Goal: Task Accomplishment & Management: Complete application form

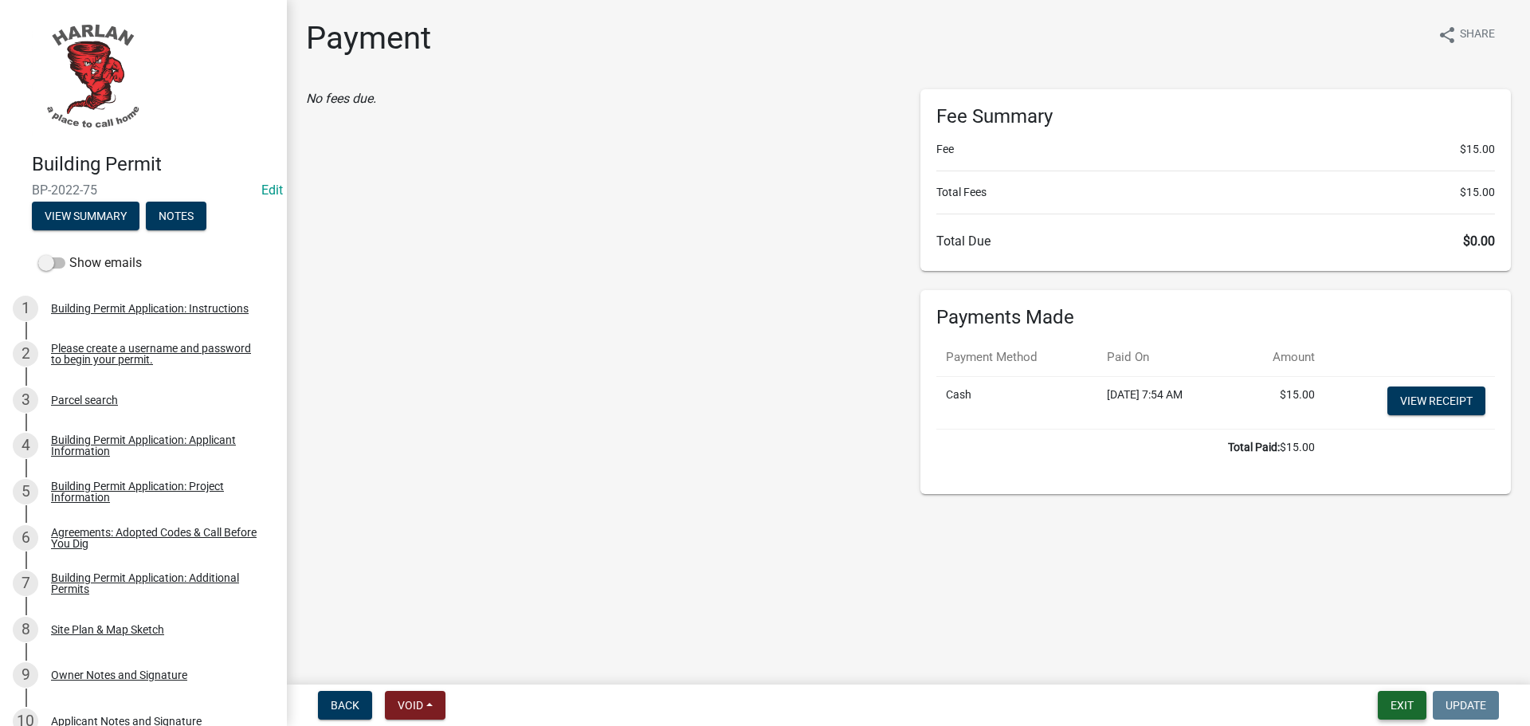
click at [1406, 703] on button "Exit" at bounding box center [1402, 705] width 49 height 29
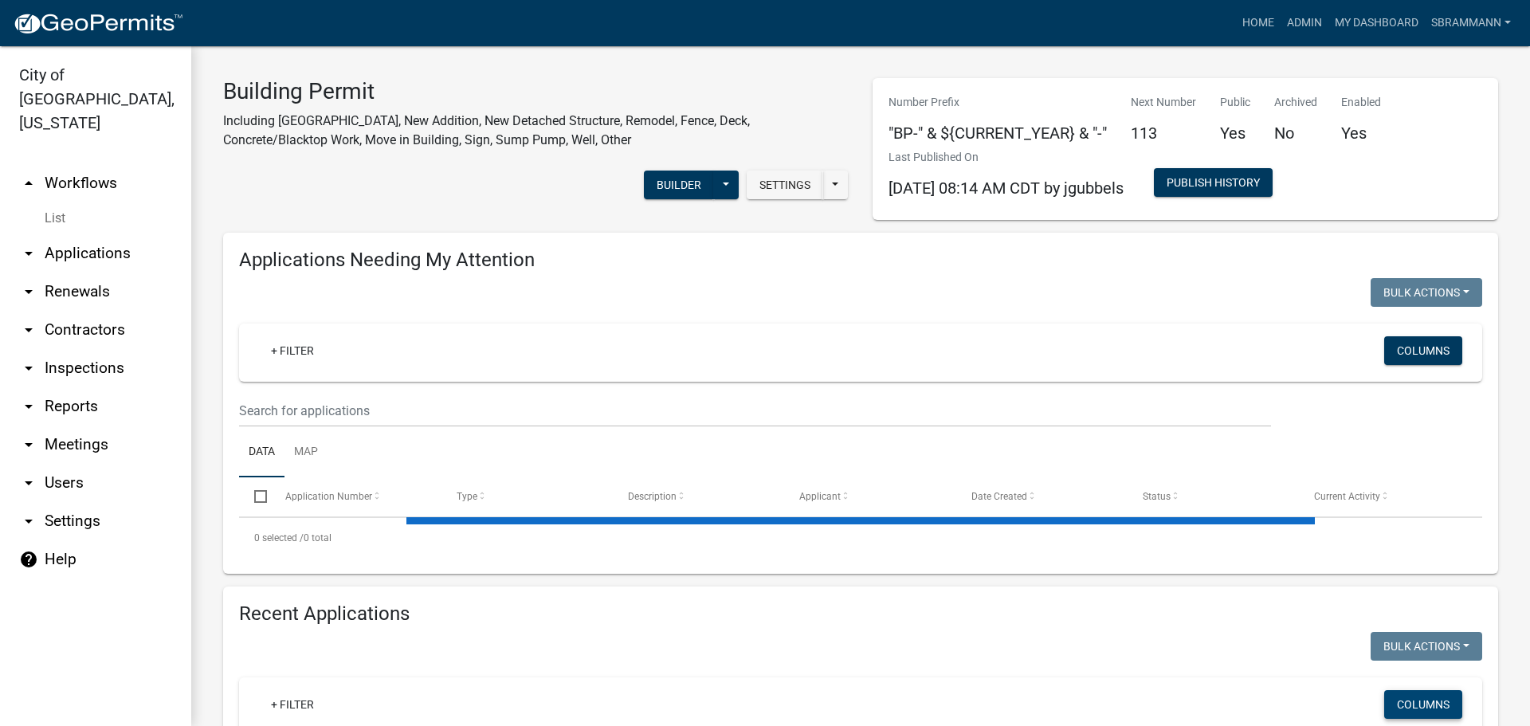
select select "3: 100"
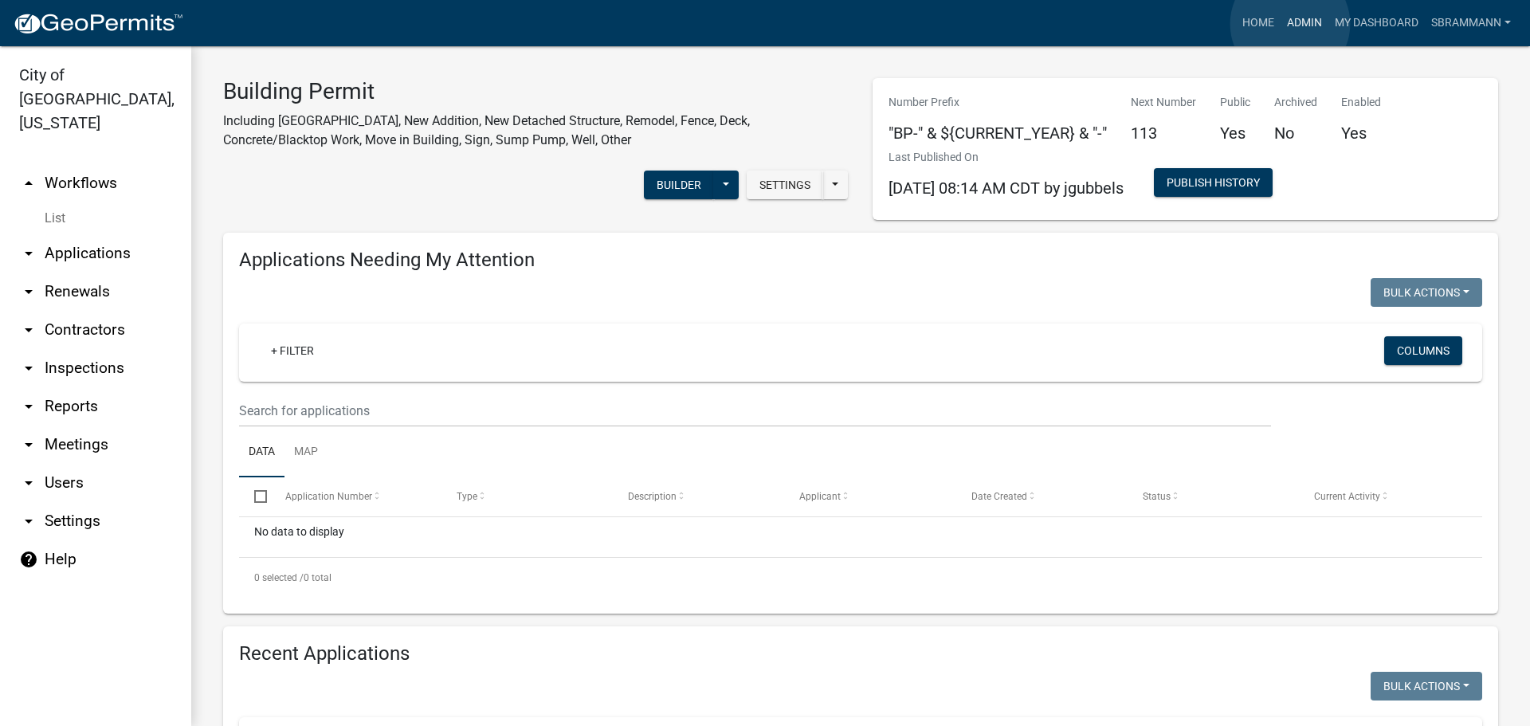
click at [1290, 24] on link "Admin" at bounding box center [1304, 23] width 48 height 30
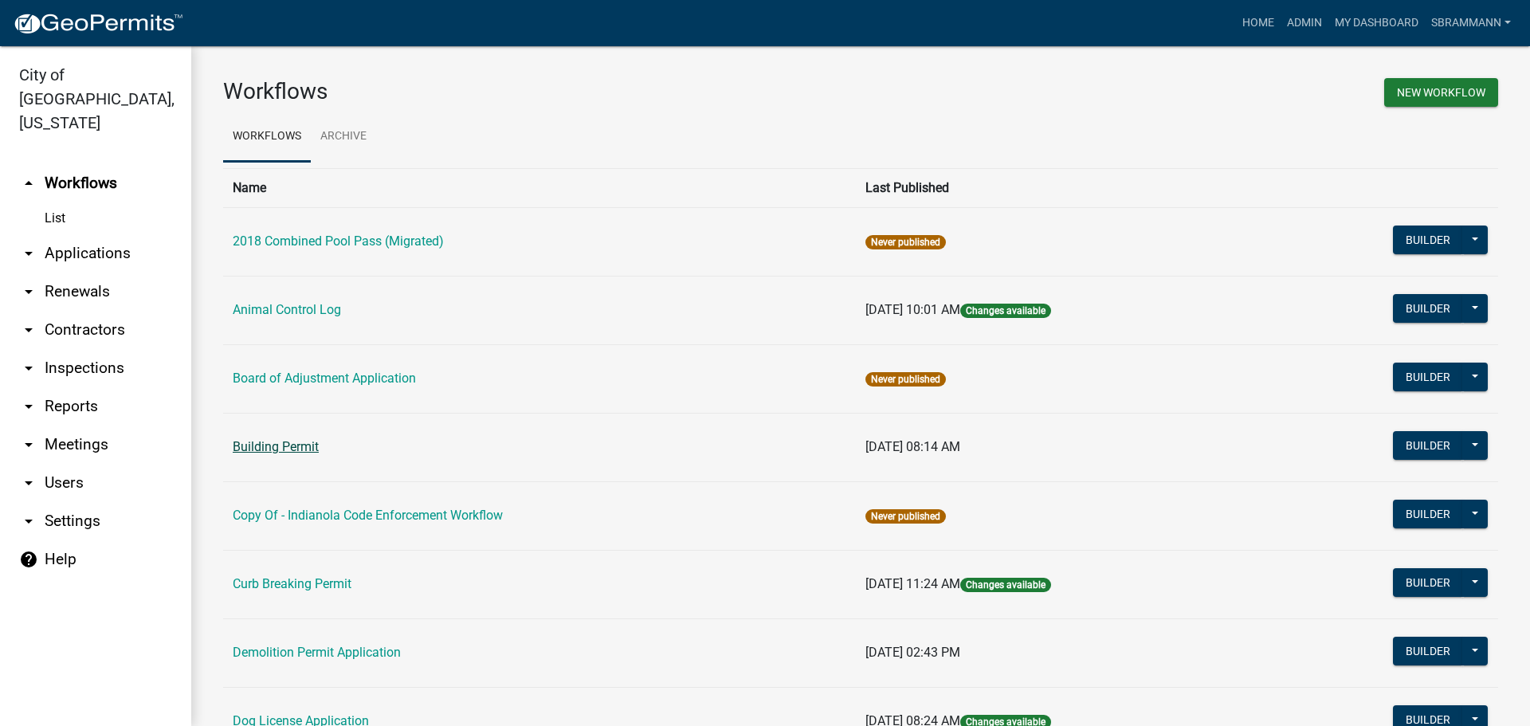
click at [260, 446] on link "Building Permit" at bounding box center [276, 446] width 86 height 15
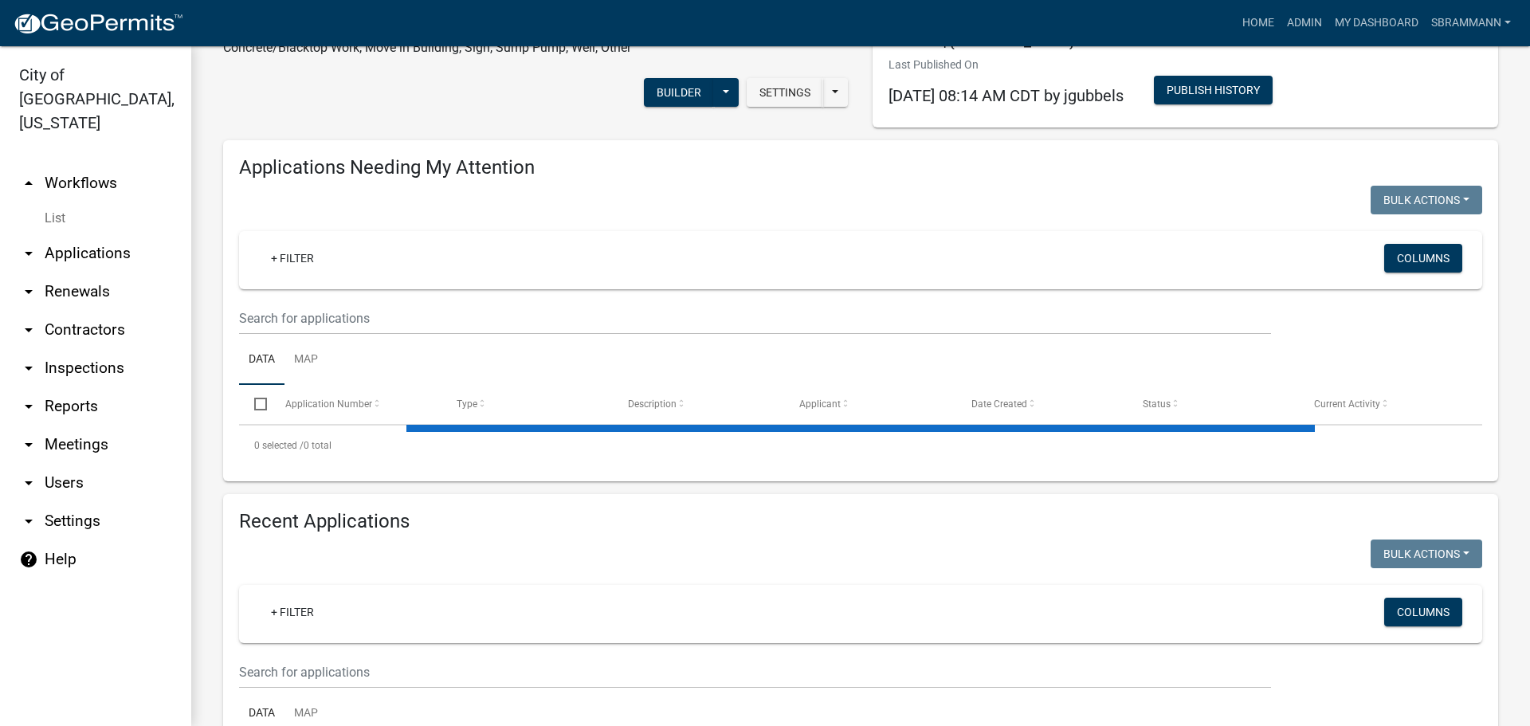
scroll to position [233, 0]
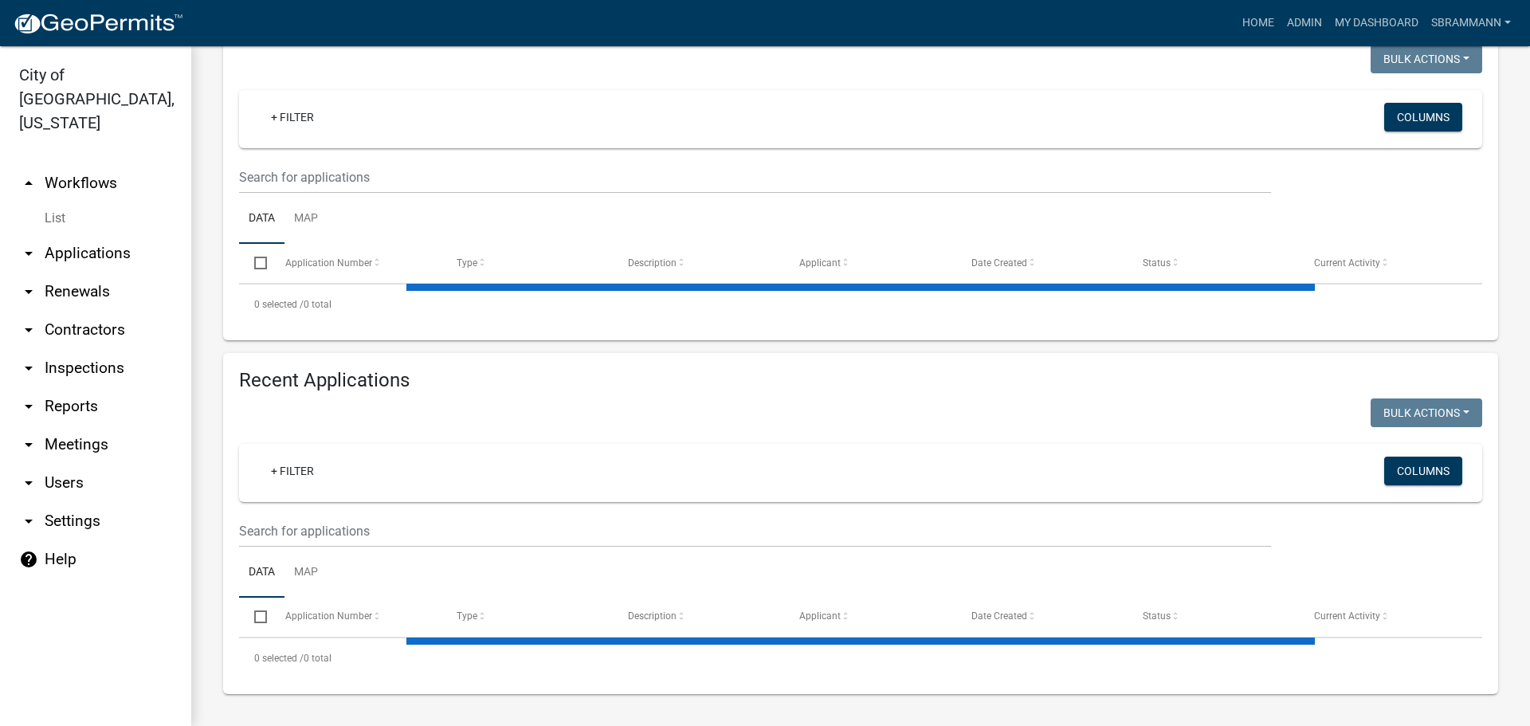
select select "3: 100"
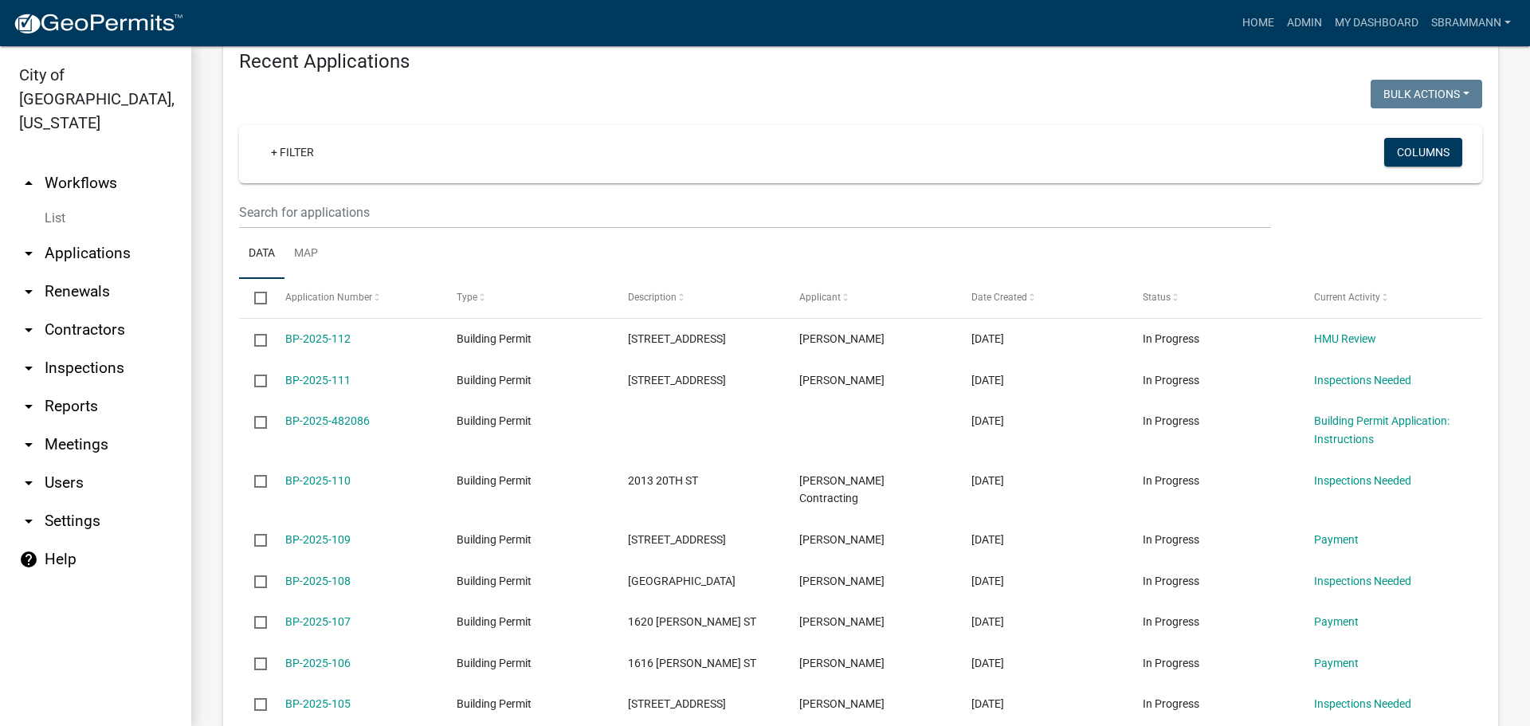
scroll to position [592, 0]
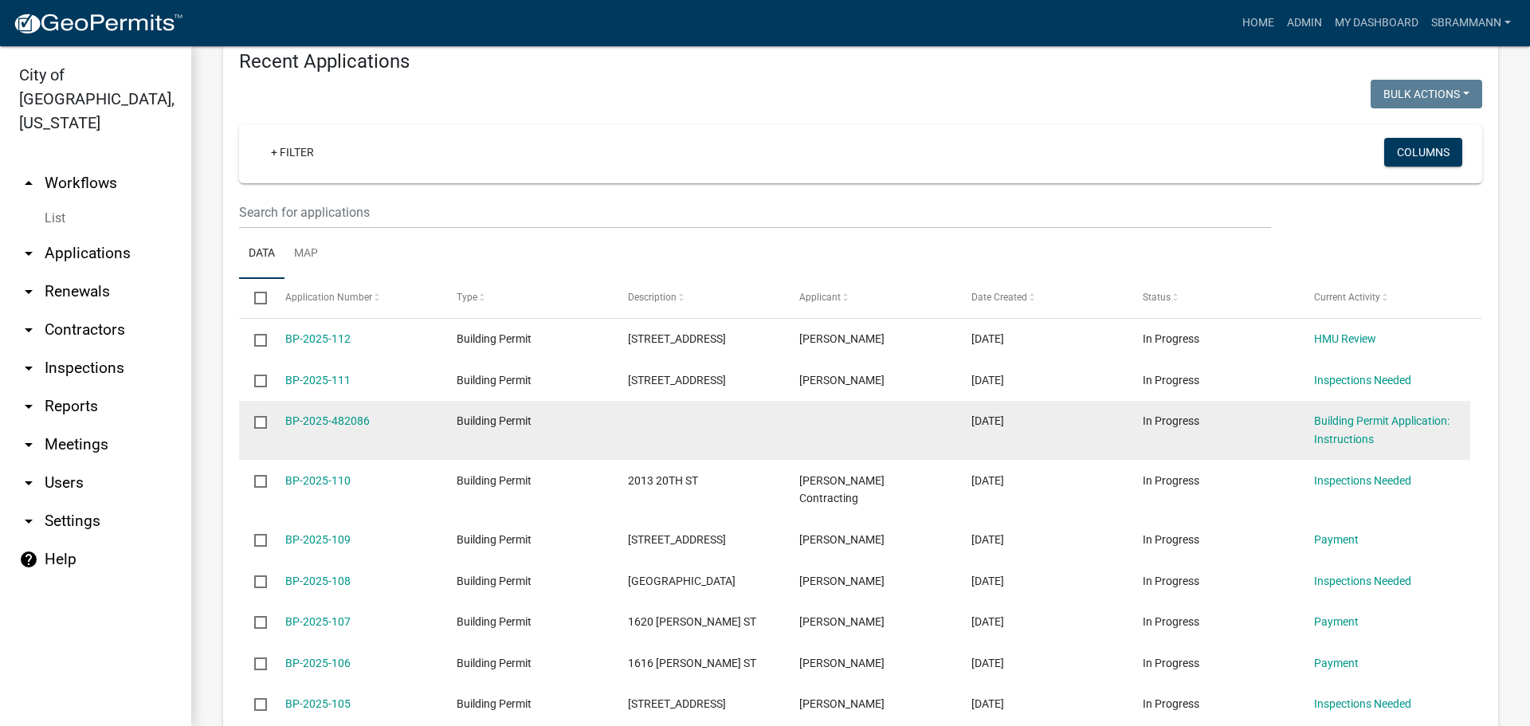
click at [262, 420] on input "checkbox" at bounding box center [259, 421] width 10 height 10
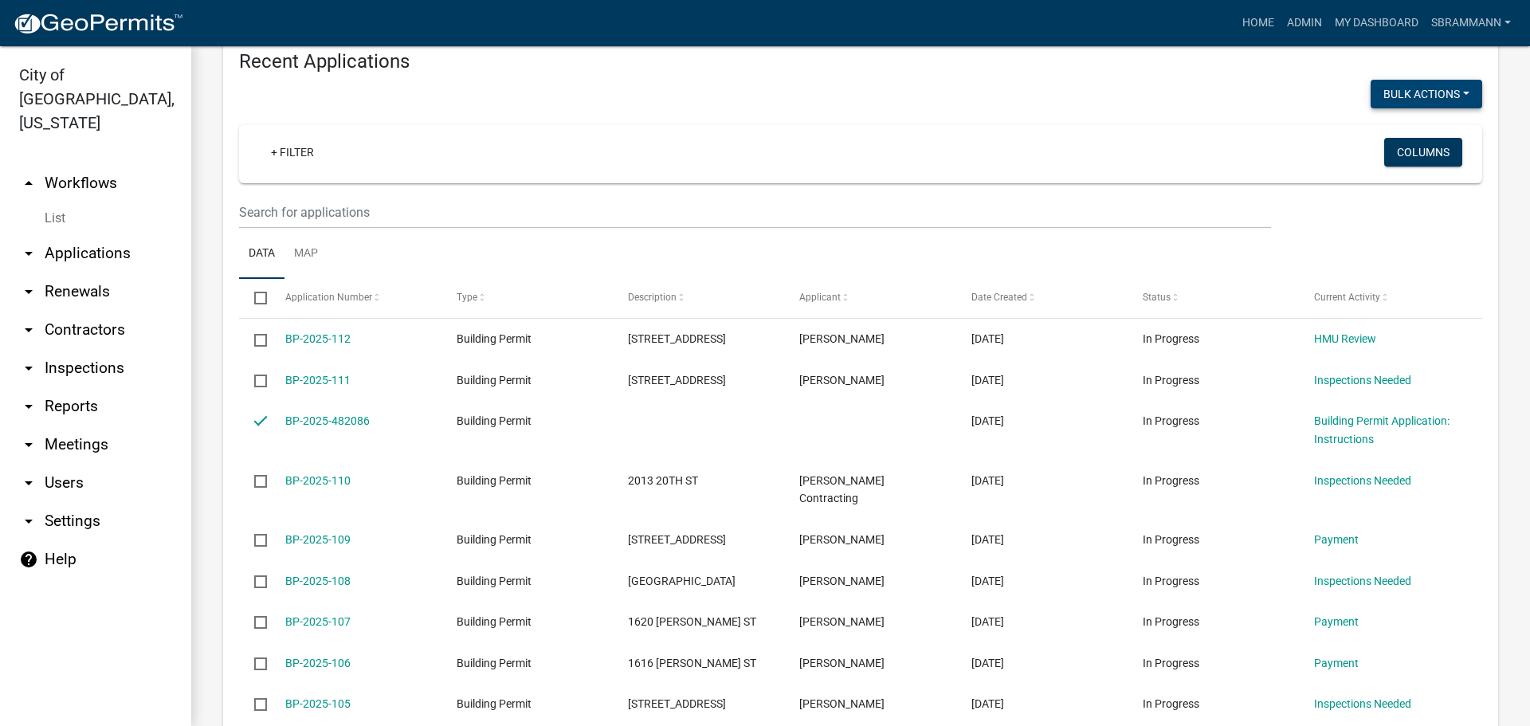
click at [1390, 95] on button "Bulk Actions" at bounding box center [1427, 94] width 112 height 29
click at [1367, 138] on button "Void" at bounding box center [1418, 135] width 127 height 38
checkbox input "false"
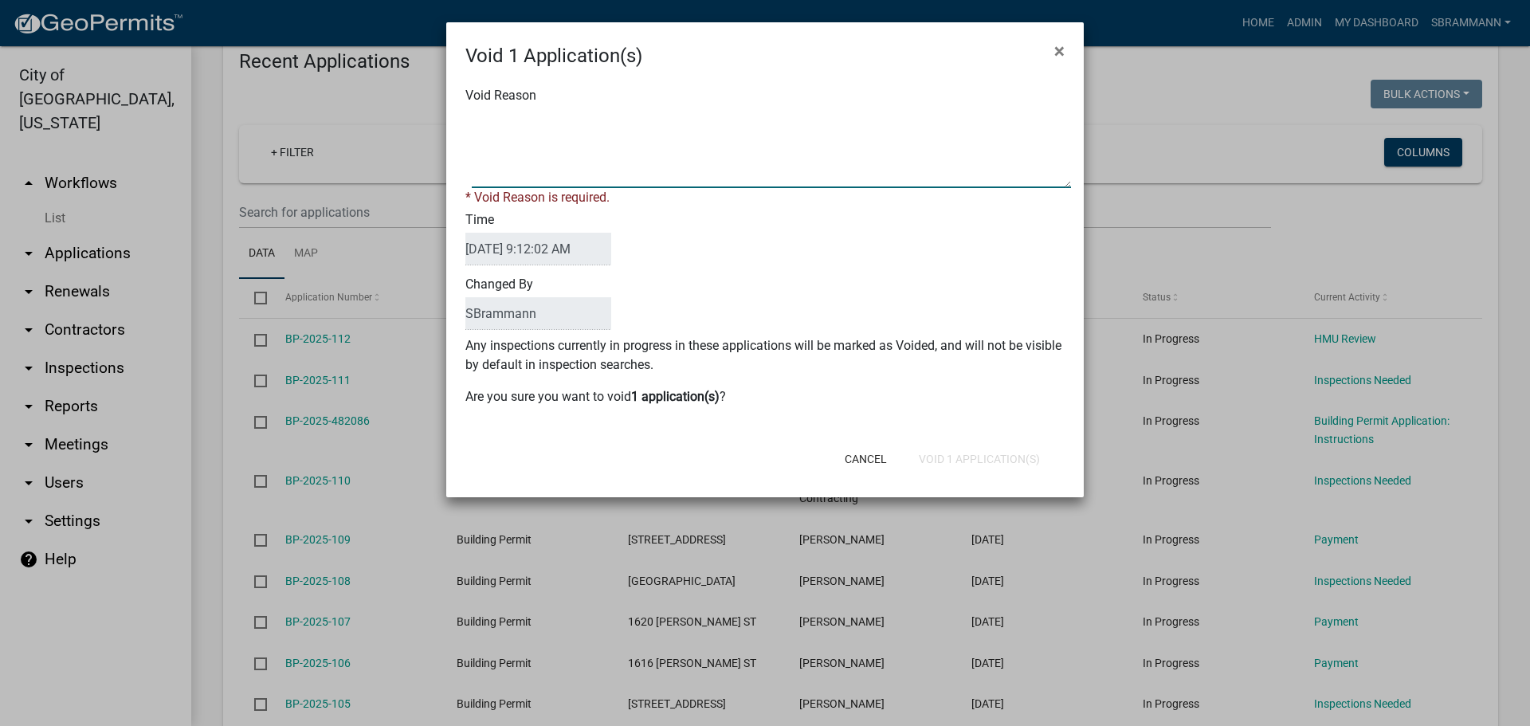
click at [491, 120] on textarea "Void Reason" at bounding box center [771, 148] width 599 height 80
type textarea "Incomplete Application"
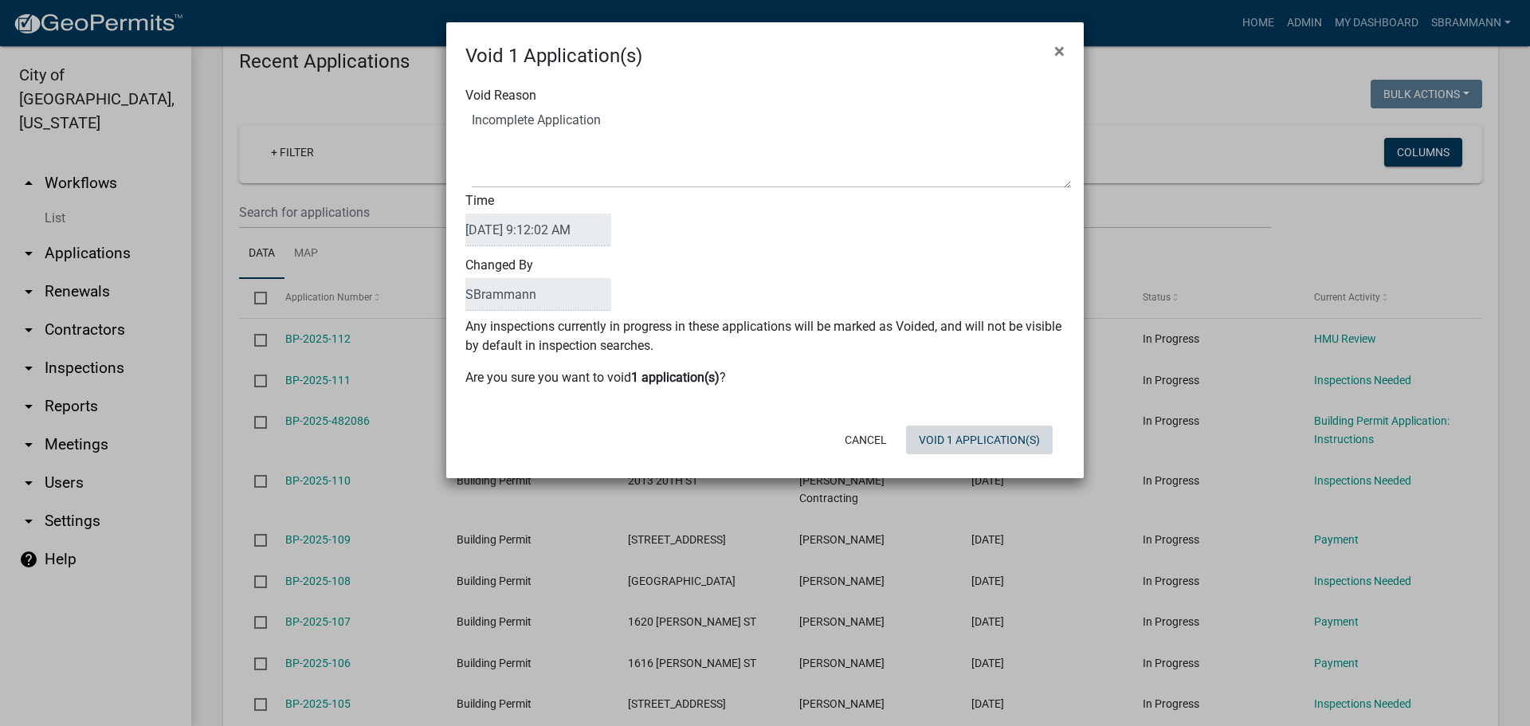
click at [955, 452] on button "Void 1 Application(s)" at bounding box center [979, 439] width 147 height 29
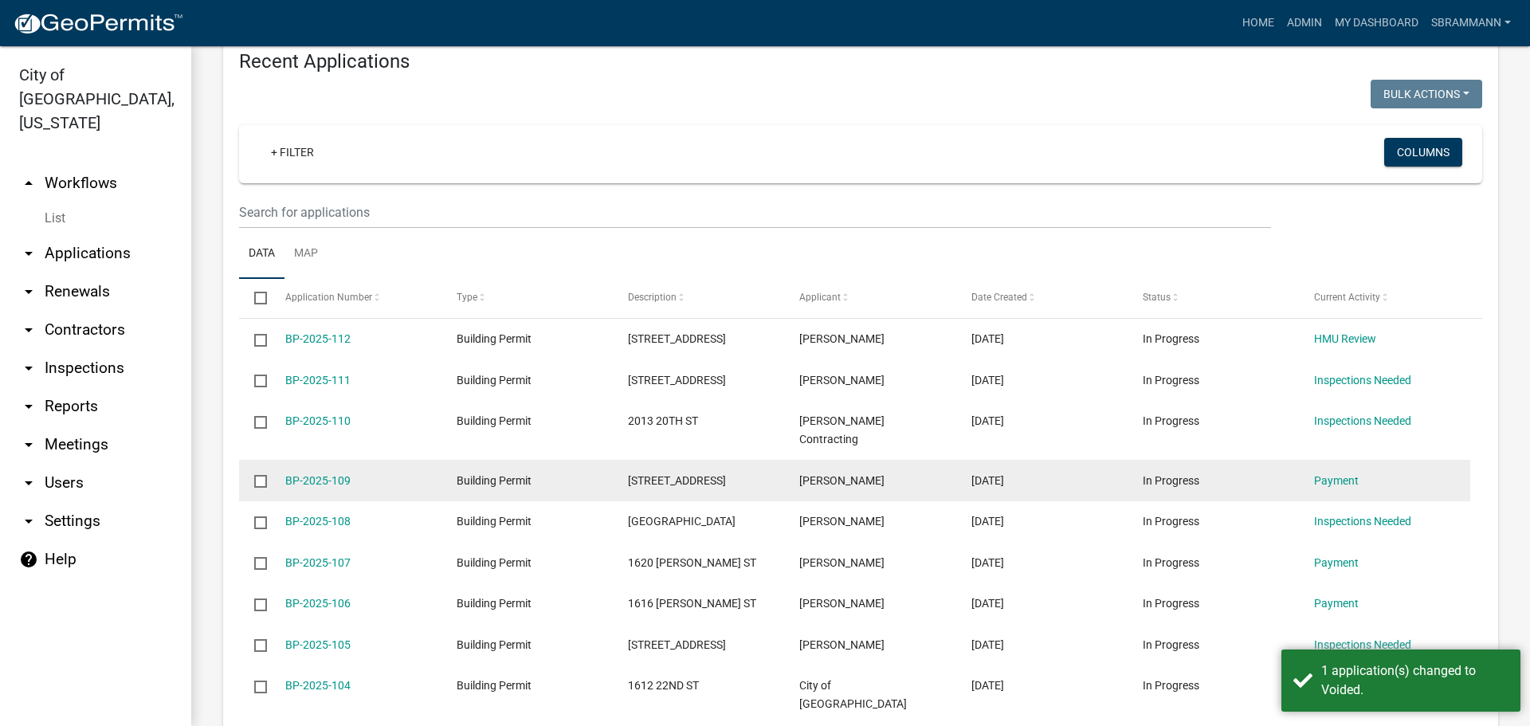
scroll to position [672, 0]
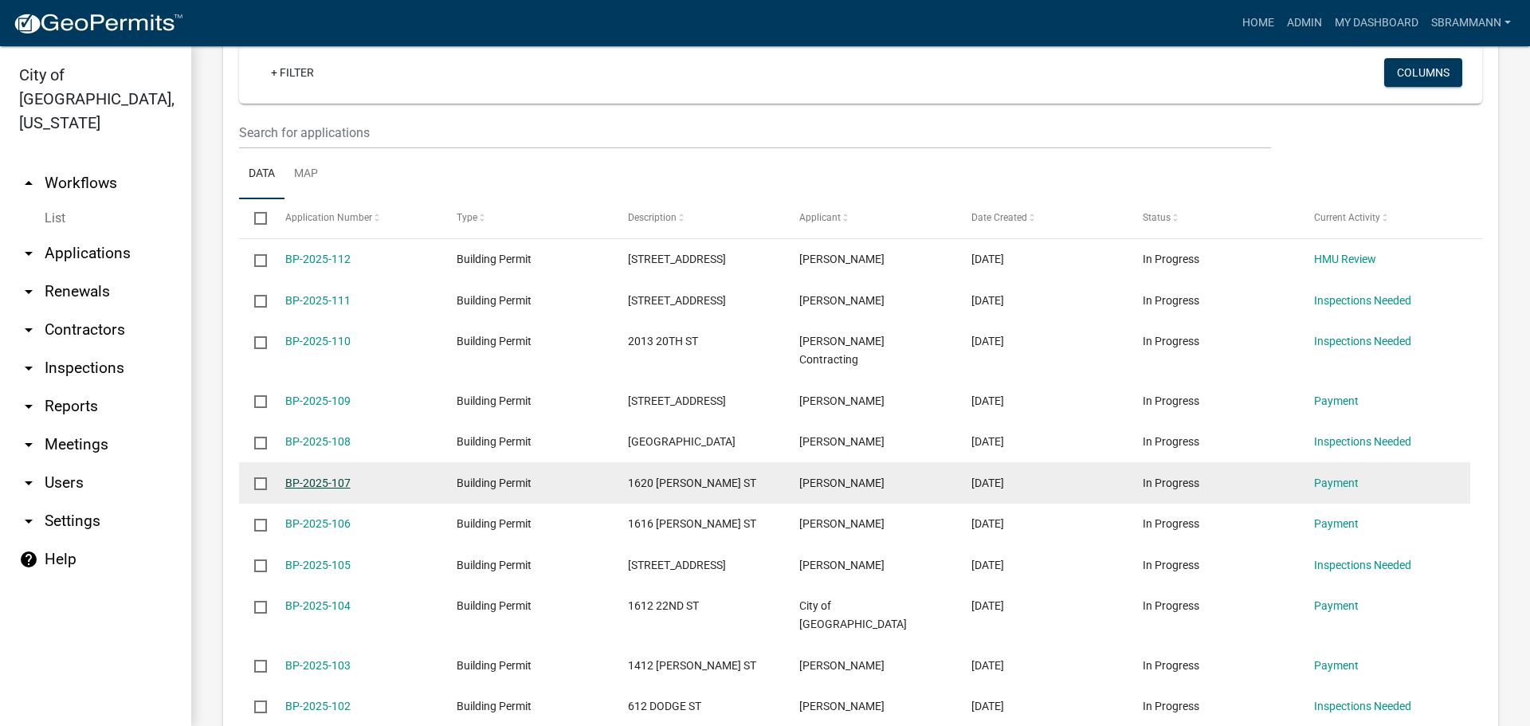
click at [324, 476] on link "BP-2025-107" at bounding box center [317, 482] width 65 height 13
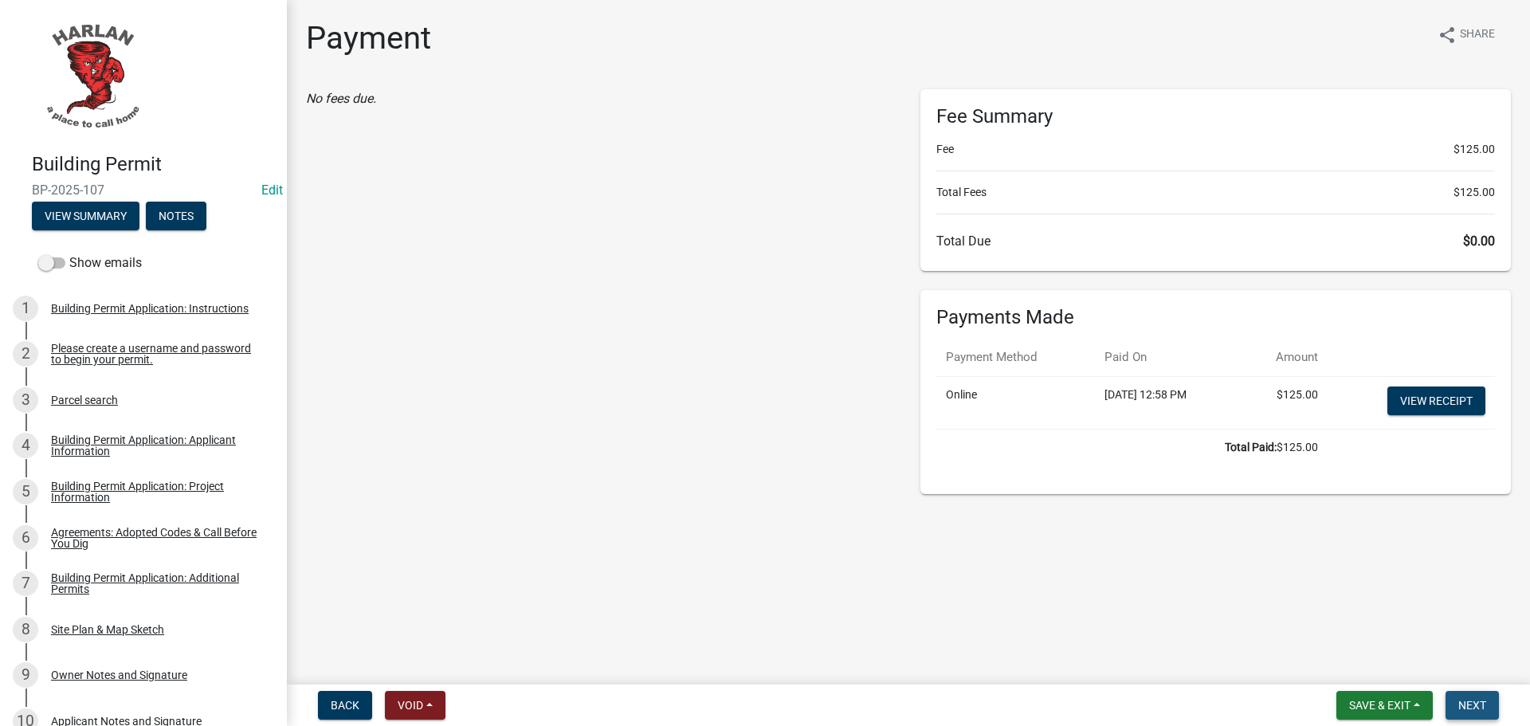
click at [1495, 710] on button "Next" at bounding box center [1471, 705] width 53 height 29
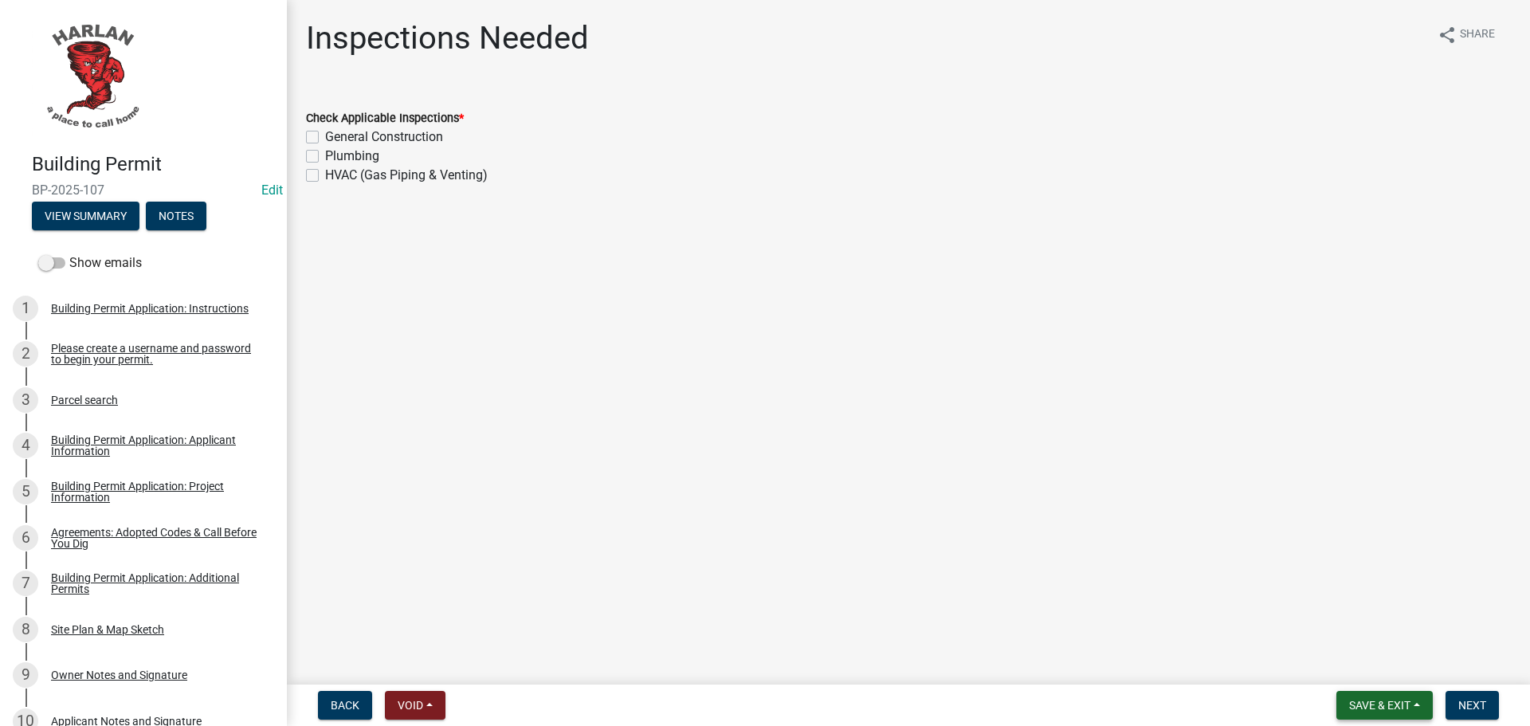
click at [1383, 703] on span "Save & Exit" at bounding box center [1379, 705] width 61 height 13
click at [1365, 668] on button "Save & Exit" at bounding box center [1368, 664] width 127 height 38
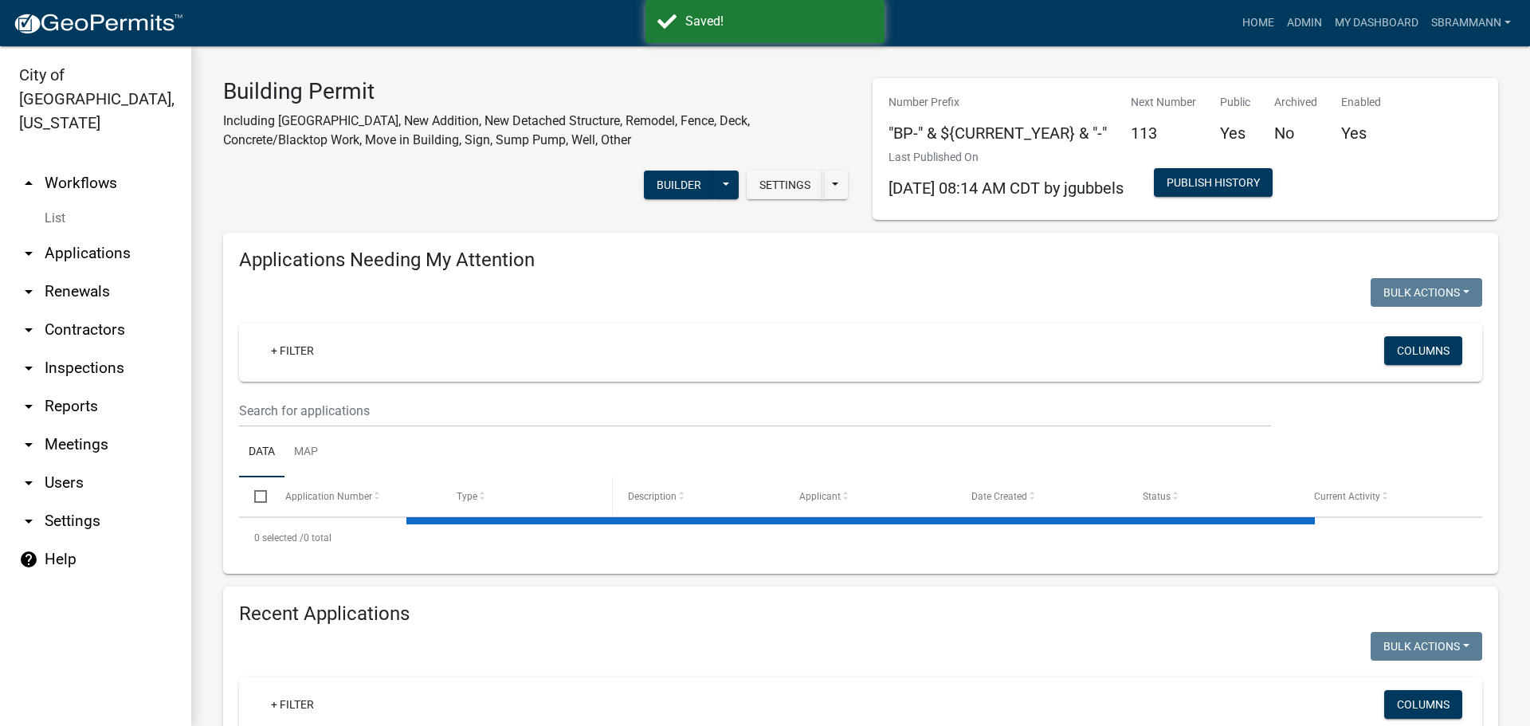
select select "3: 100"
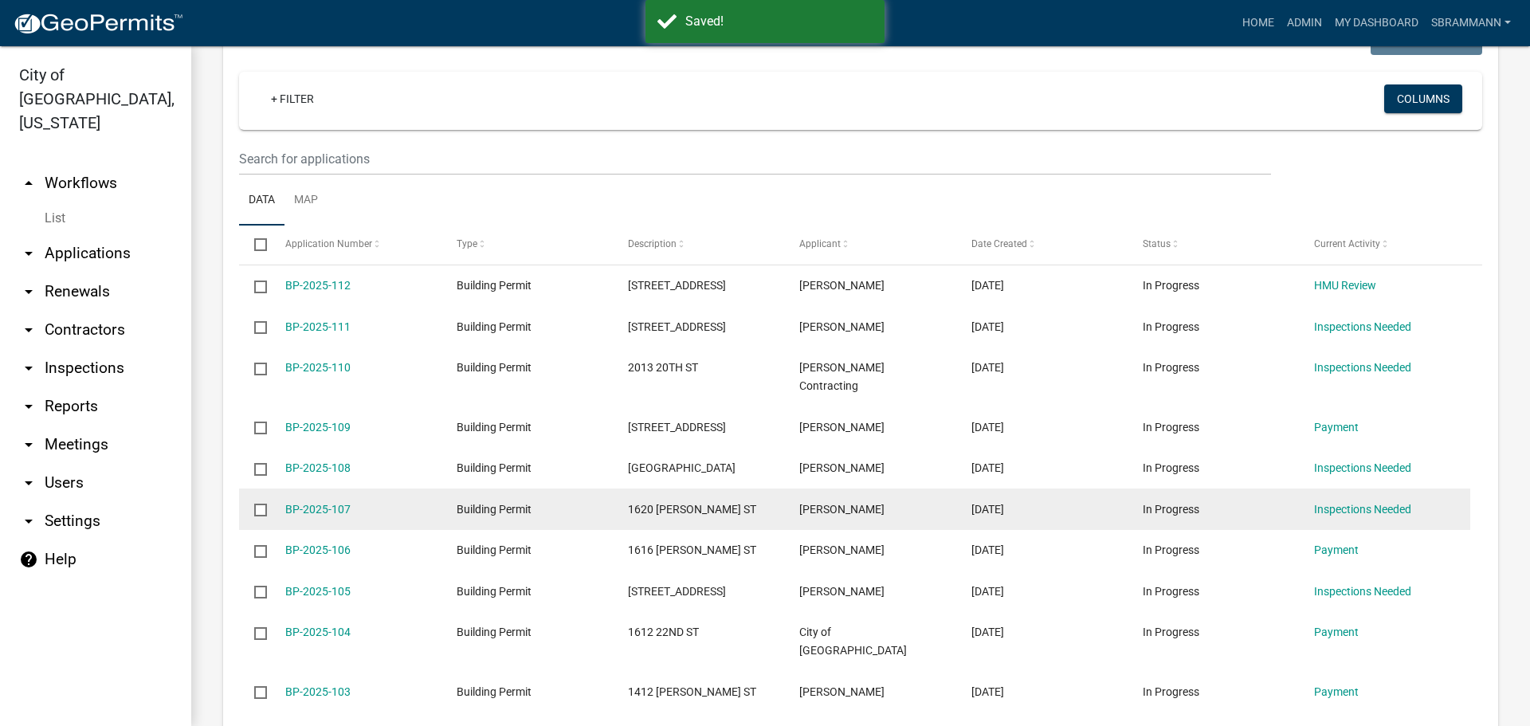
scroll to position [751, 0]
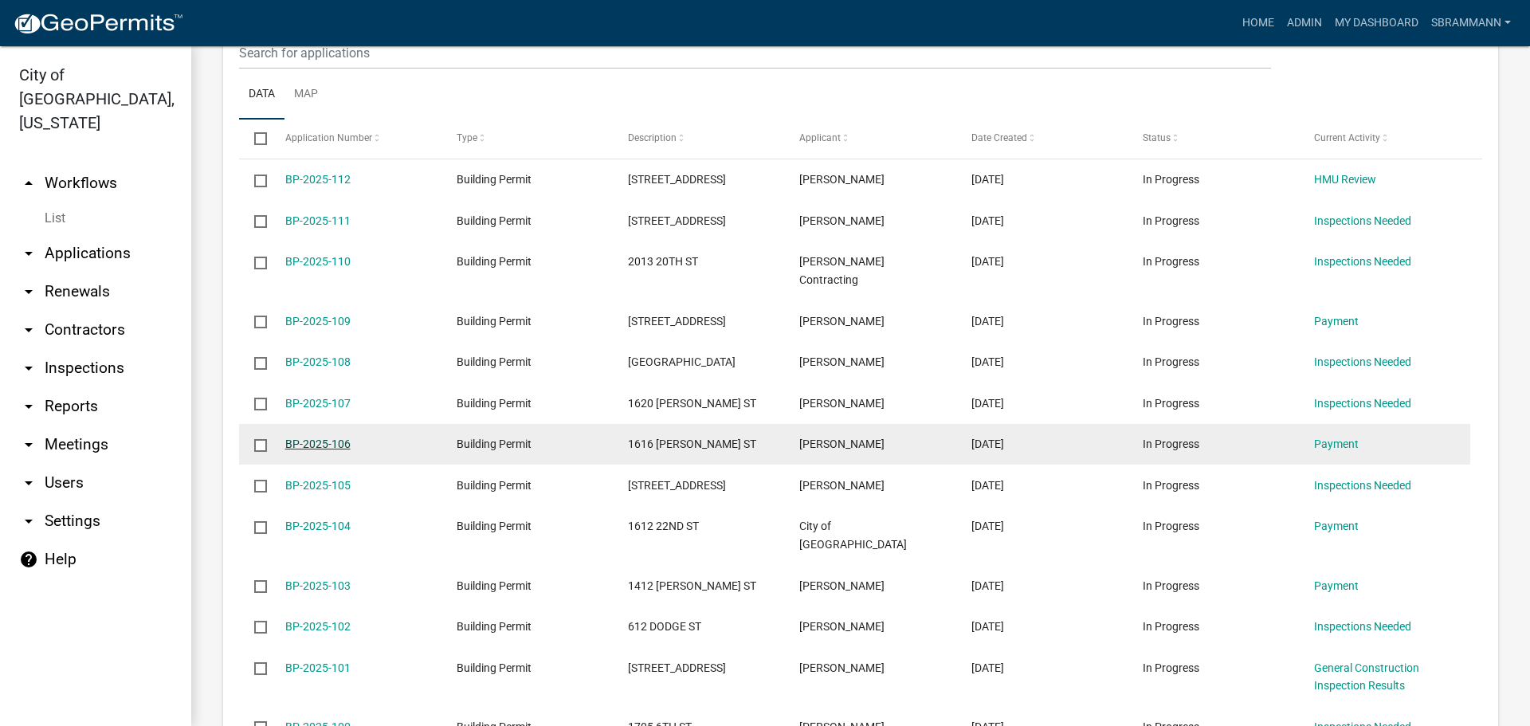
click at [308, 437] on link "BP-2025-106" at bounding box center [317, 443] width 65 height 13
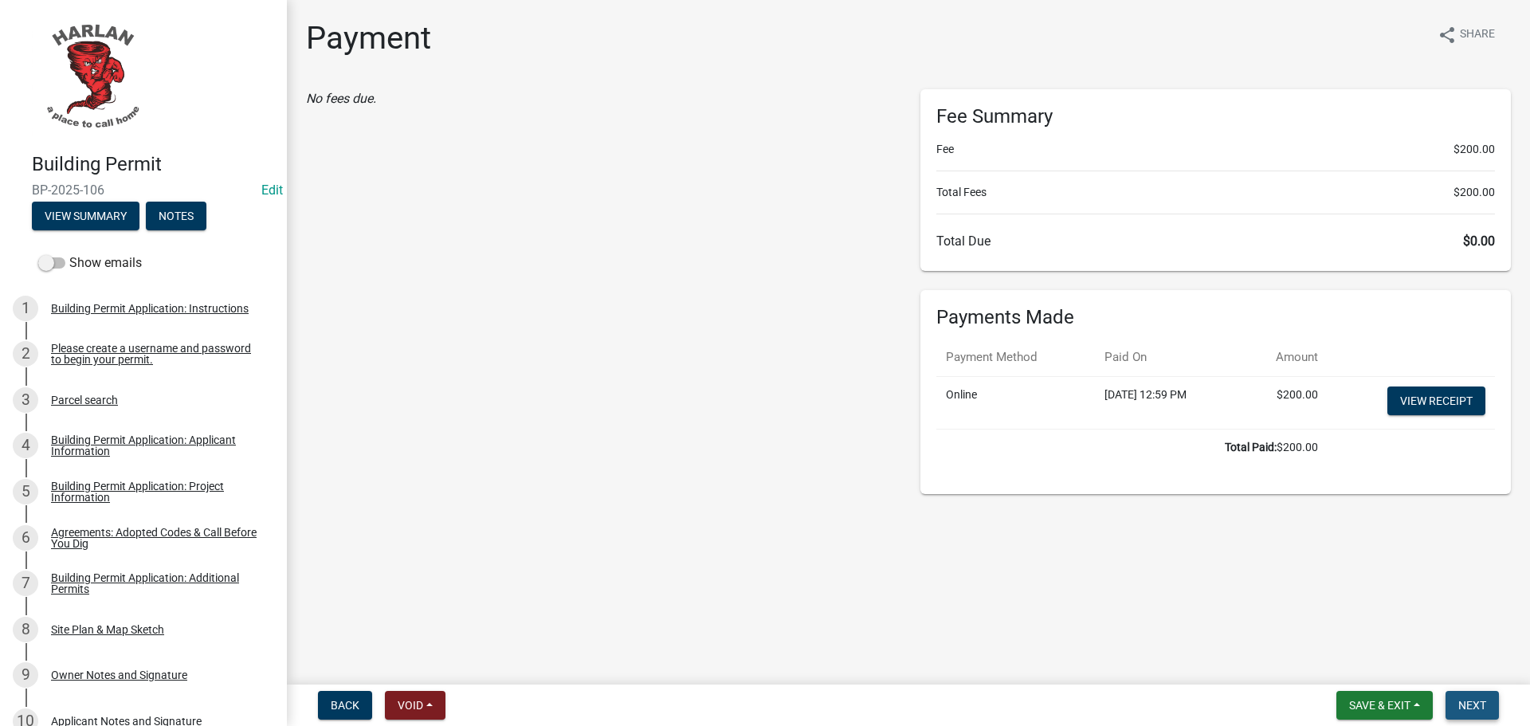
click at [1466, 699] on span "Next" at bounding box center [1472, 705] width 28 height 13
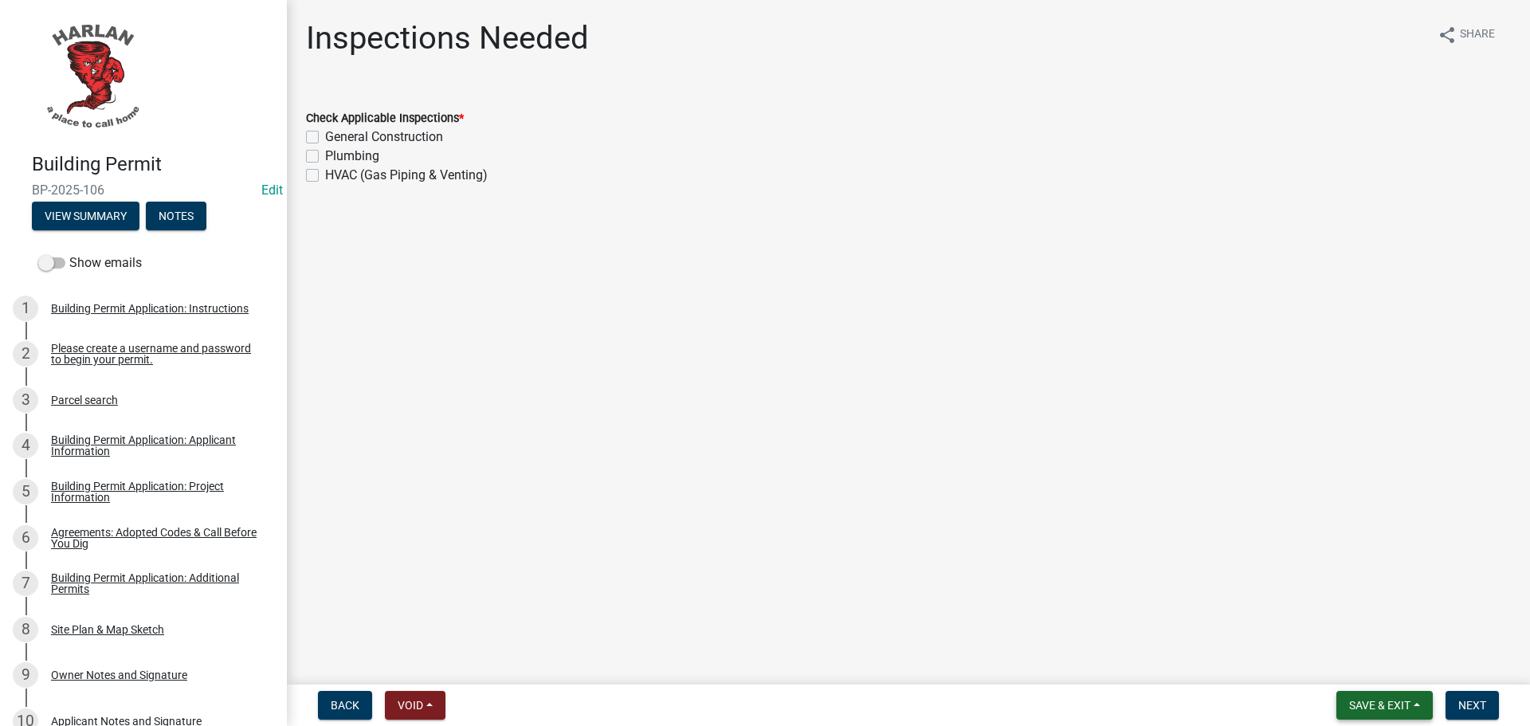
click at [1392, 699] on span "Save & Exit" at bounding box center [1379, 705] width 61 height 13
click at [1355, 668] on button "Save & Exit" at bounding box center [1368, 664] width 127 height 38
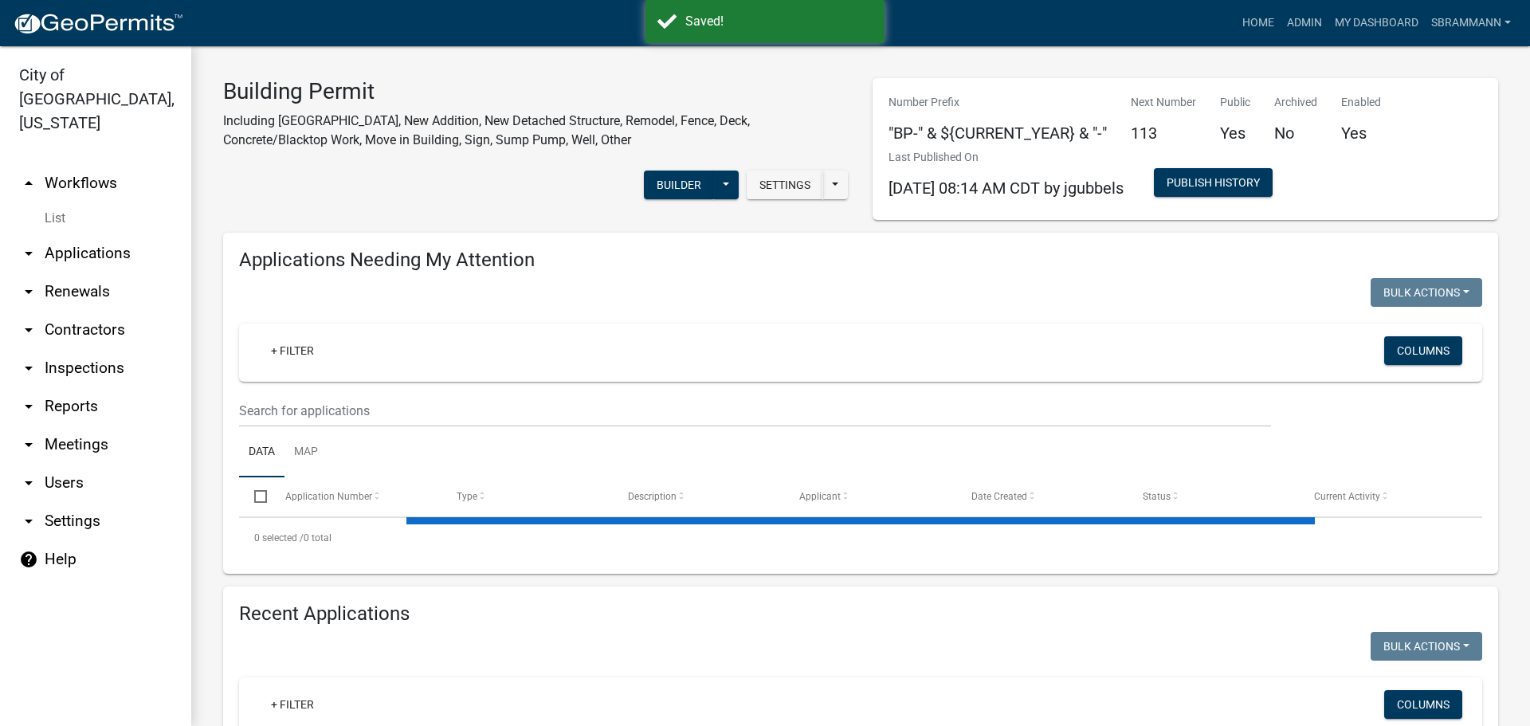
select select "3: 100"
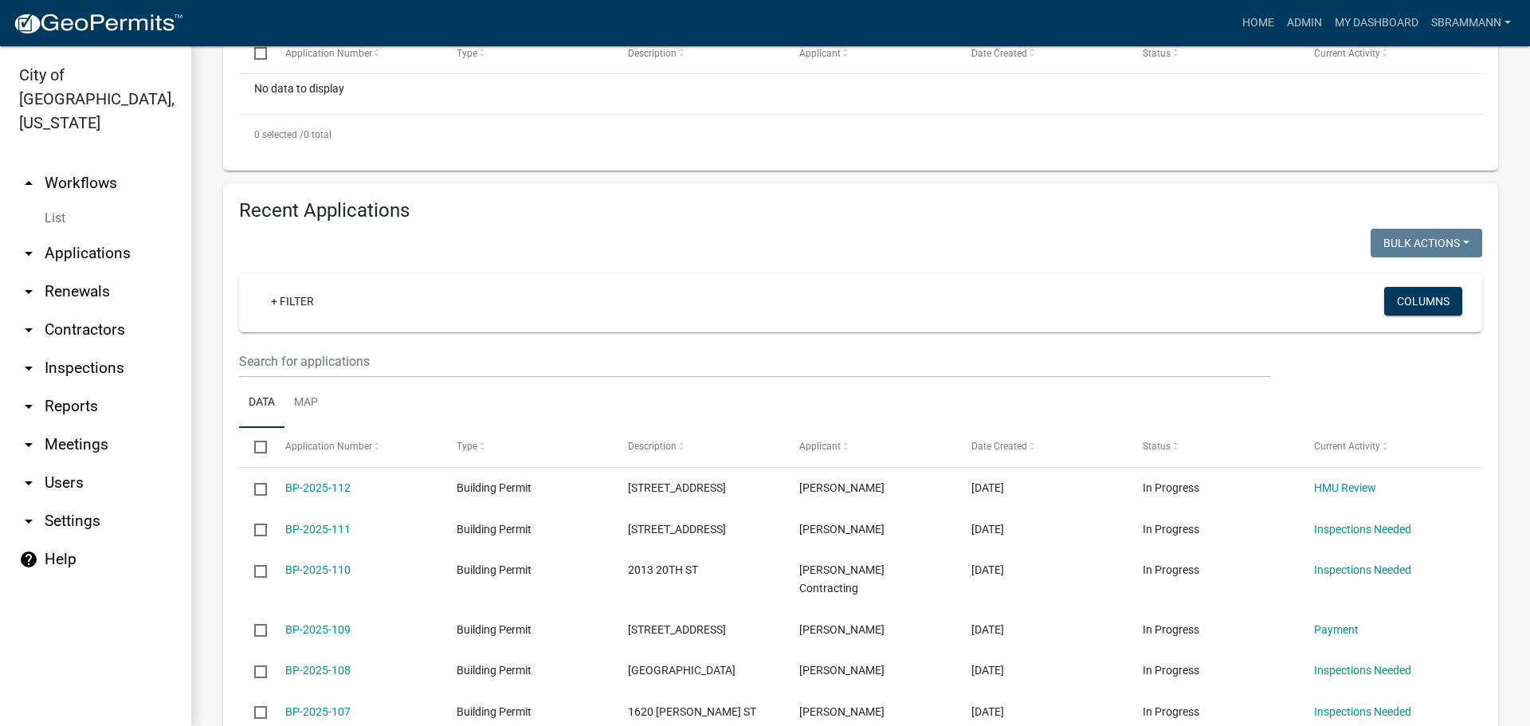
scroll to position [478, 0]
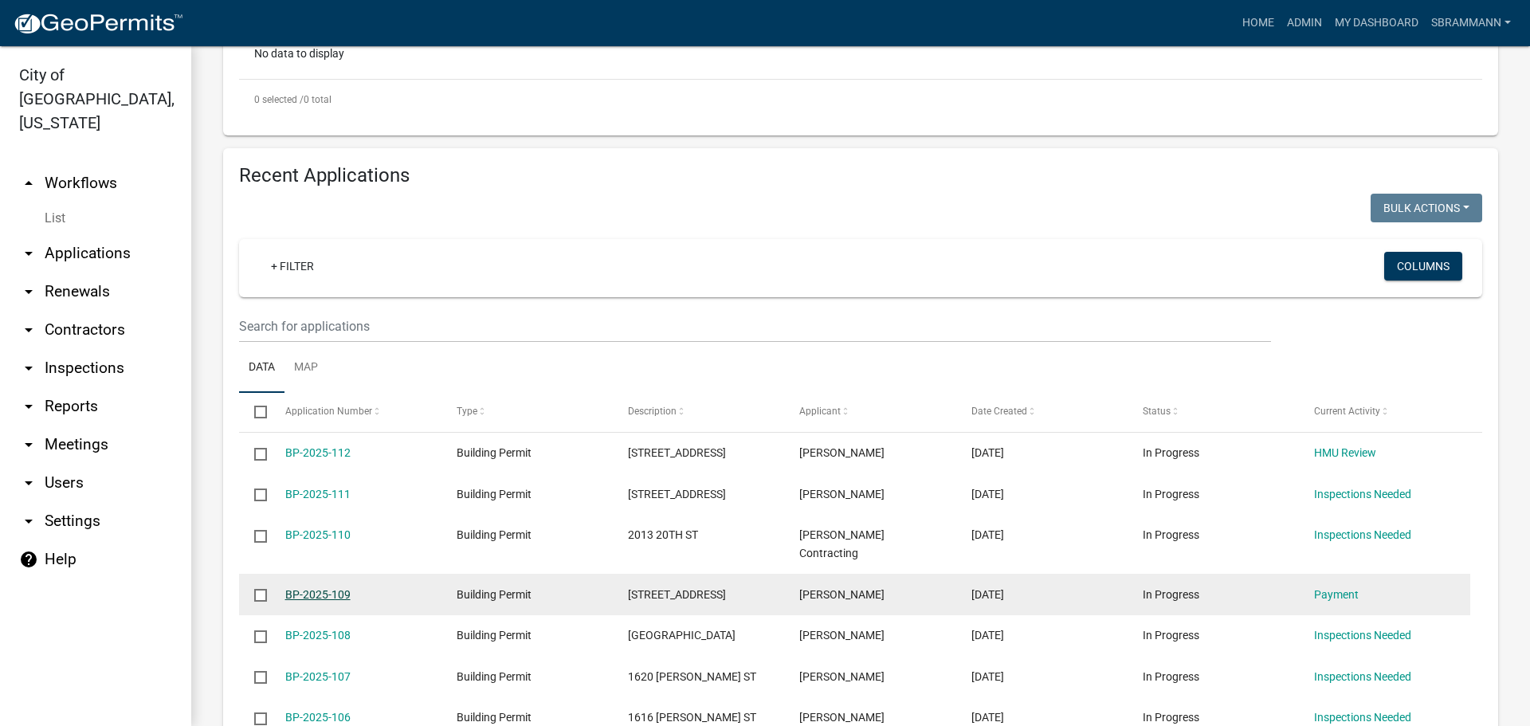
click at [313, 588] on link "BP-2025-109" at bounding box center [317, 594] width 65 height 13
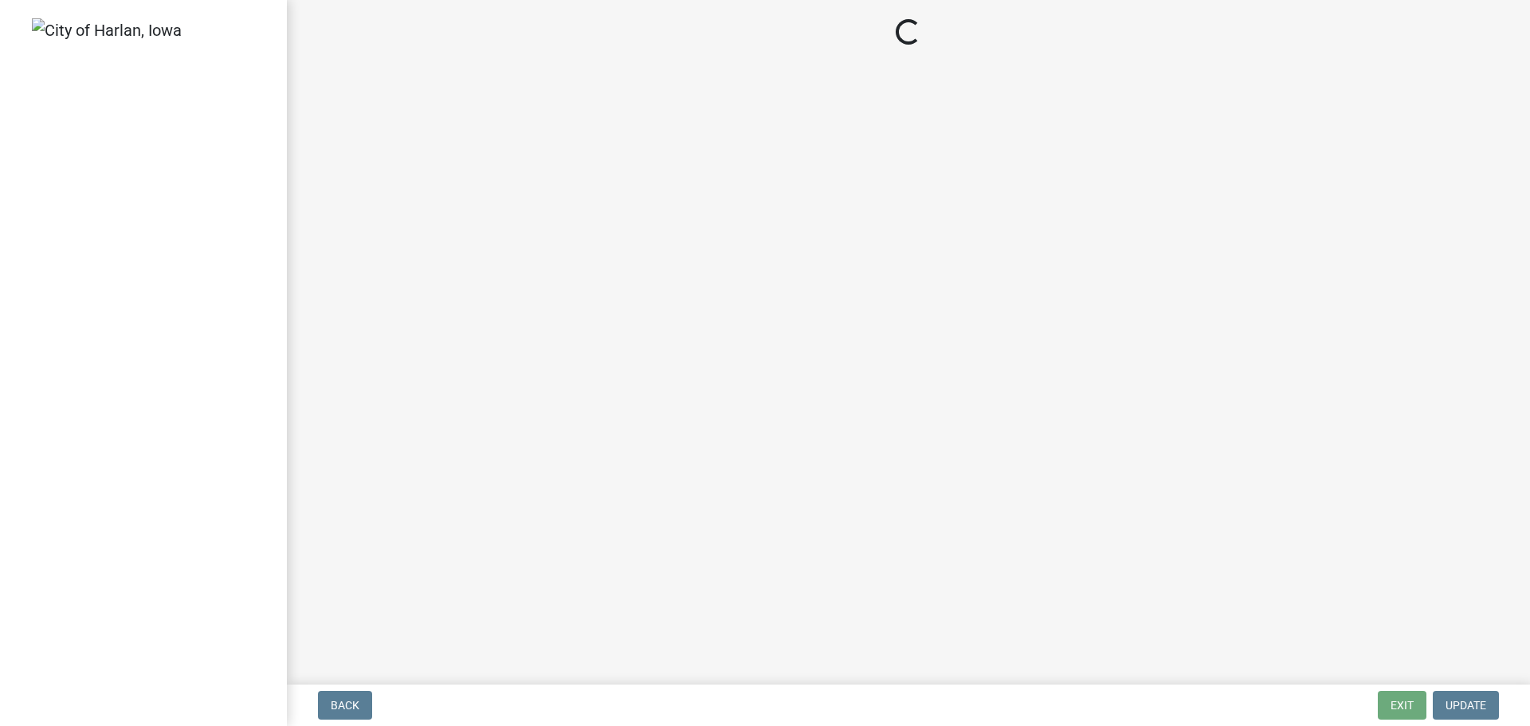
select select "3: 3"
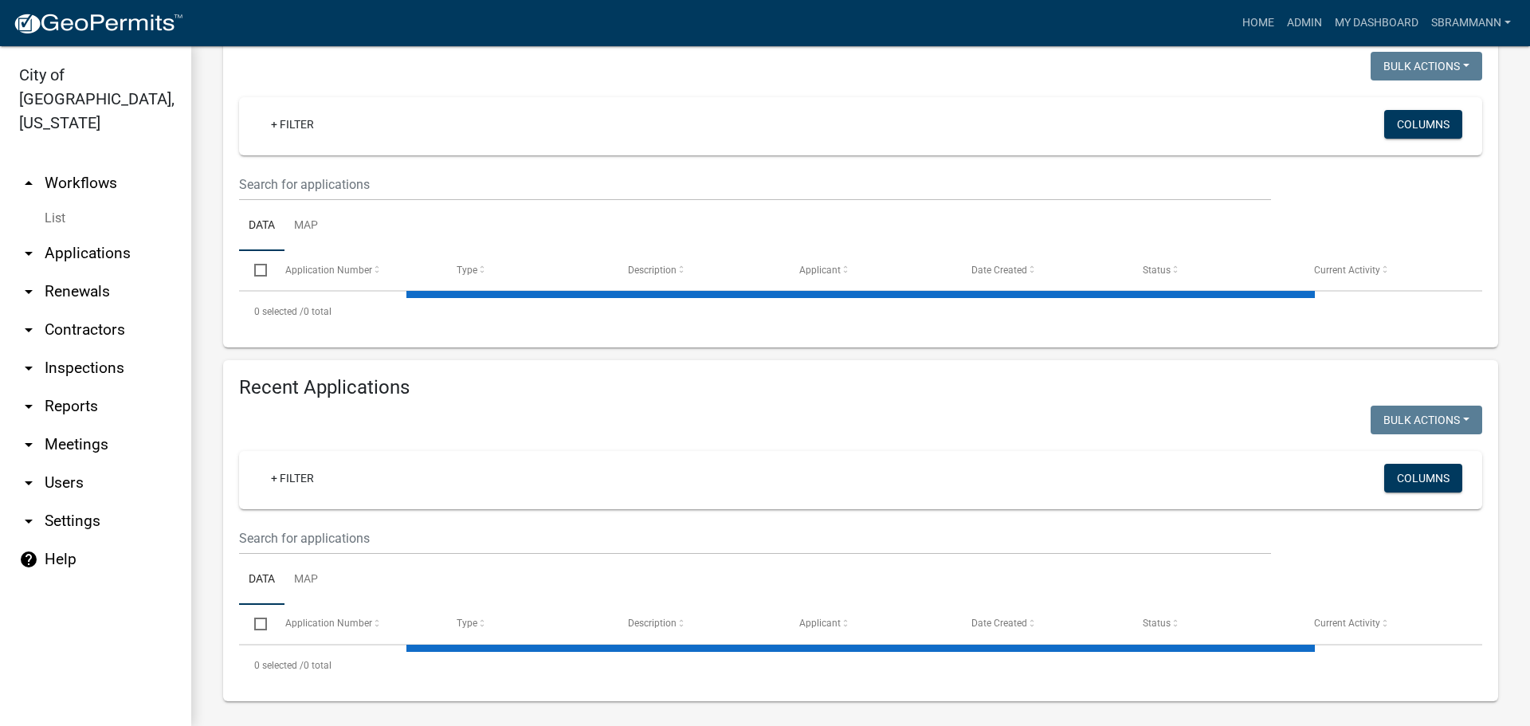
scroll to position [233, 0]
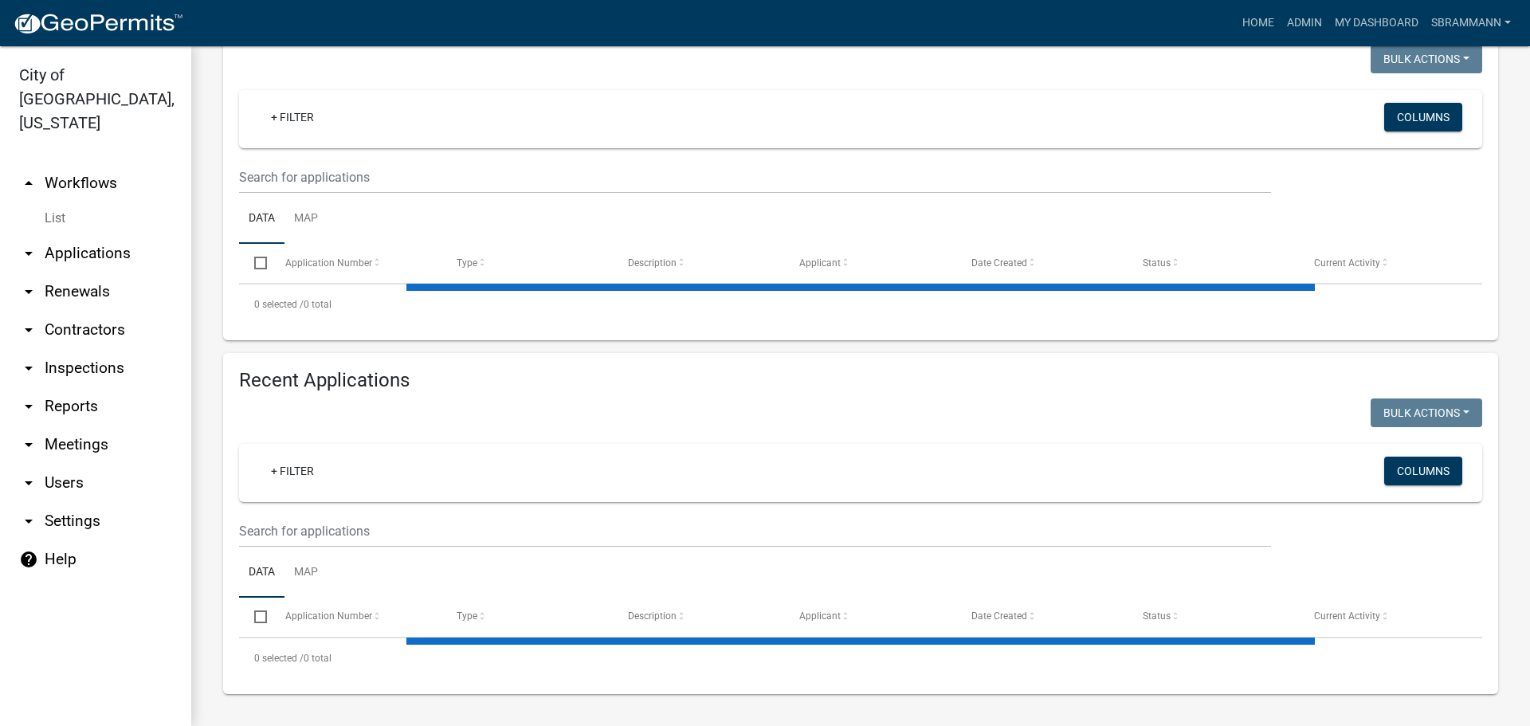
select select "3: 100"
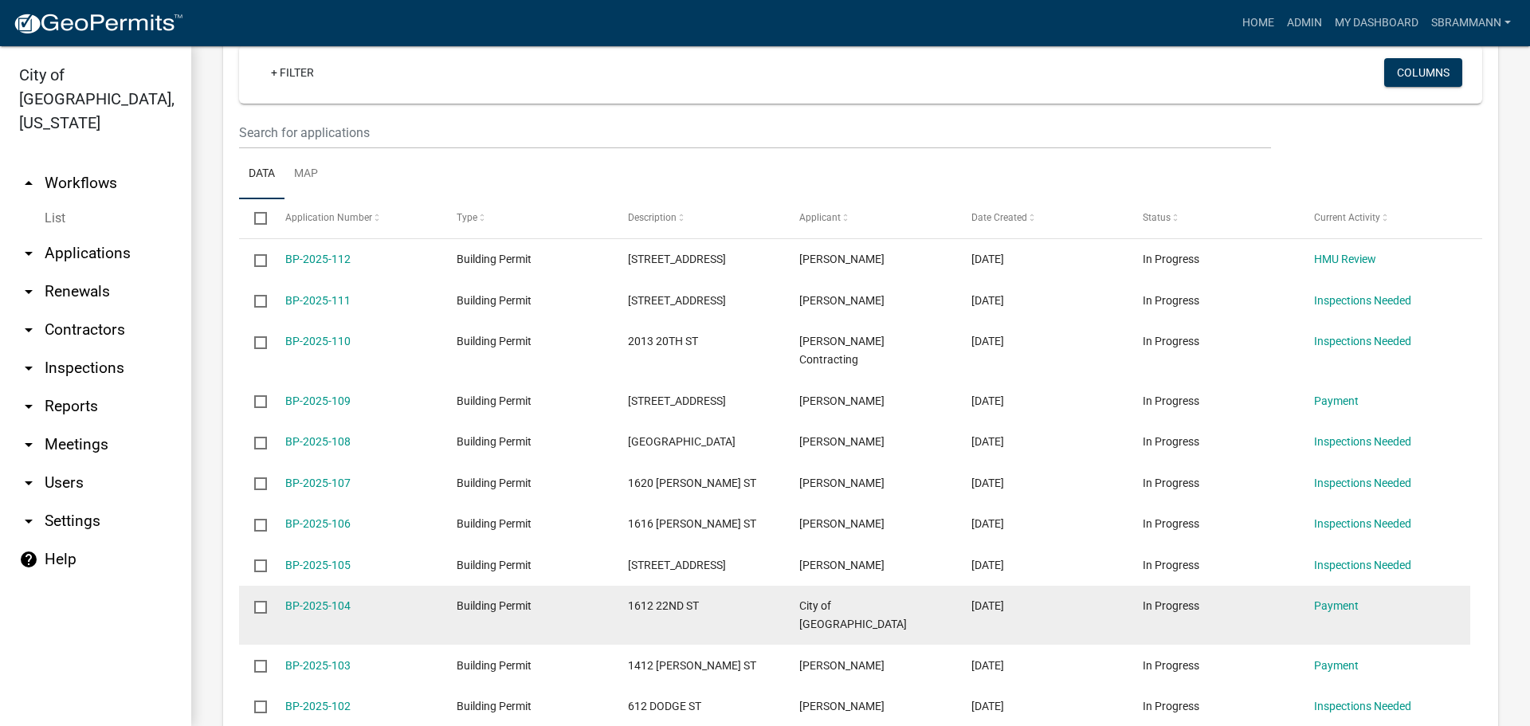
scroll to position [831, 0]
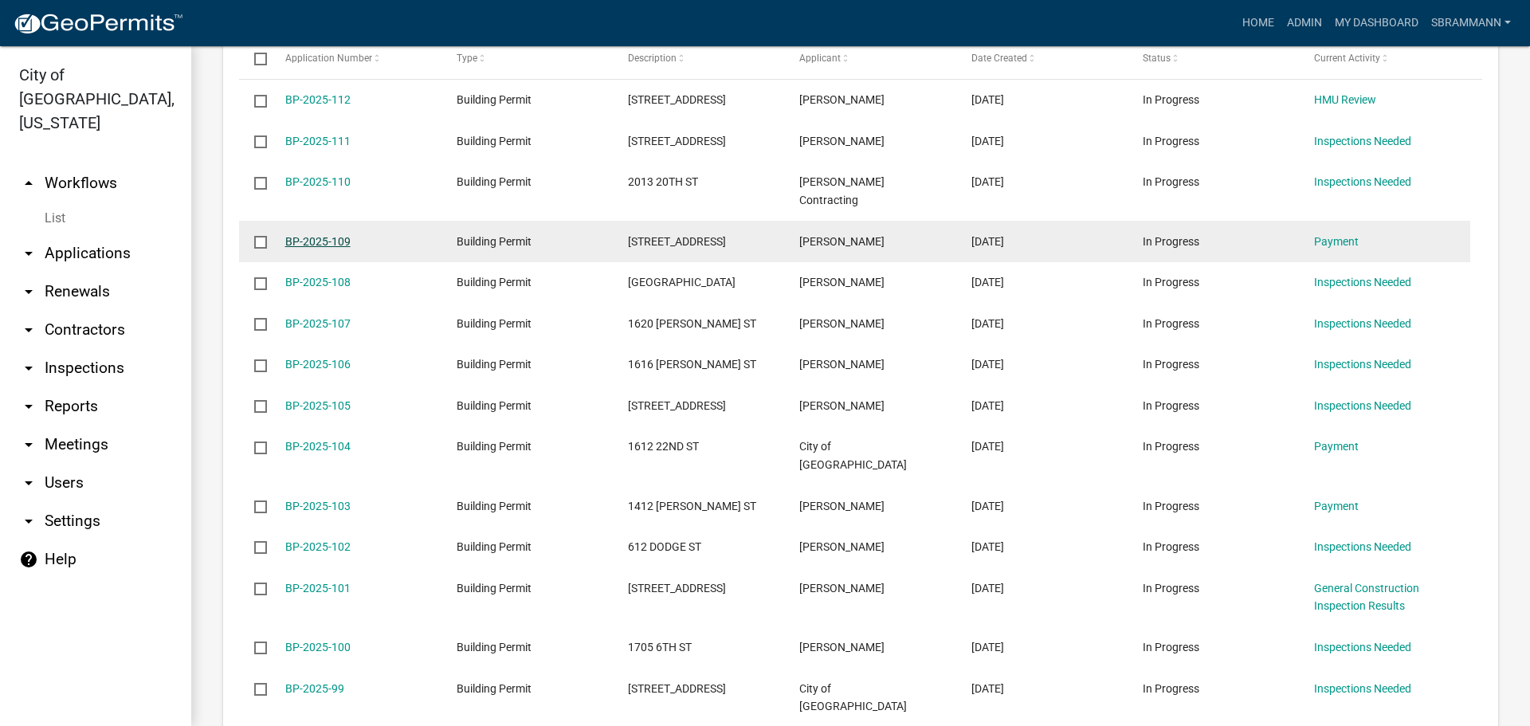
click at [327, 235] on link "BP-2025-109" at bounding box center [317, 241] width 65 height 13
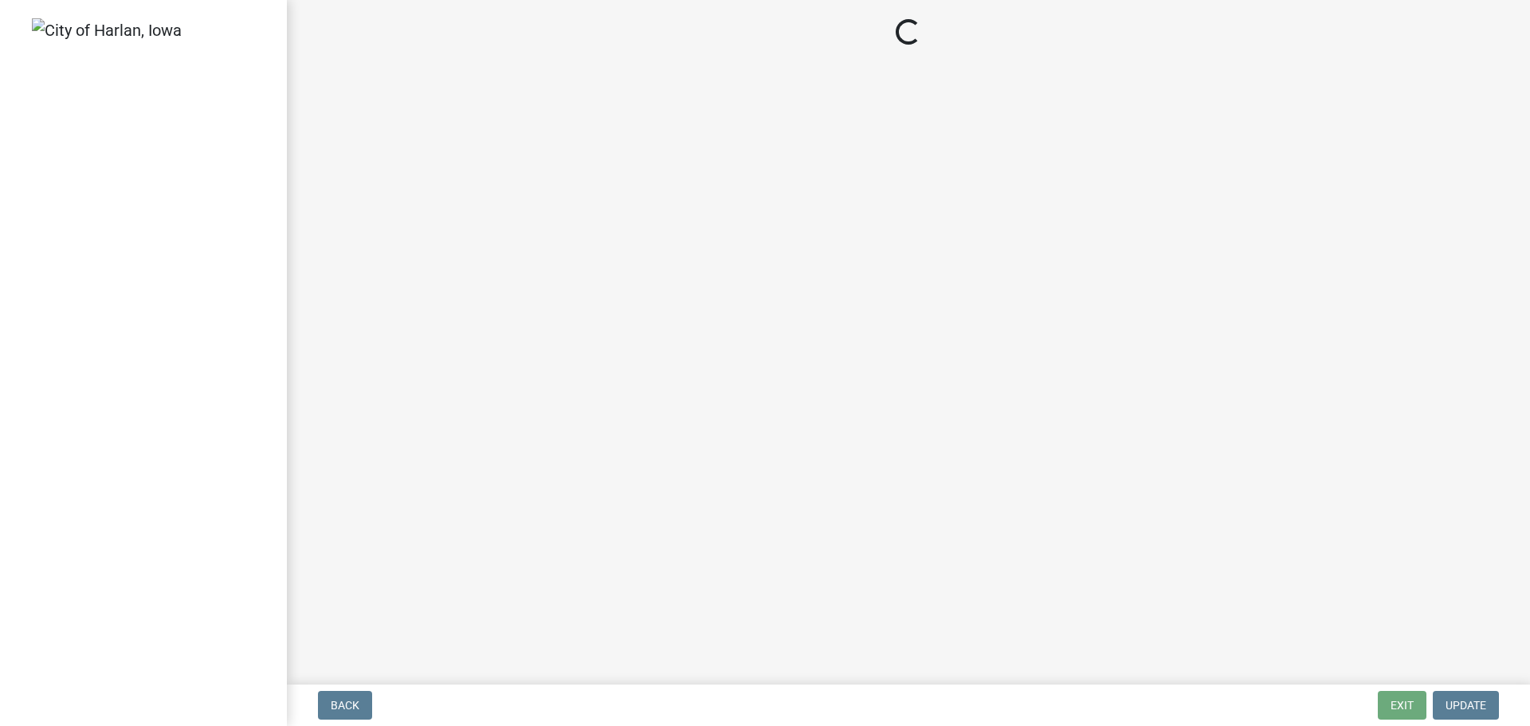
select select "3: 3"
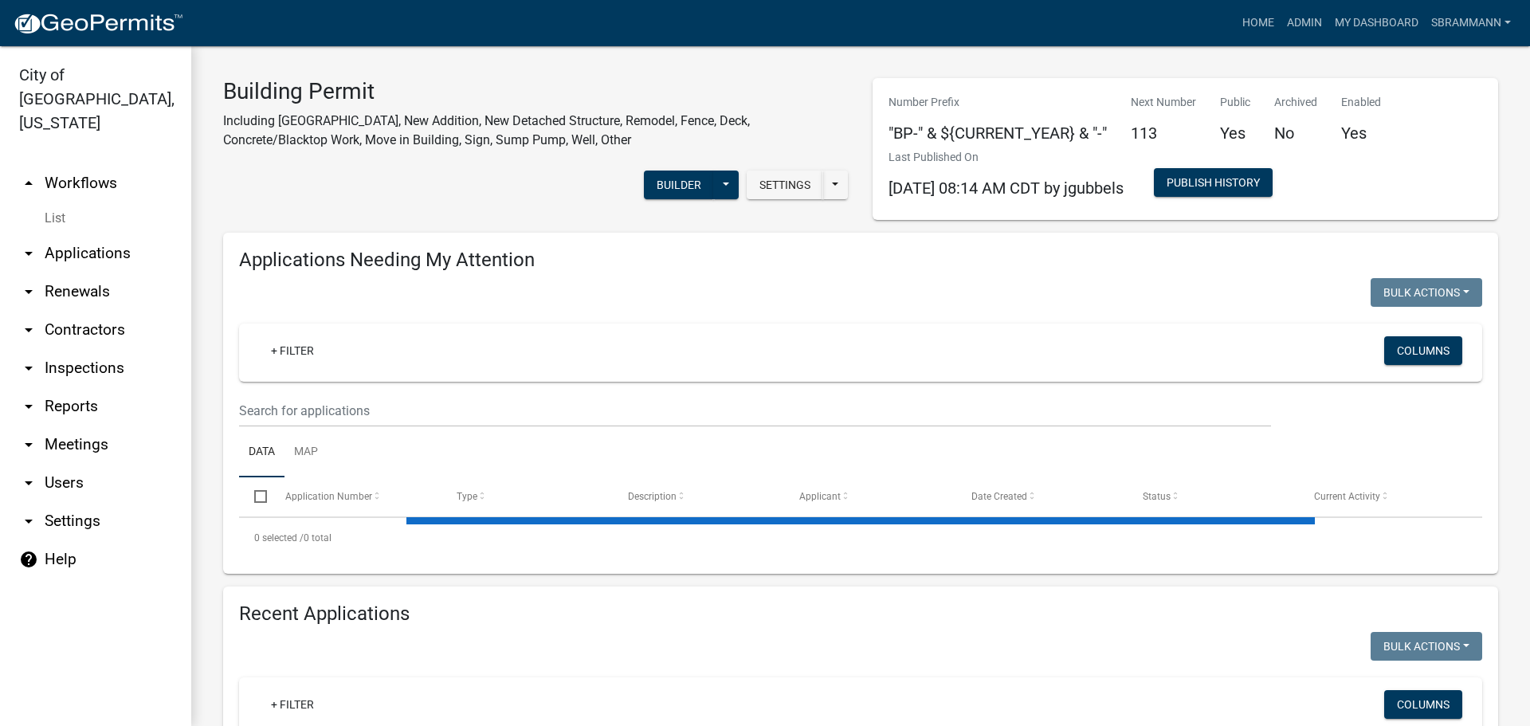
select select "3: 100"
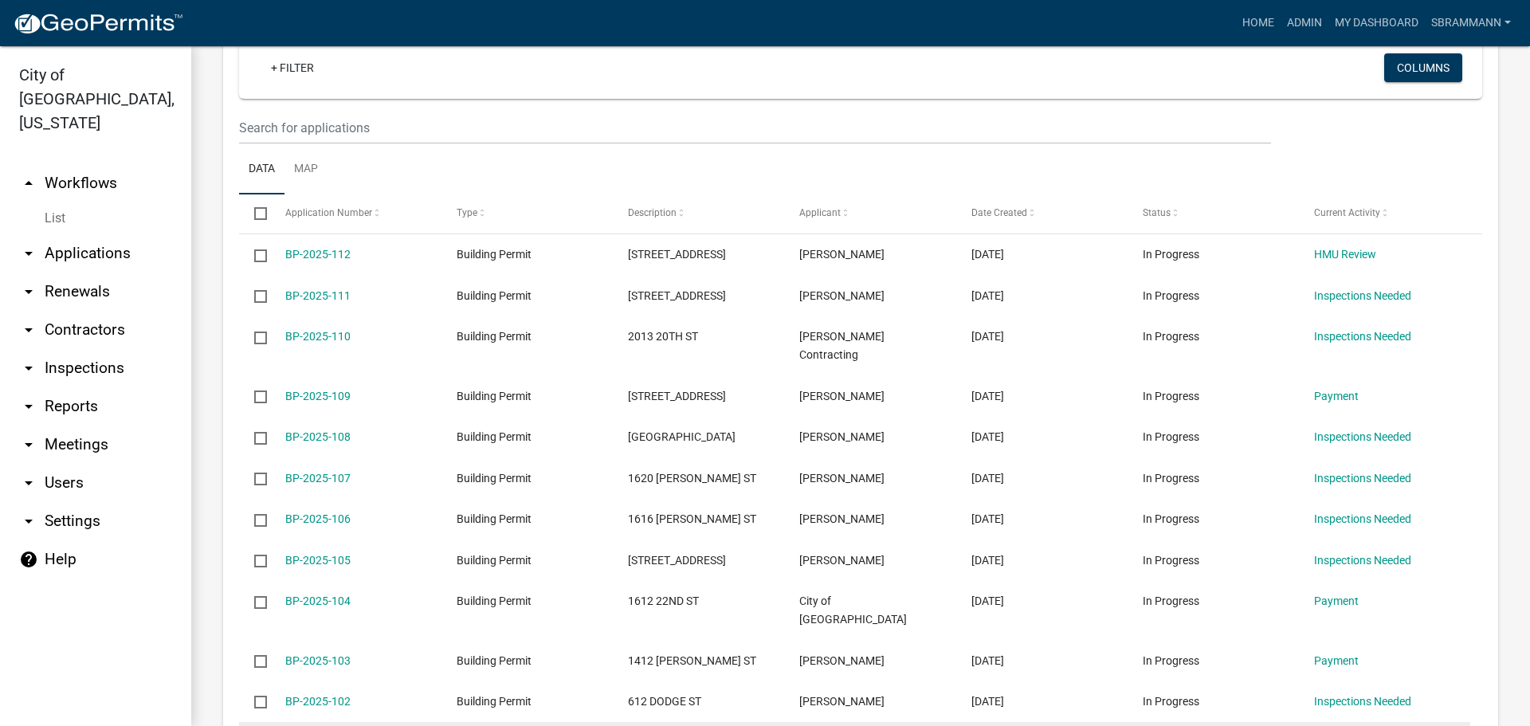
scroll to position [876, 0]
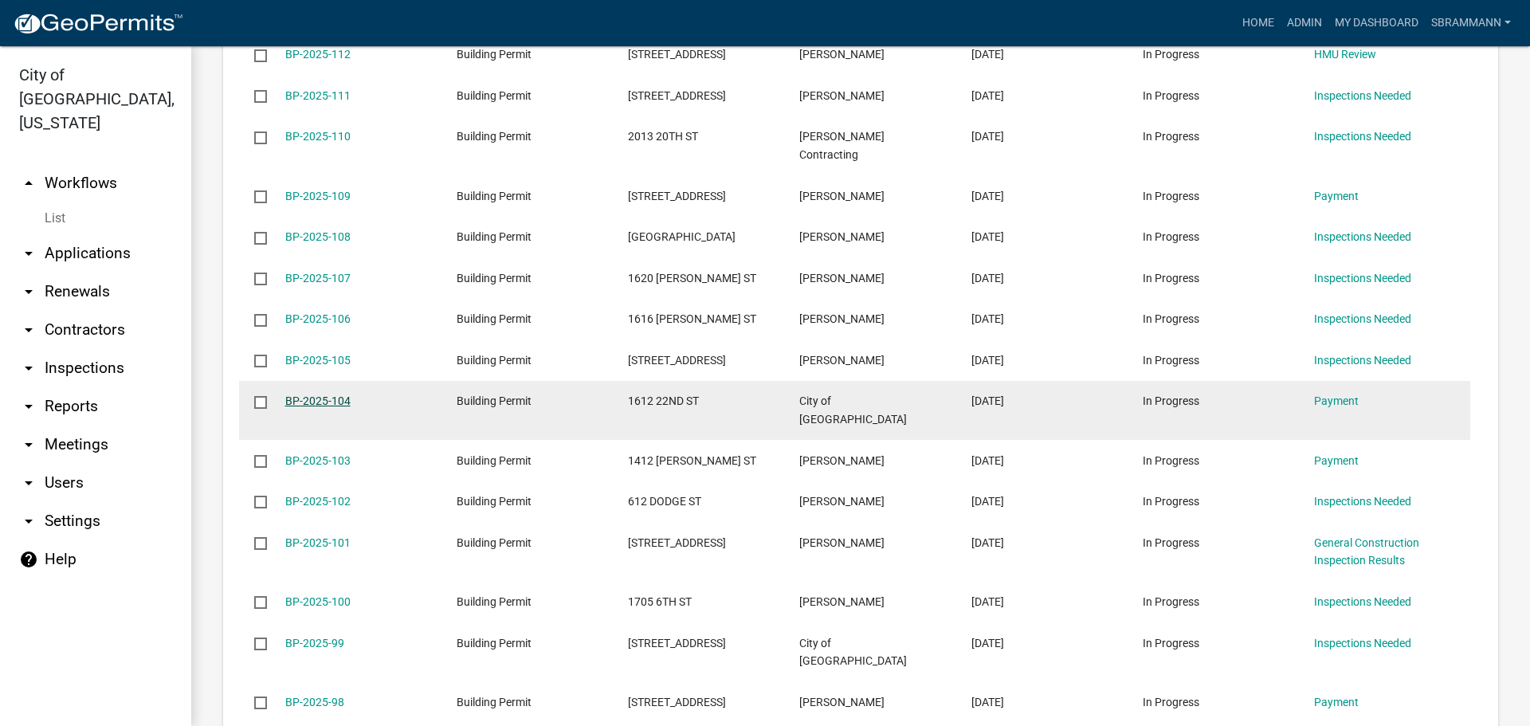
click at [321, 394] on link "BP-2025-104" at bounding box center [317, 400] width 65 height 13
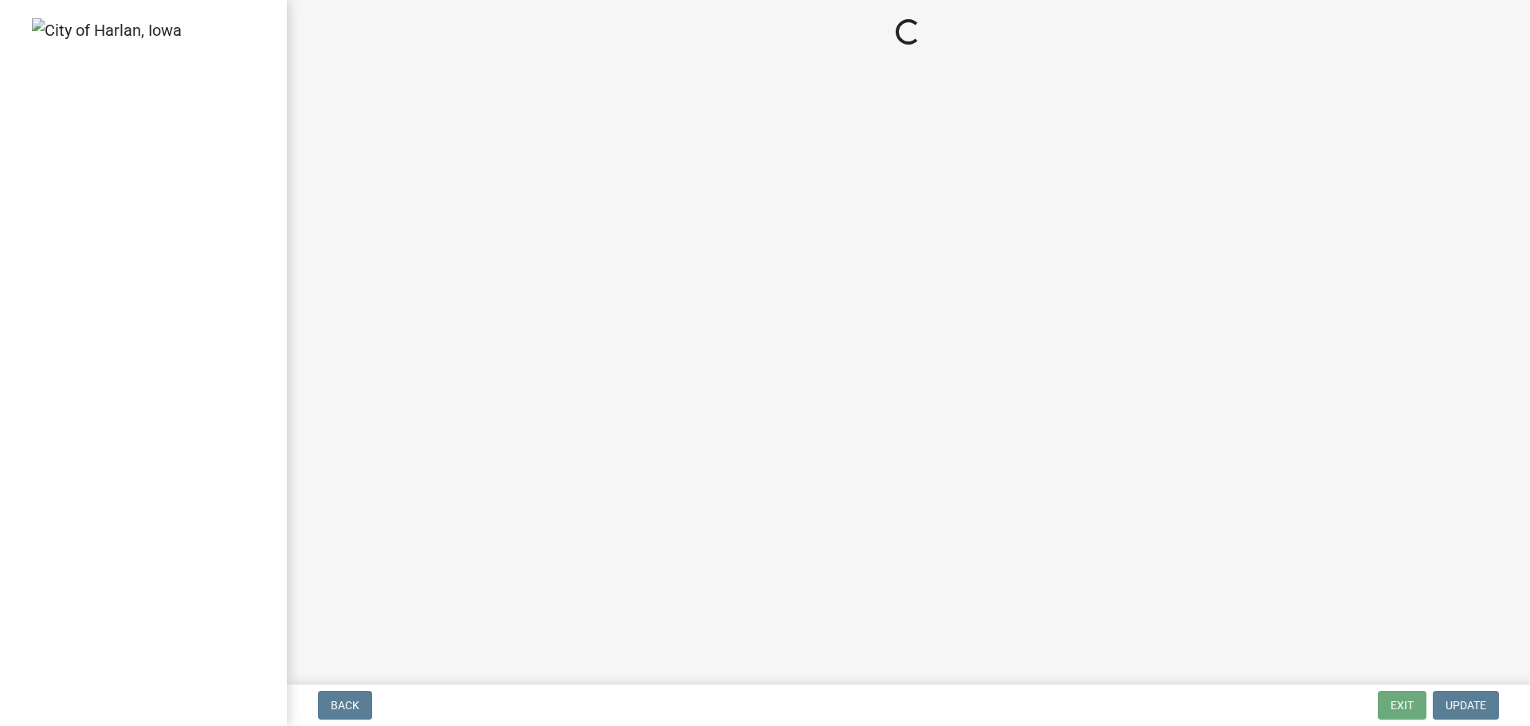
select select "3: 3"
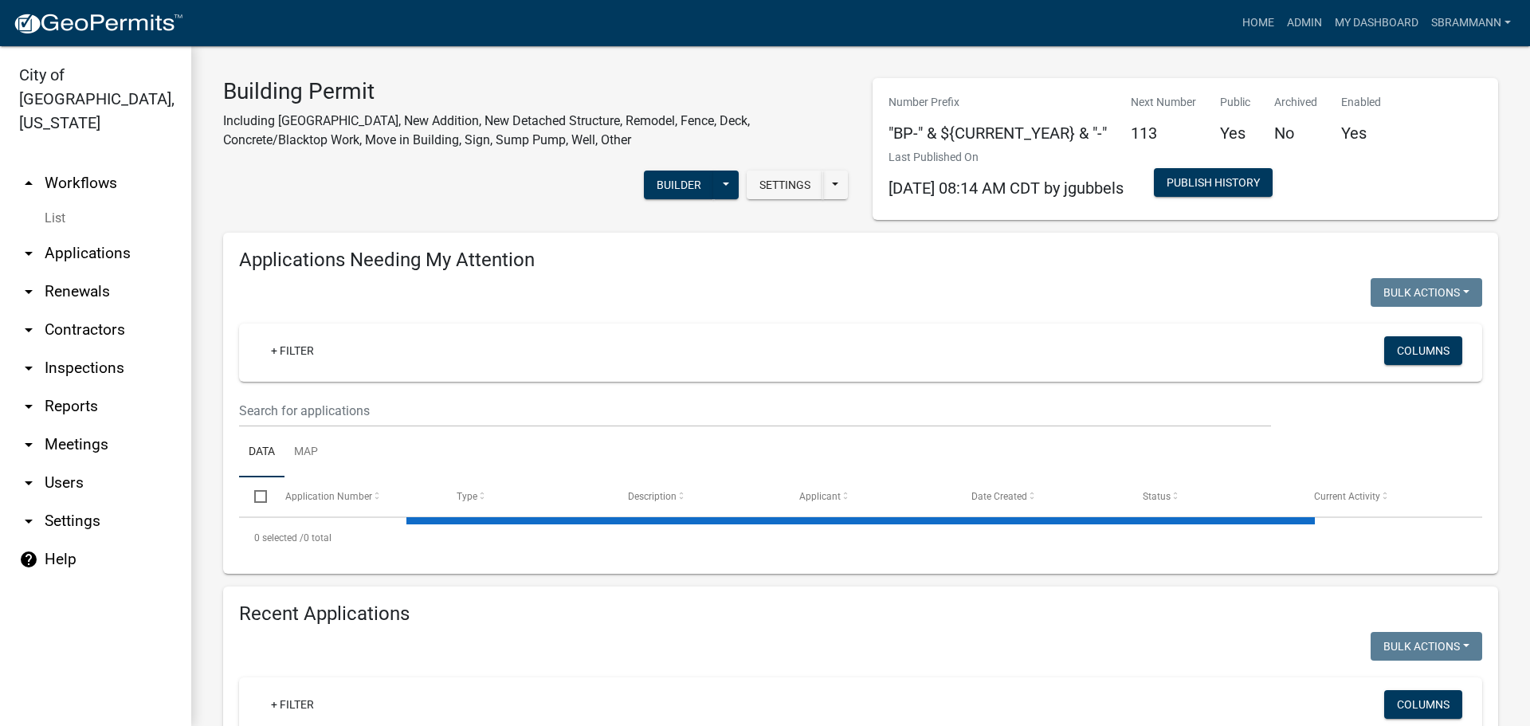
select select "3: 100"
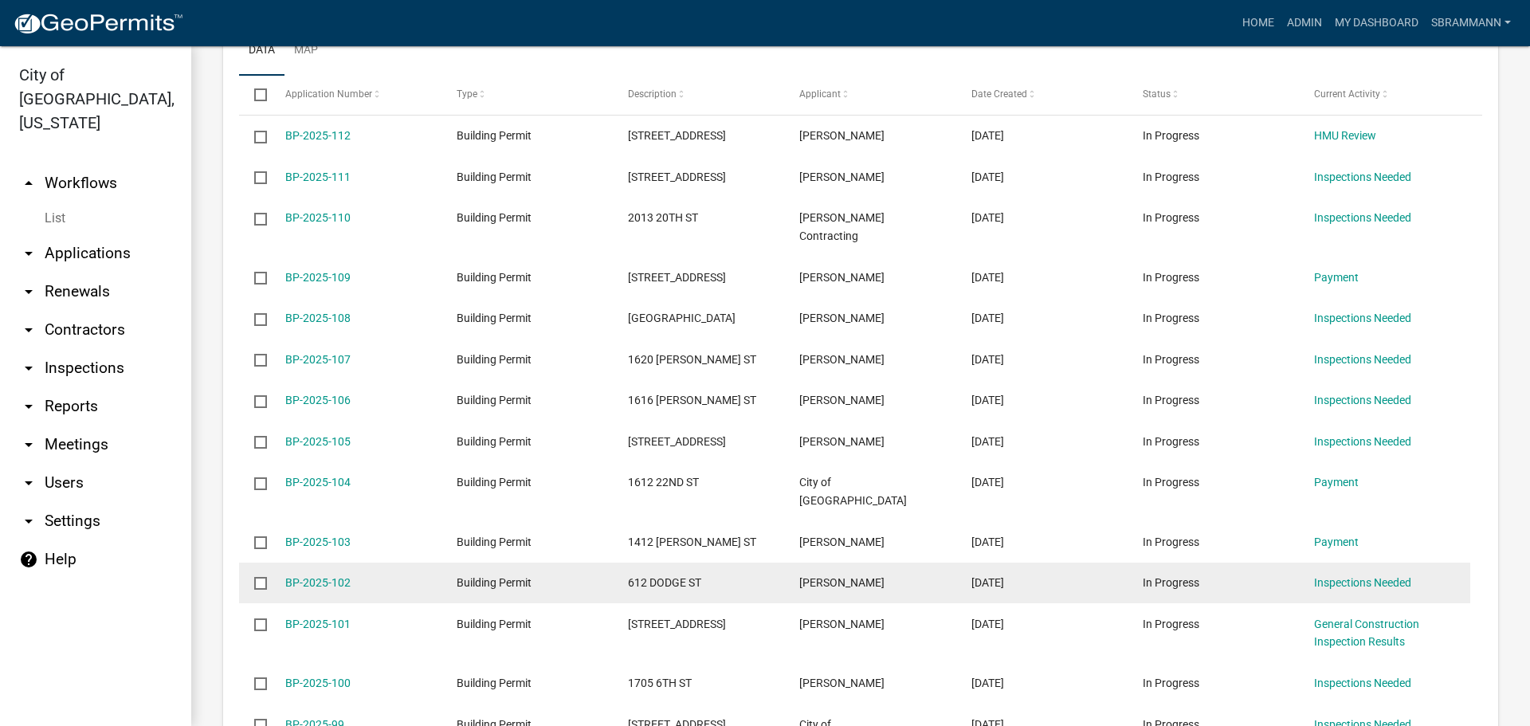
scroll to position [797, 0]
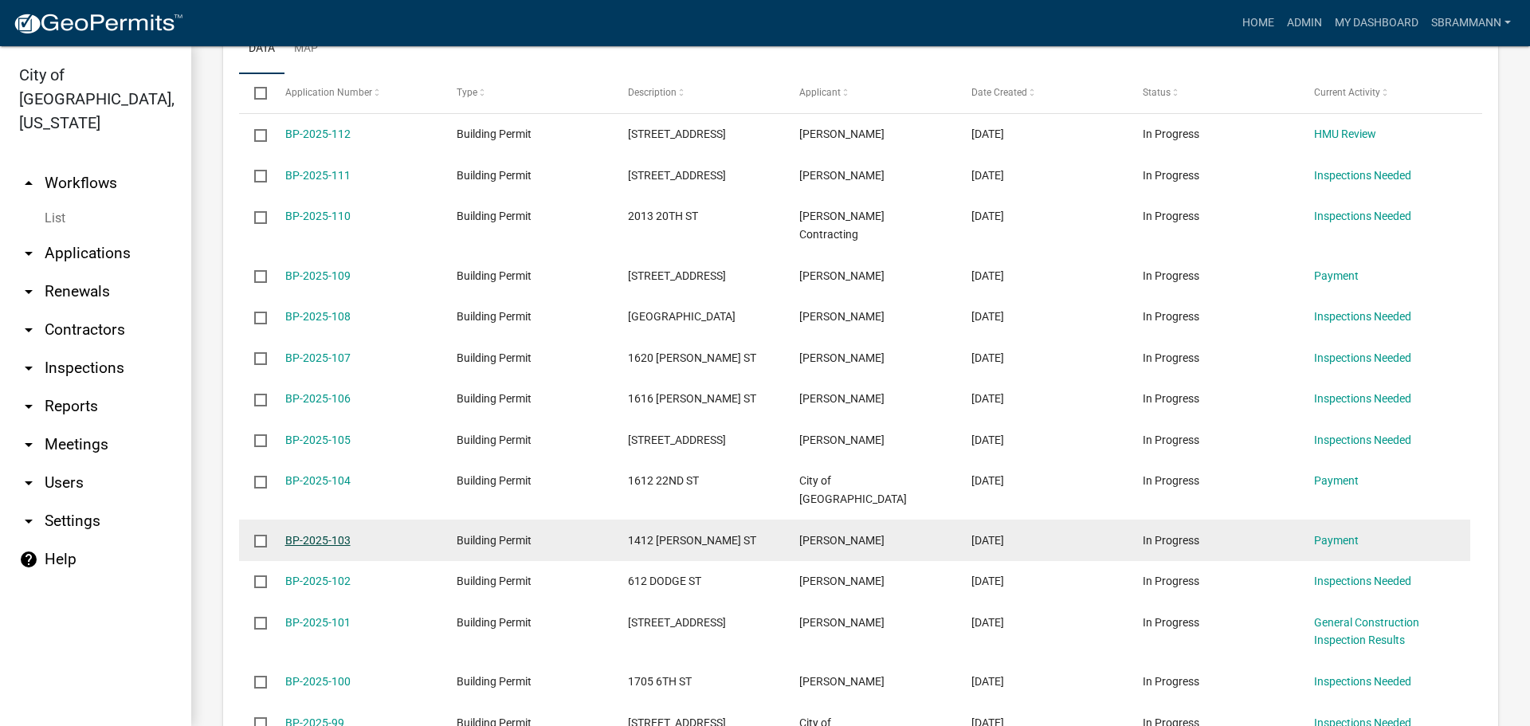
click at [320, 534] on link "BP-2025-103" at bounding box center [317, 540] width 65 height 13
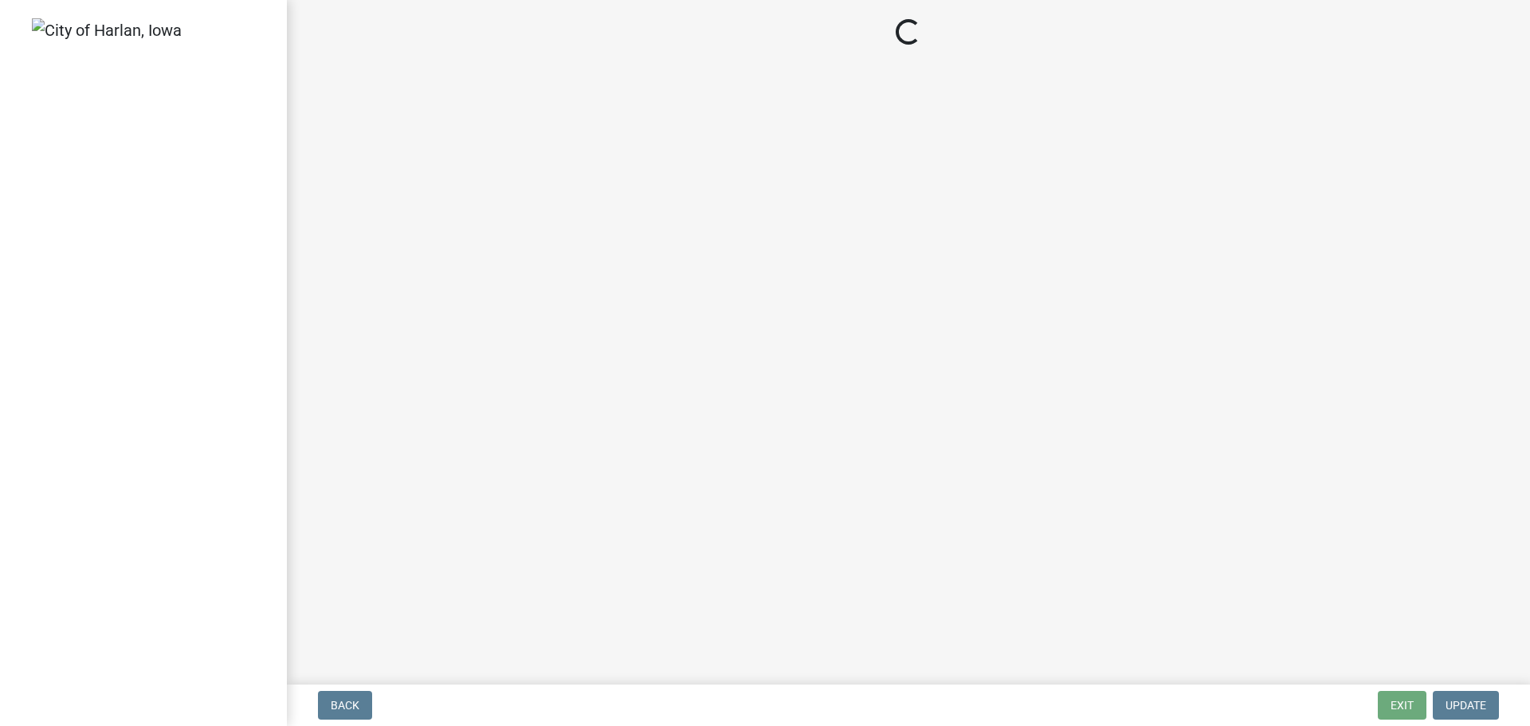
select select "3: 3"
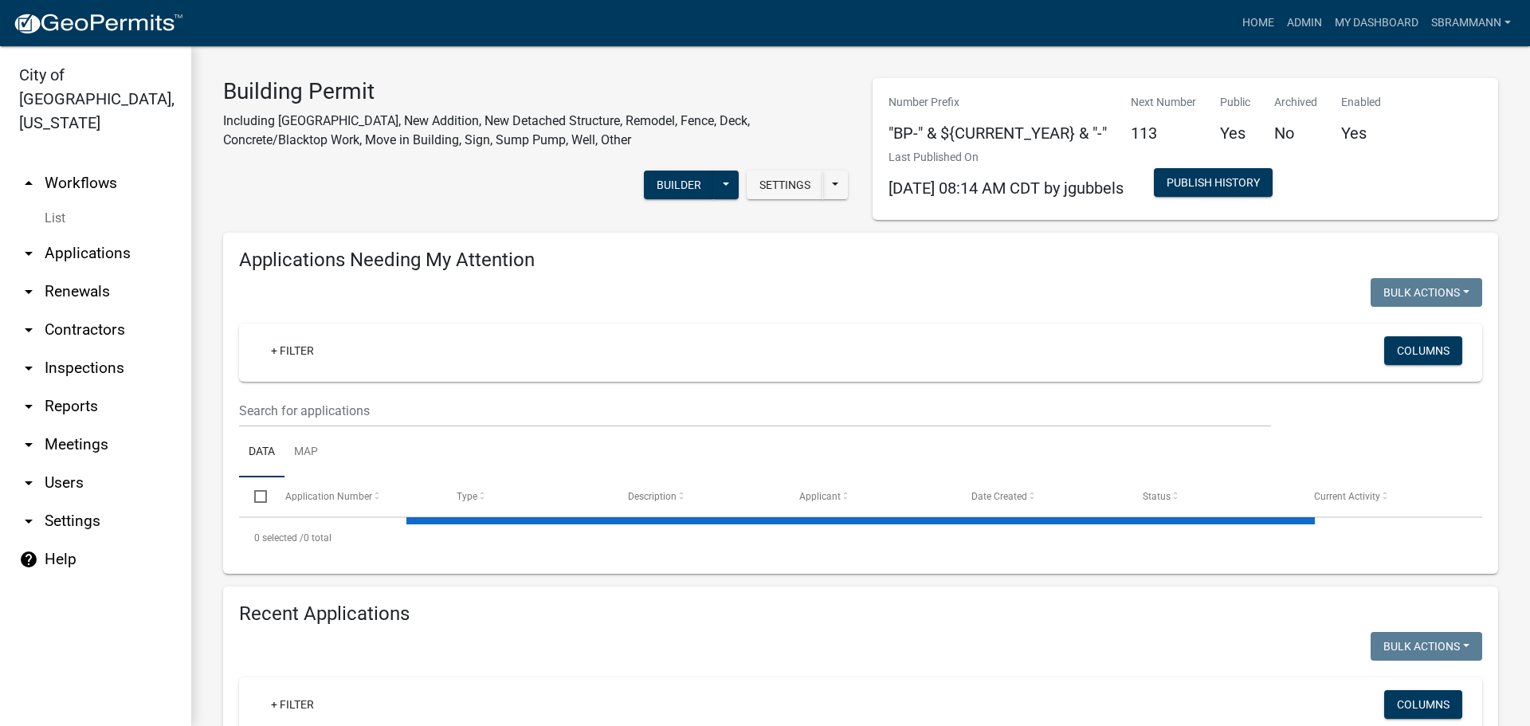
select select "3: 100"
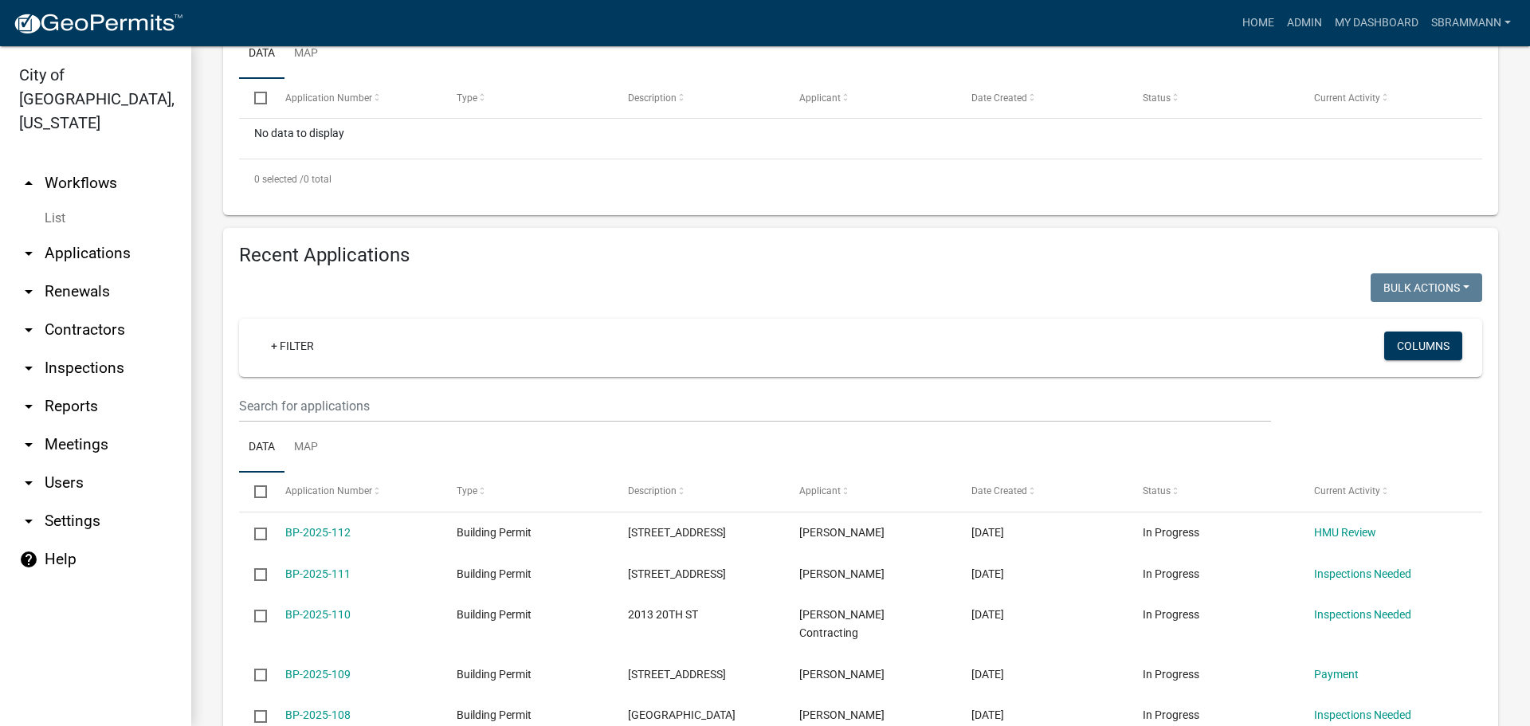
scroll to position [797, 0]
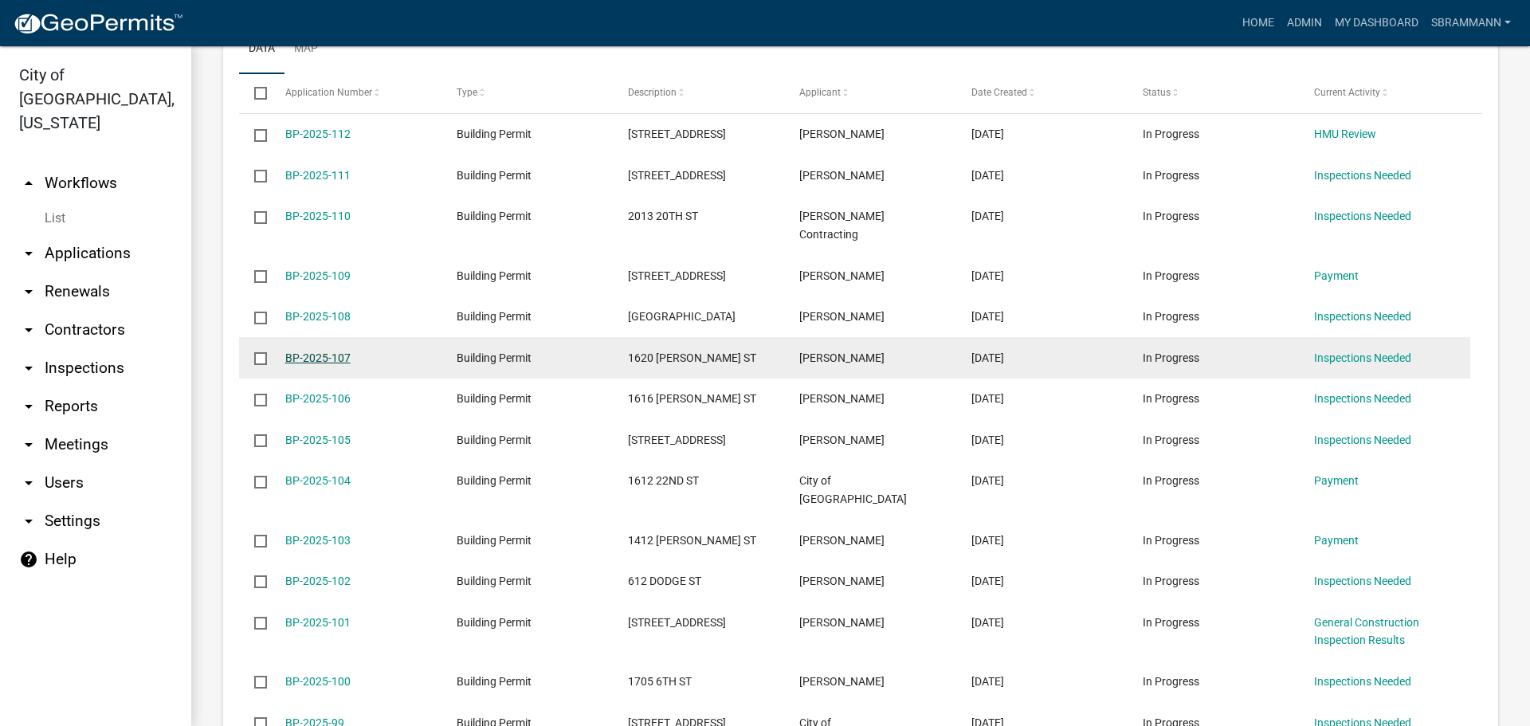
click at [326, 351] on link "BP-2025-107" at bounding box center [317, 357] width 65 height 13
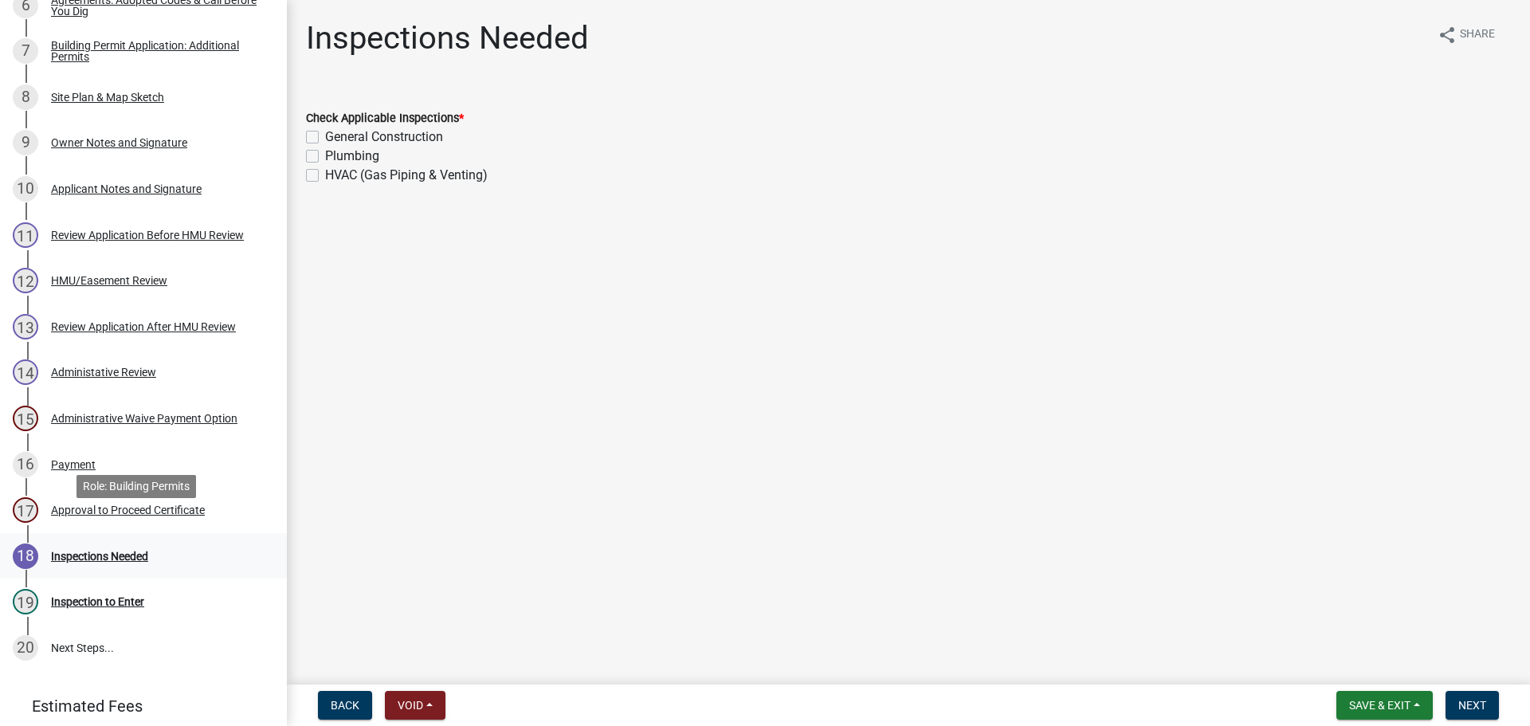
scroll to position [558, 0]
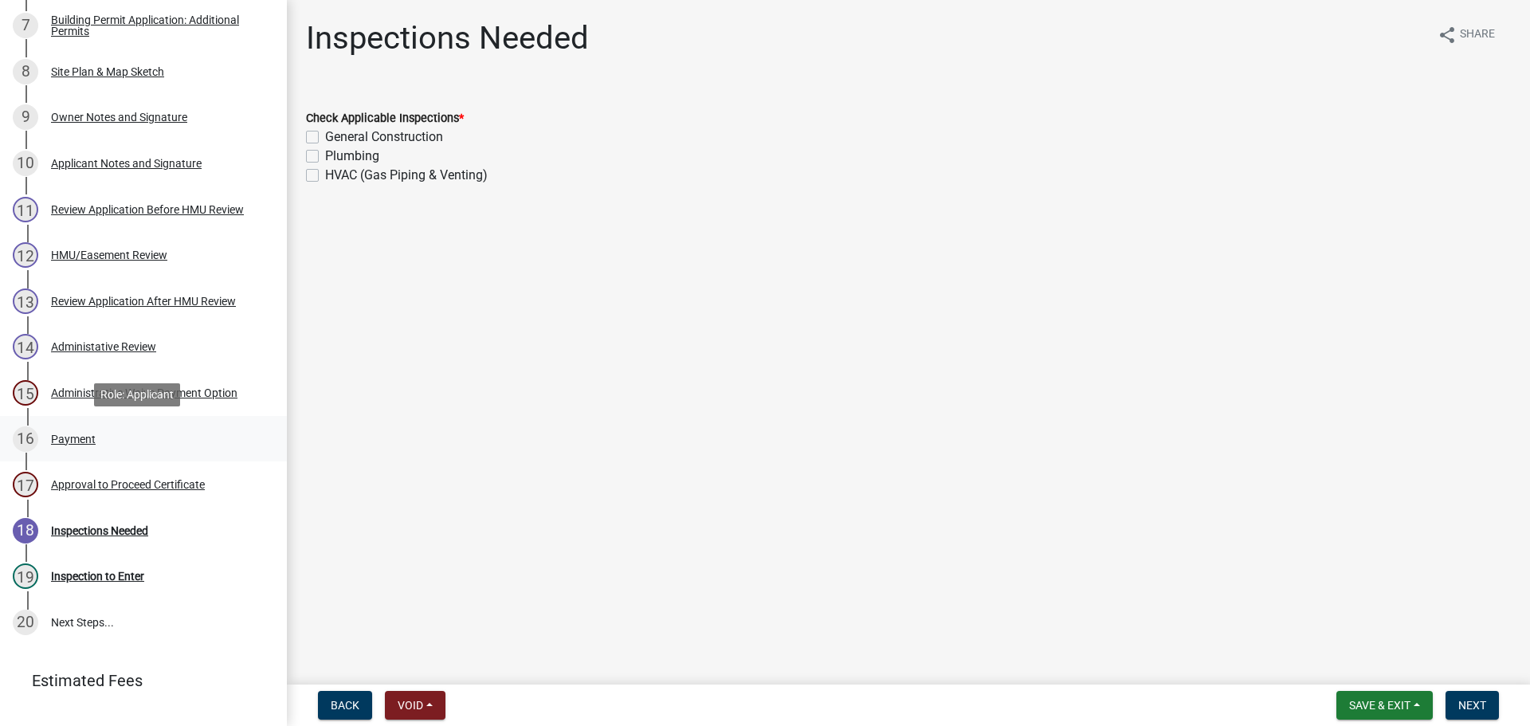
click at [74, 433] on div "Payment" at bounding box center [73, 438] width 45 height 11
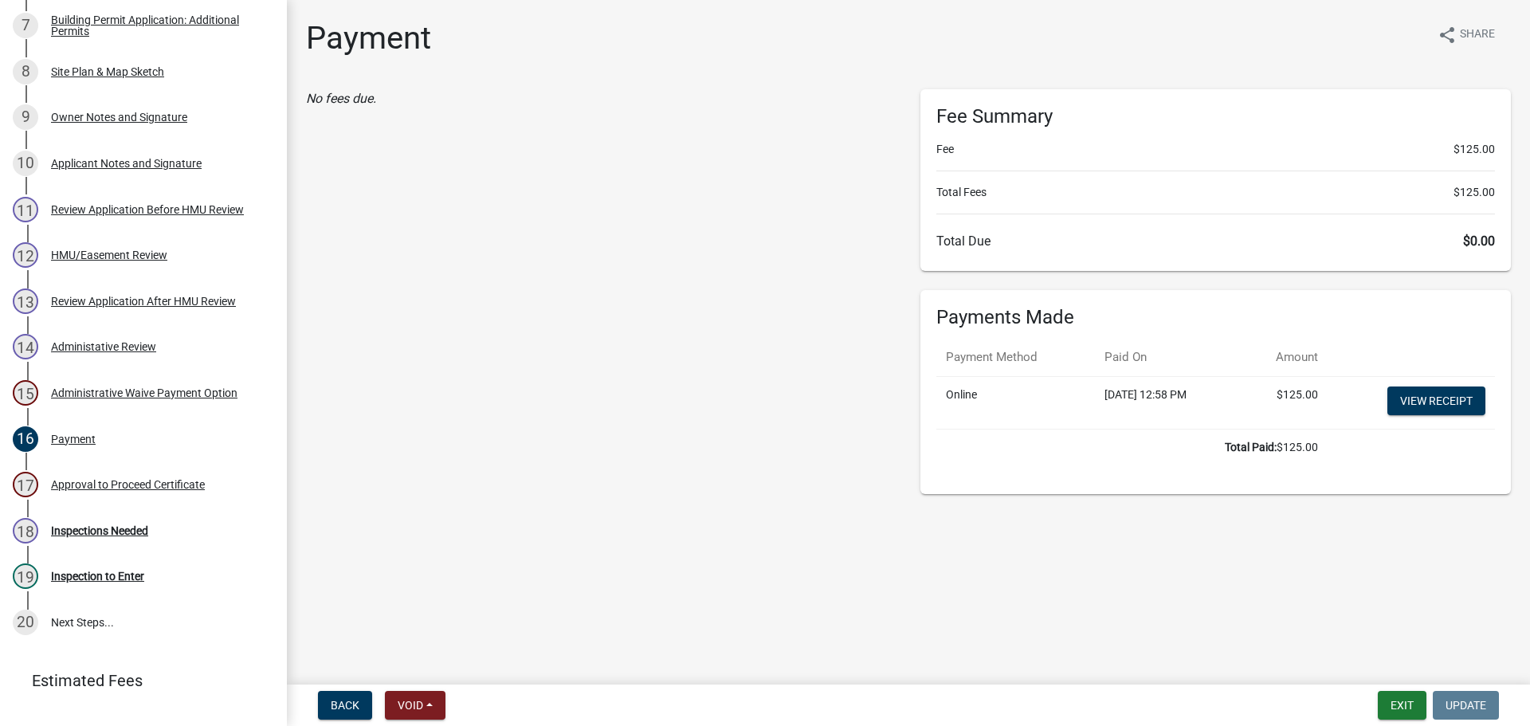
click at [1394, 687] on nav "Back Void Withdraw Lock Expire Void Exit Update" at bounding box center [908, 704] width 1243 height 41
click at [1394, 704] on button "Exit" at bounding box center [1402, 705] width 49 height 29
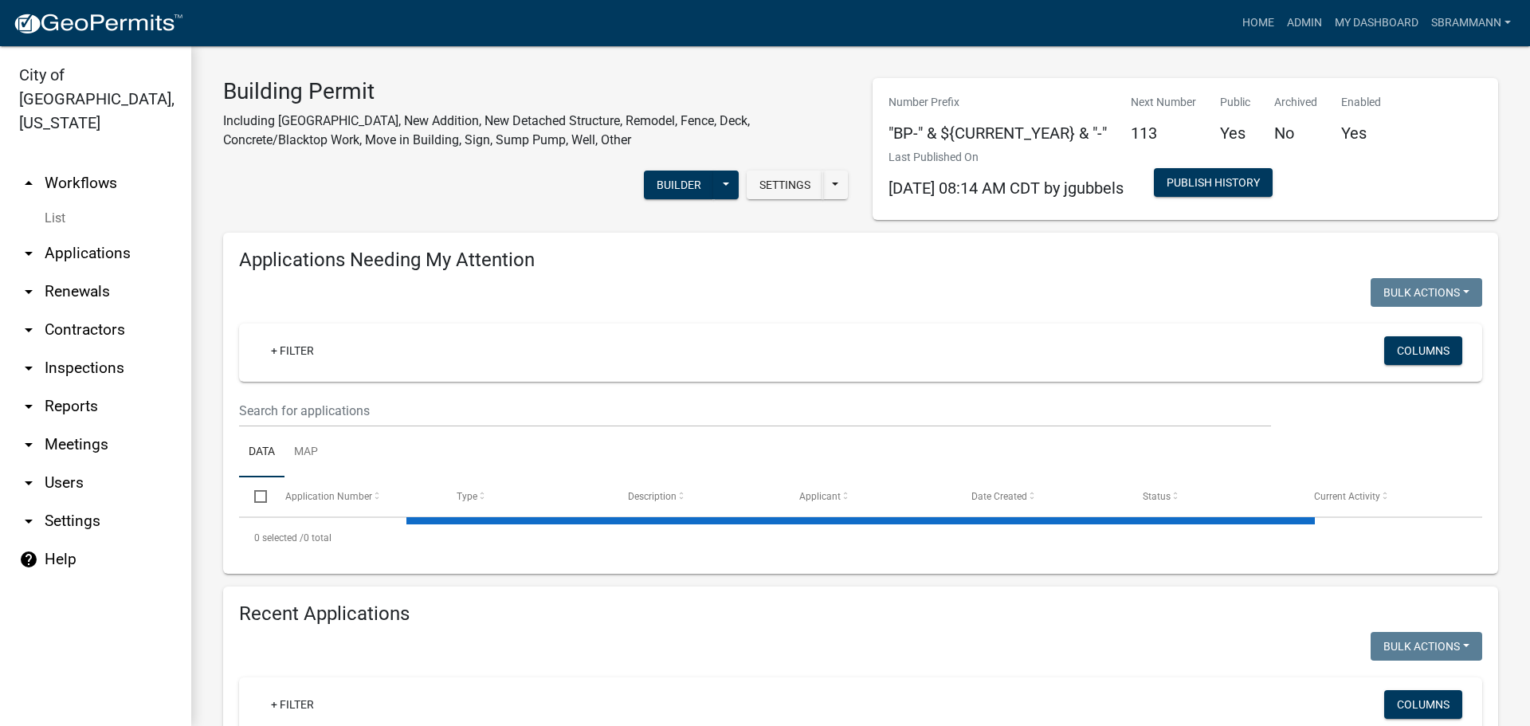
select select "3: 100"
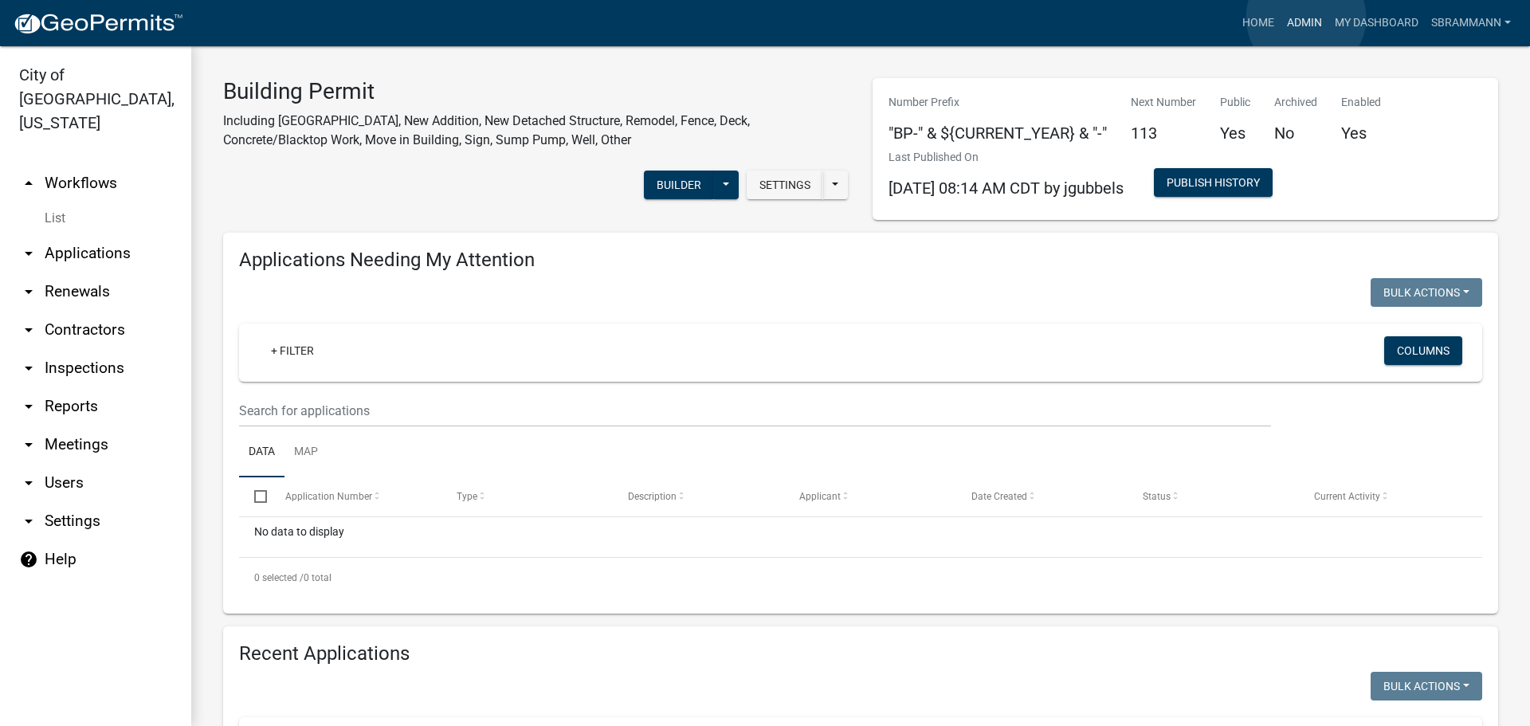
click at [1306, 18] on link "Admin" at bounding box center [1304, 23] width 48 height 30
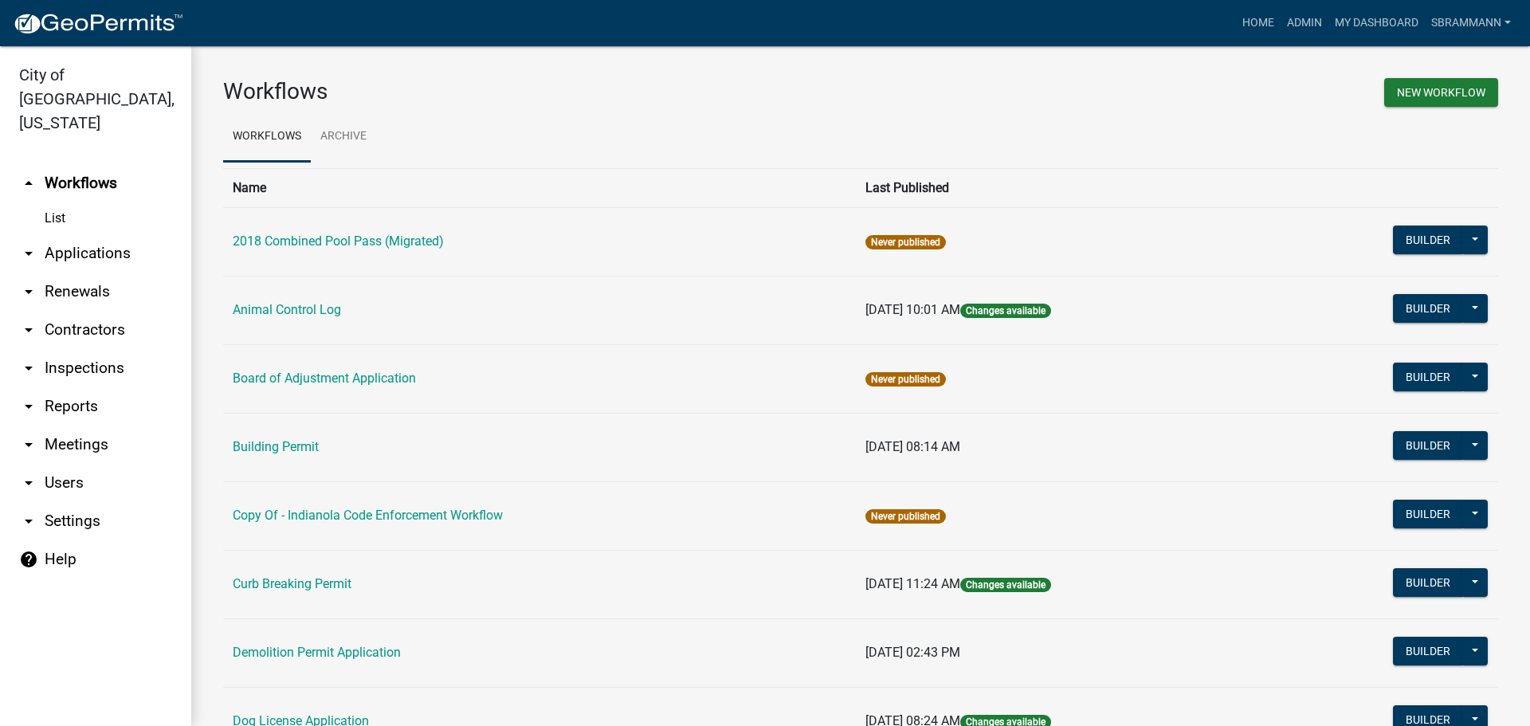
click at [68, 387] on link "arrow_drop_down Reports" at bounding box center [95, 406] width 191 height 38
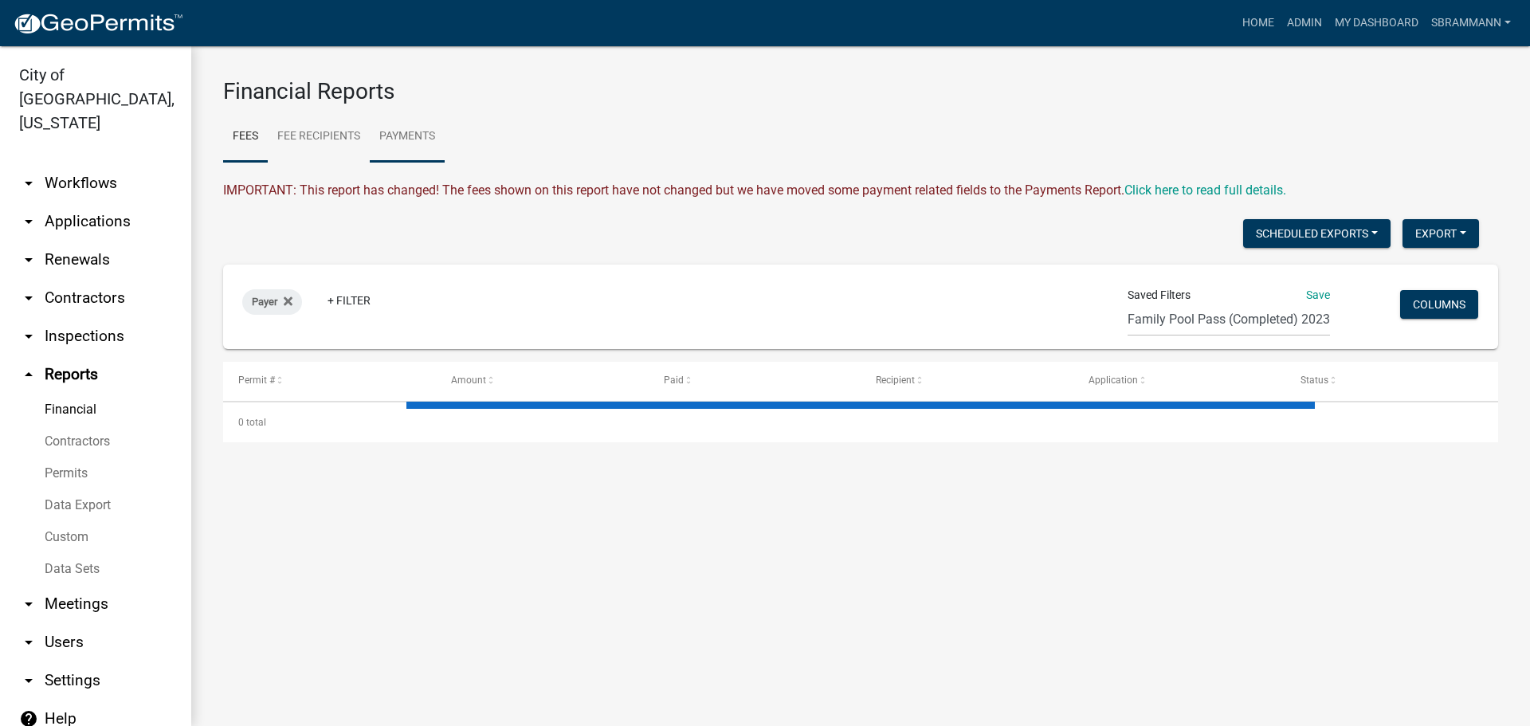
click at [417, 135] on link "Payments" at bounding box center [407, 137] width 75 height 51
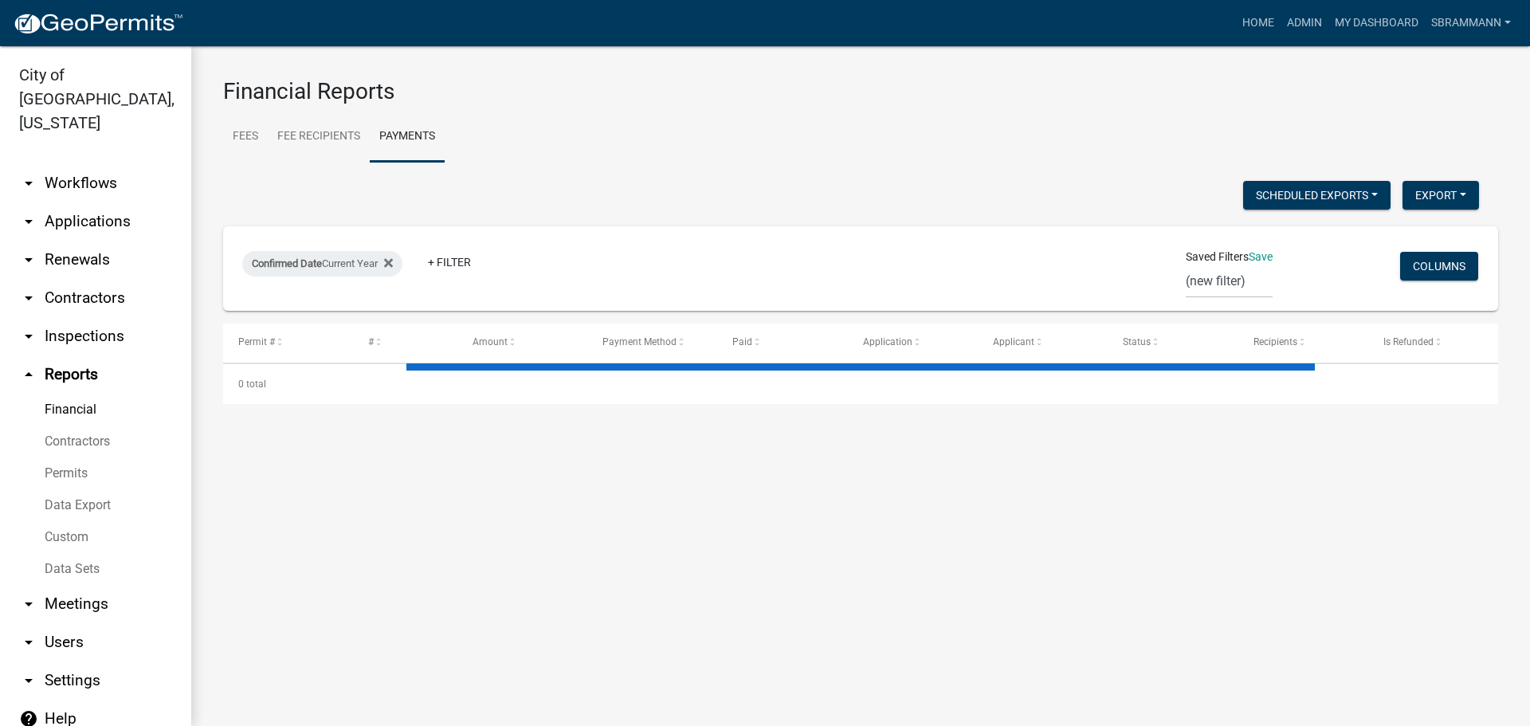
select select "3: 100"
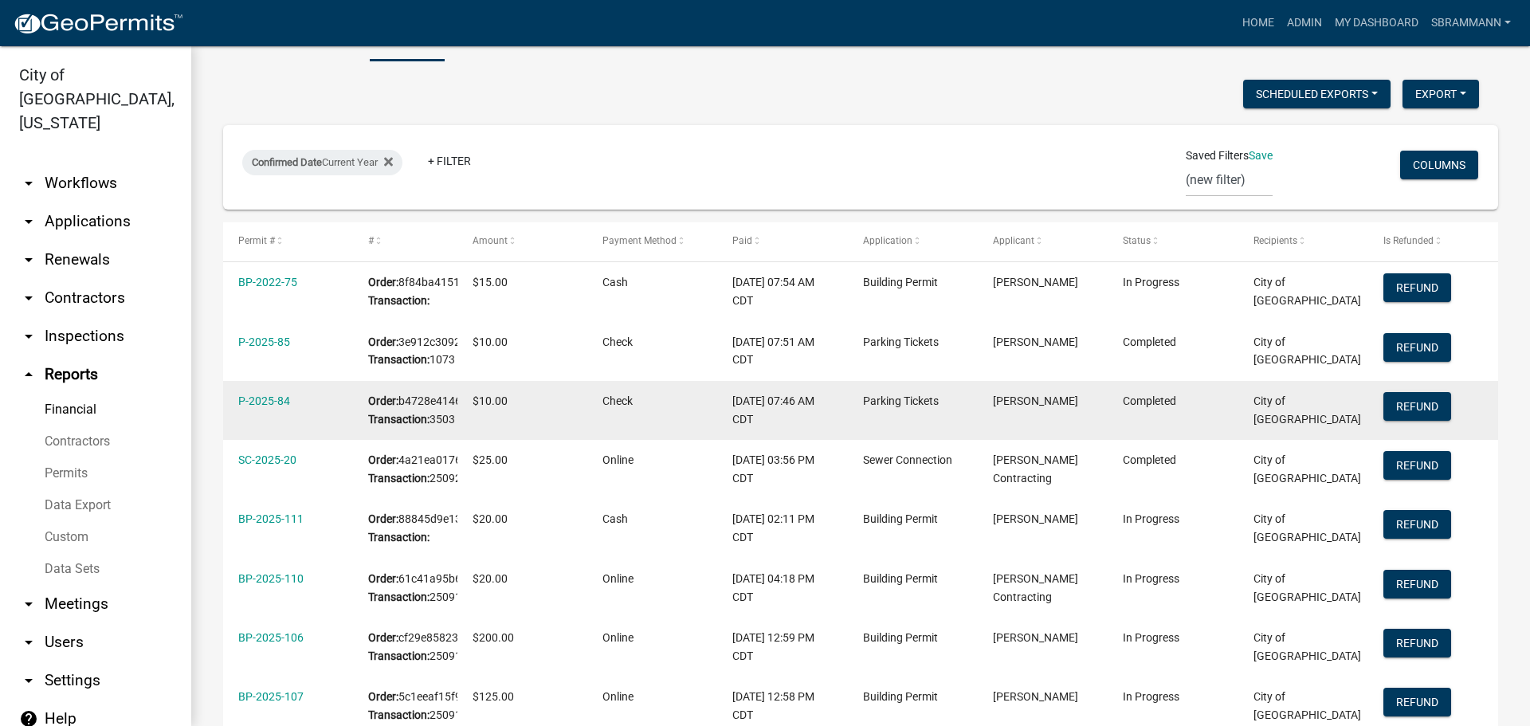
scroll to position [159, 0]
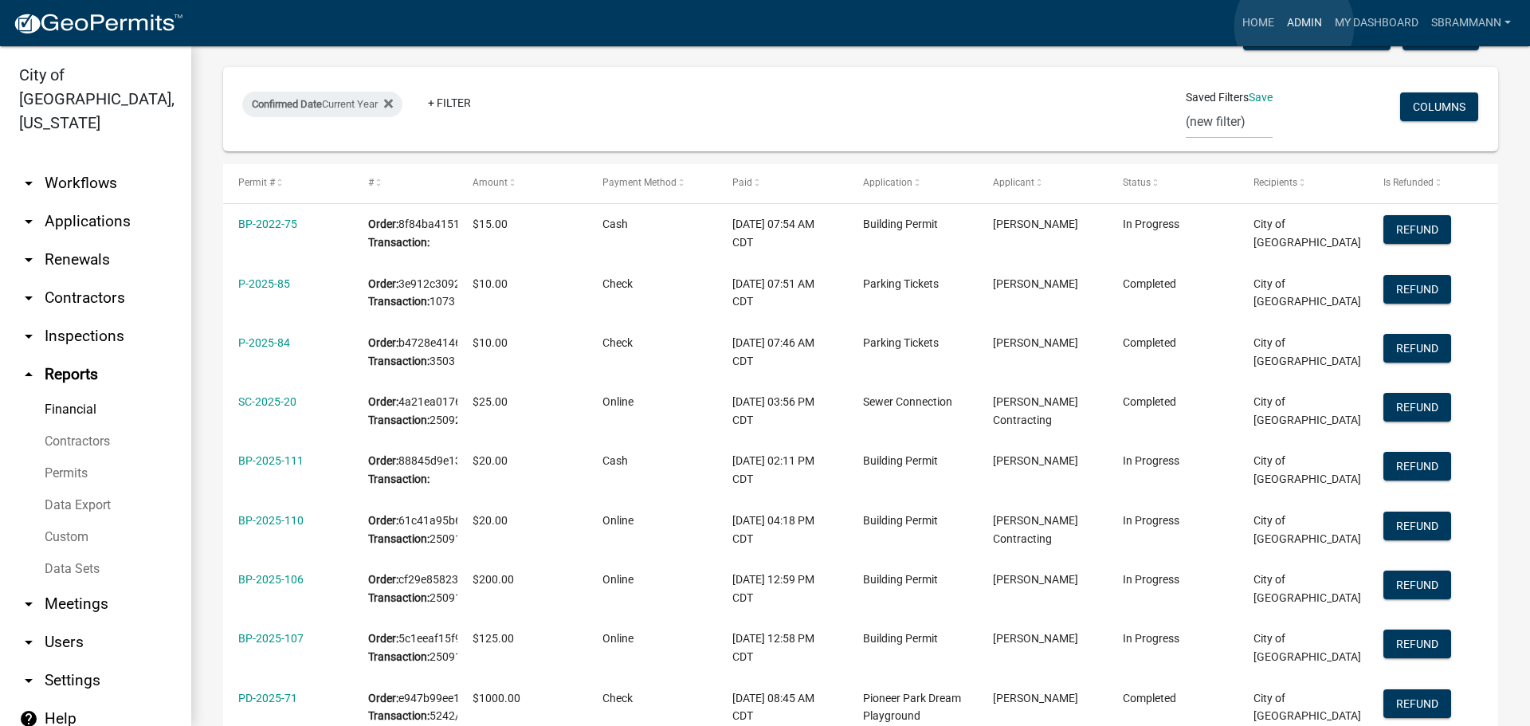
click at [1294, 26] on link "Admin" at bounding box center [1304, 23] width 48 height 30
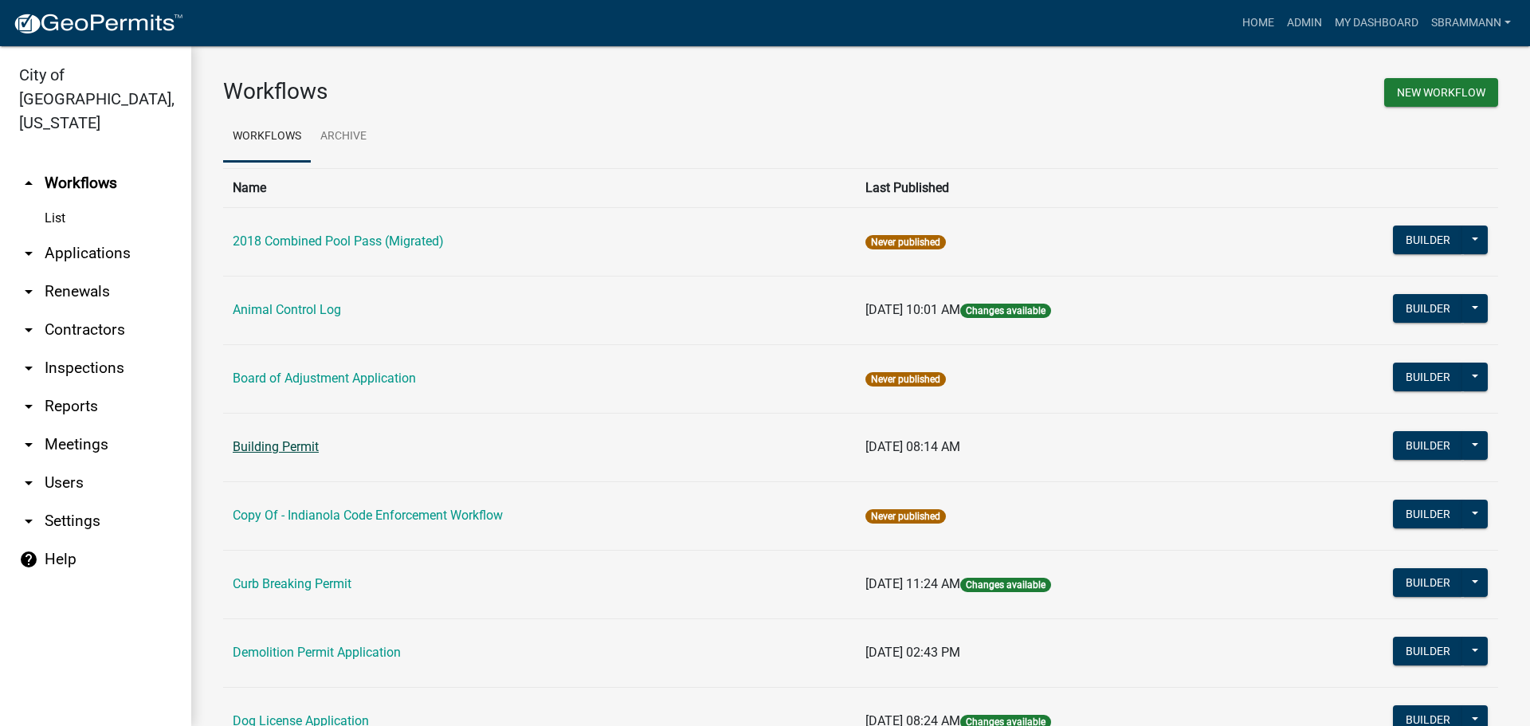
click at [297, 445] on link "Building Permit" at bounding box center [276, 446] width 86 height 15
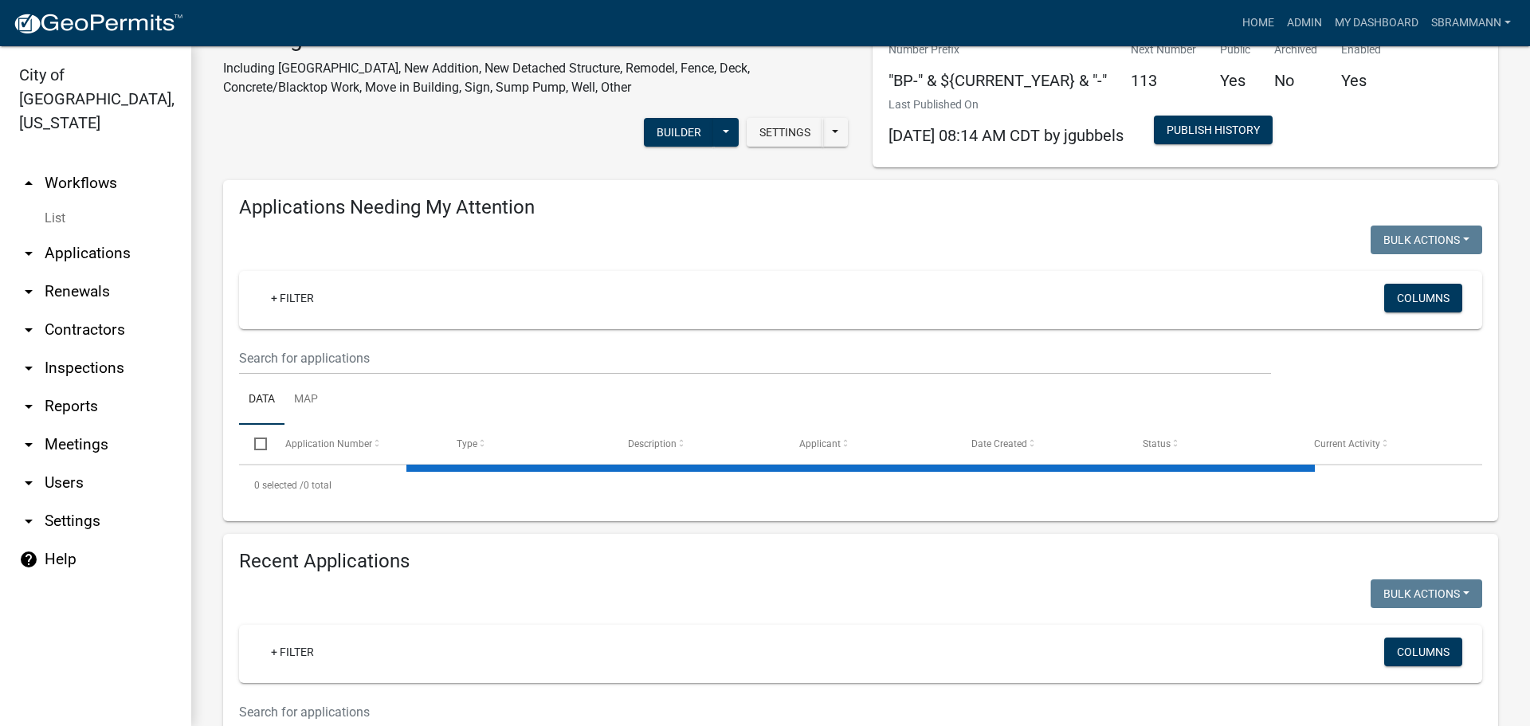
select select "3: 100"
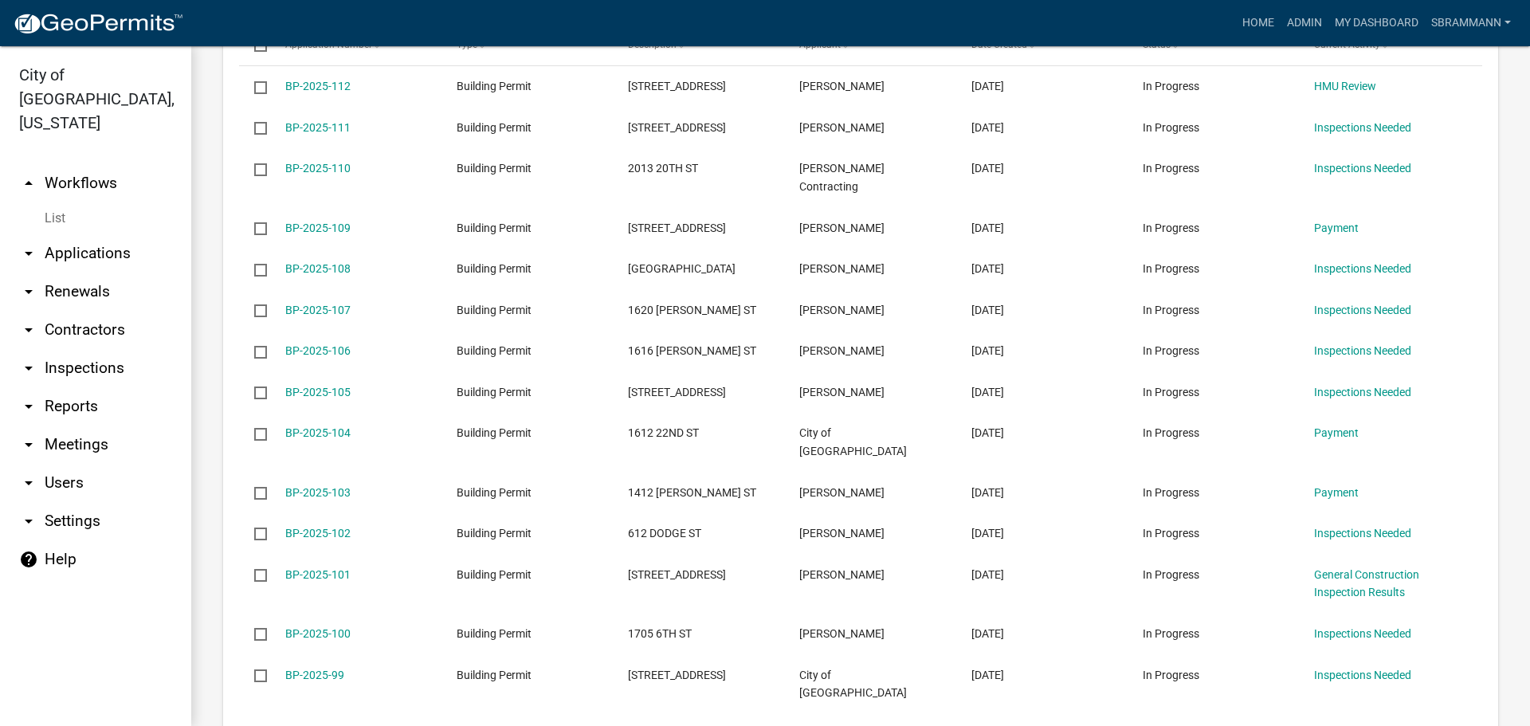
scroll to position [831, 0]
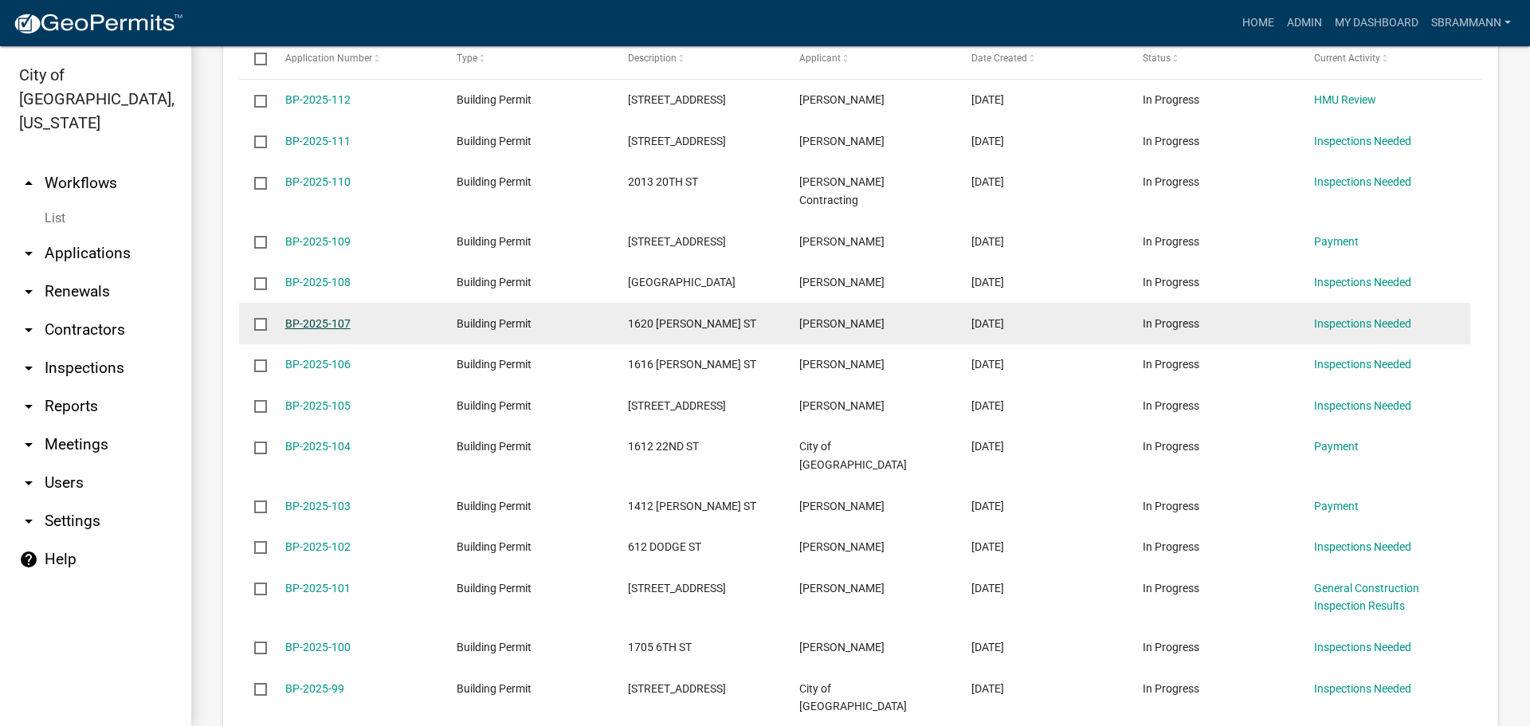
click at [327, 317] on link "BP-2025-107" at bounding box center [317, 323] width 65 height 13
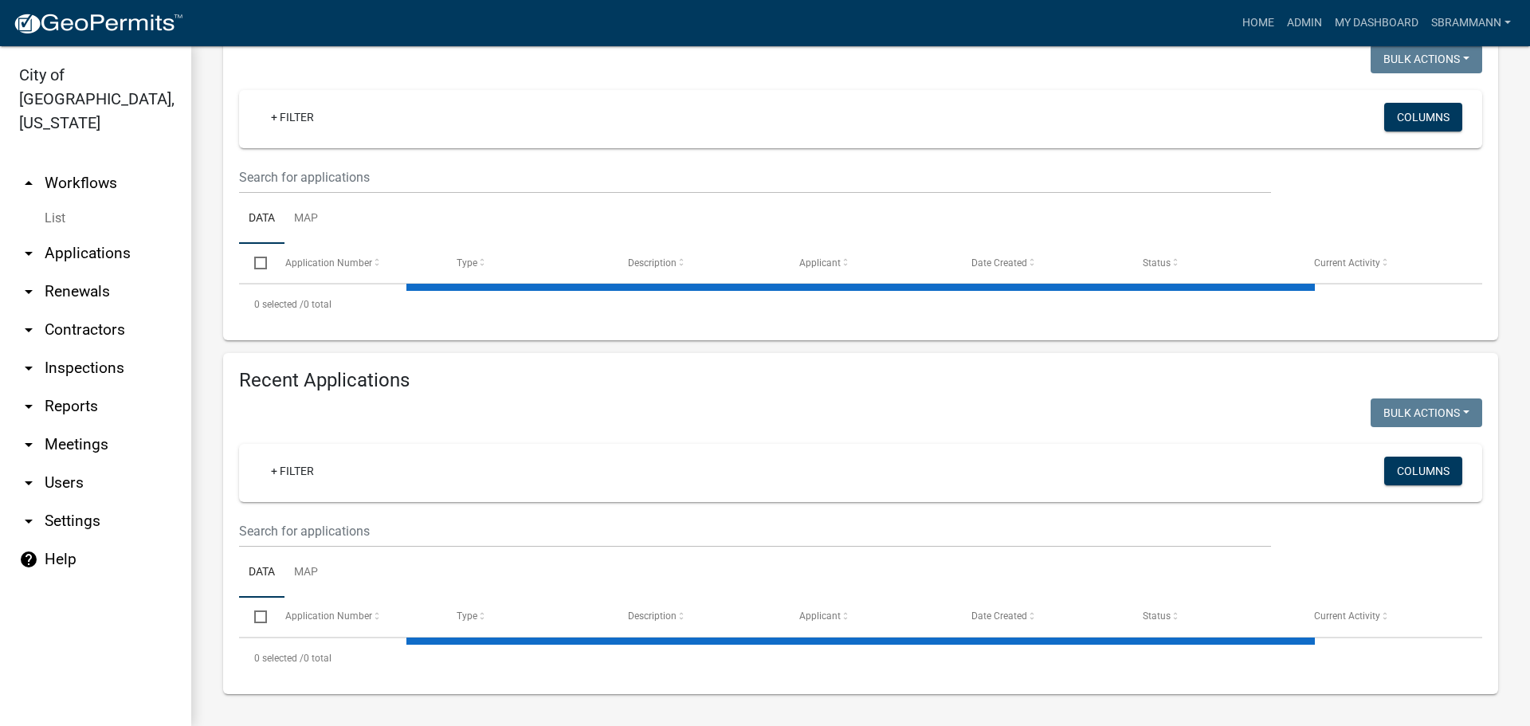
select select "3: 100"
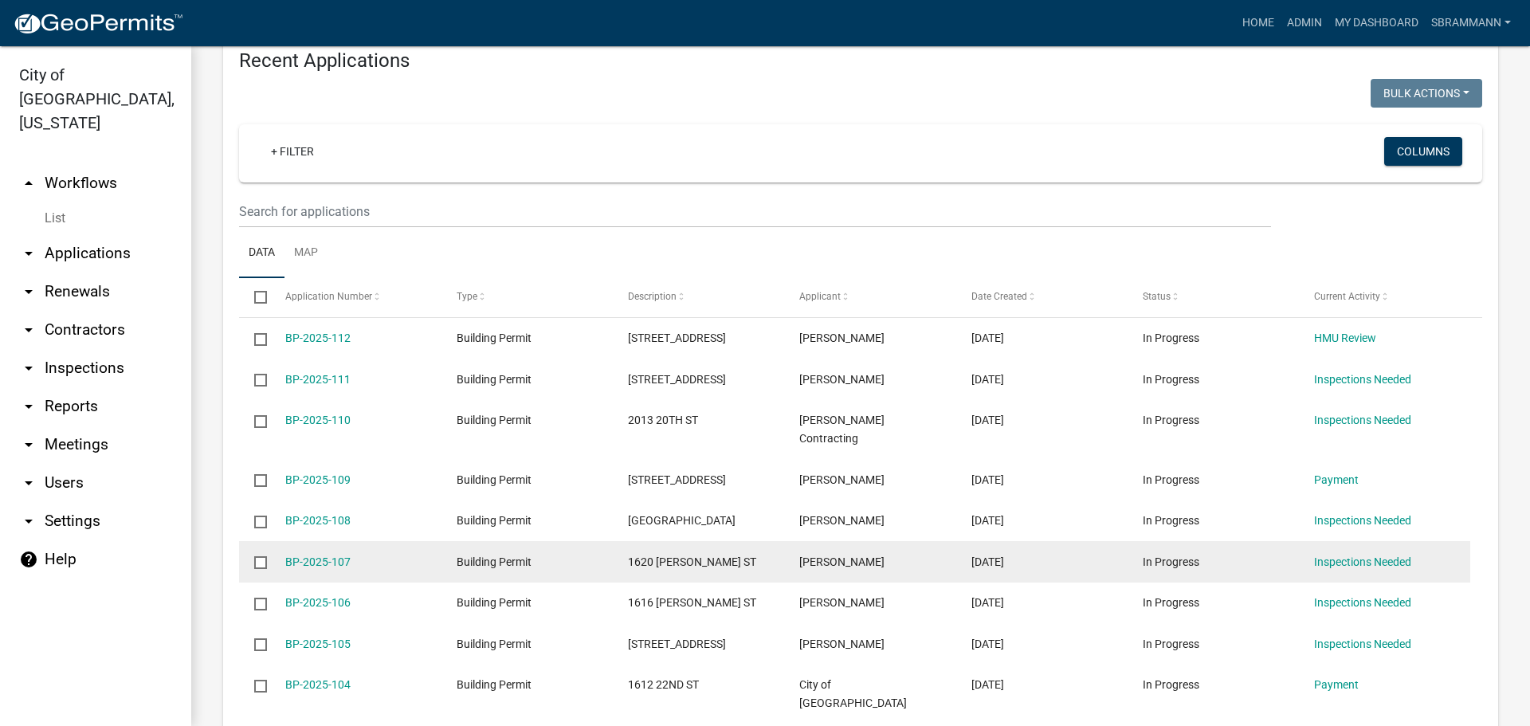
scroll to position [592, 0]
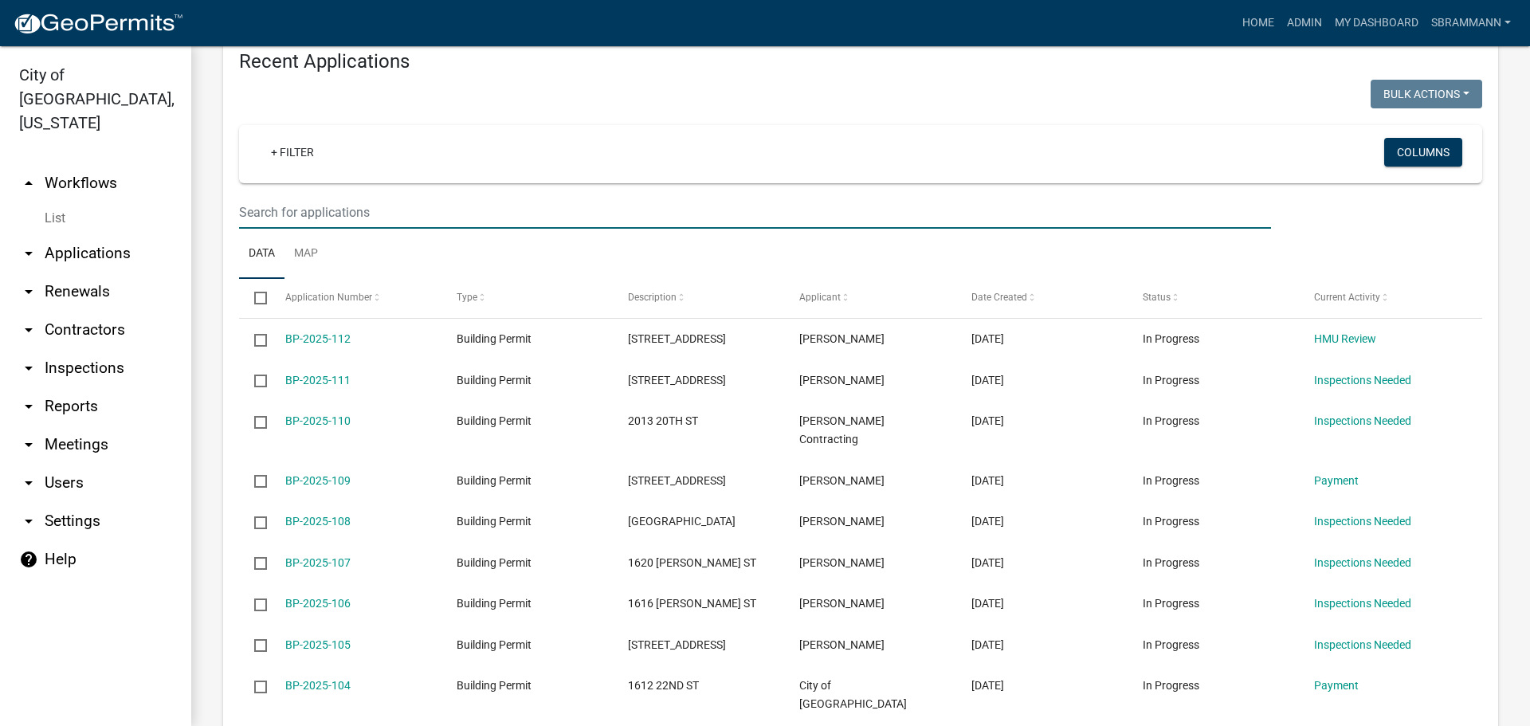
click at [257, 207] on input "text" at bounding box center [755, 212] width 1032 height 33
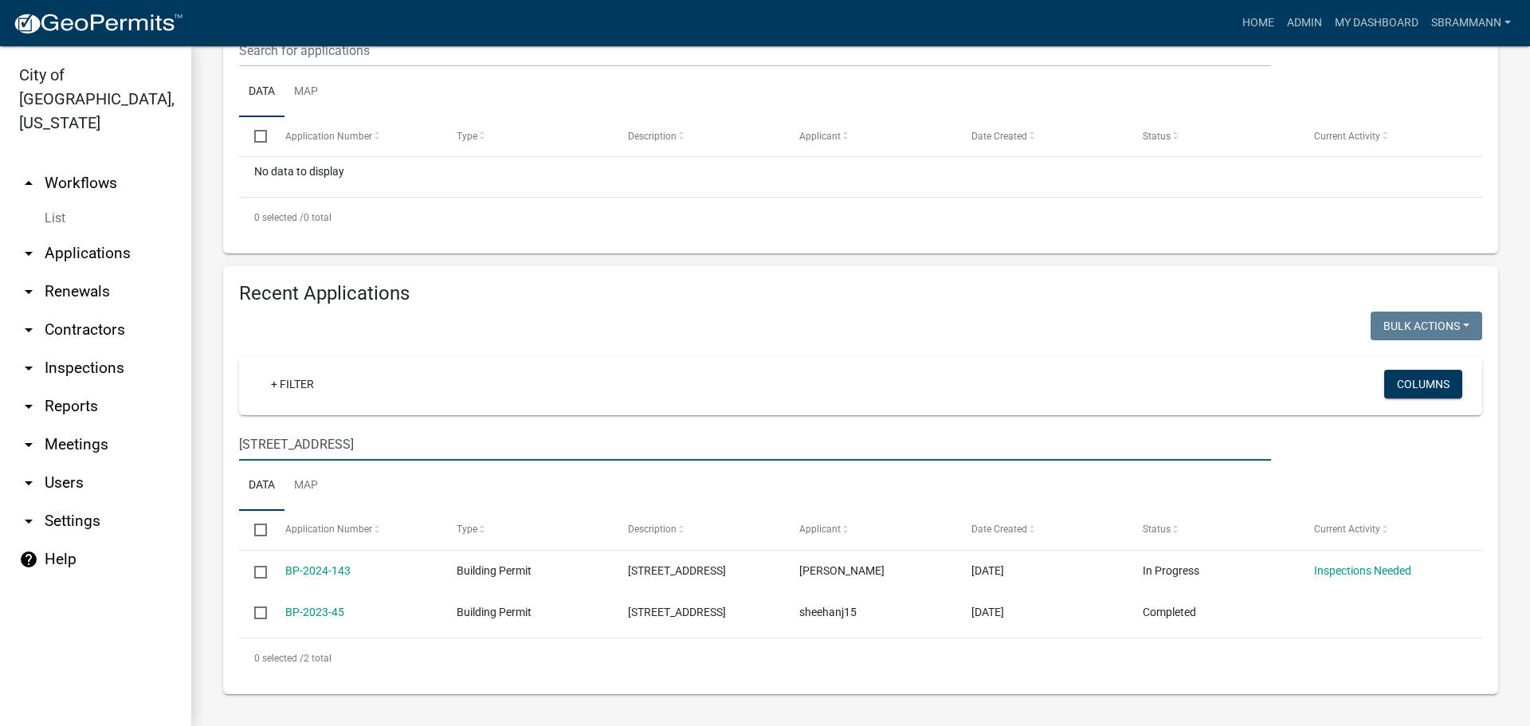
scroll to position [360, 0]
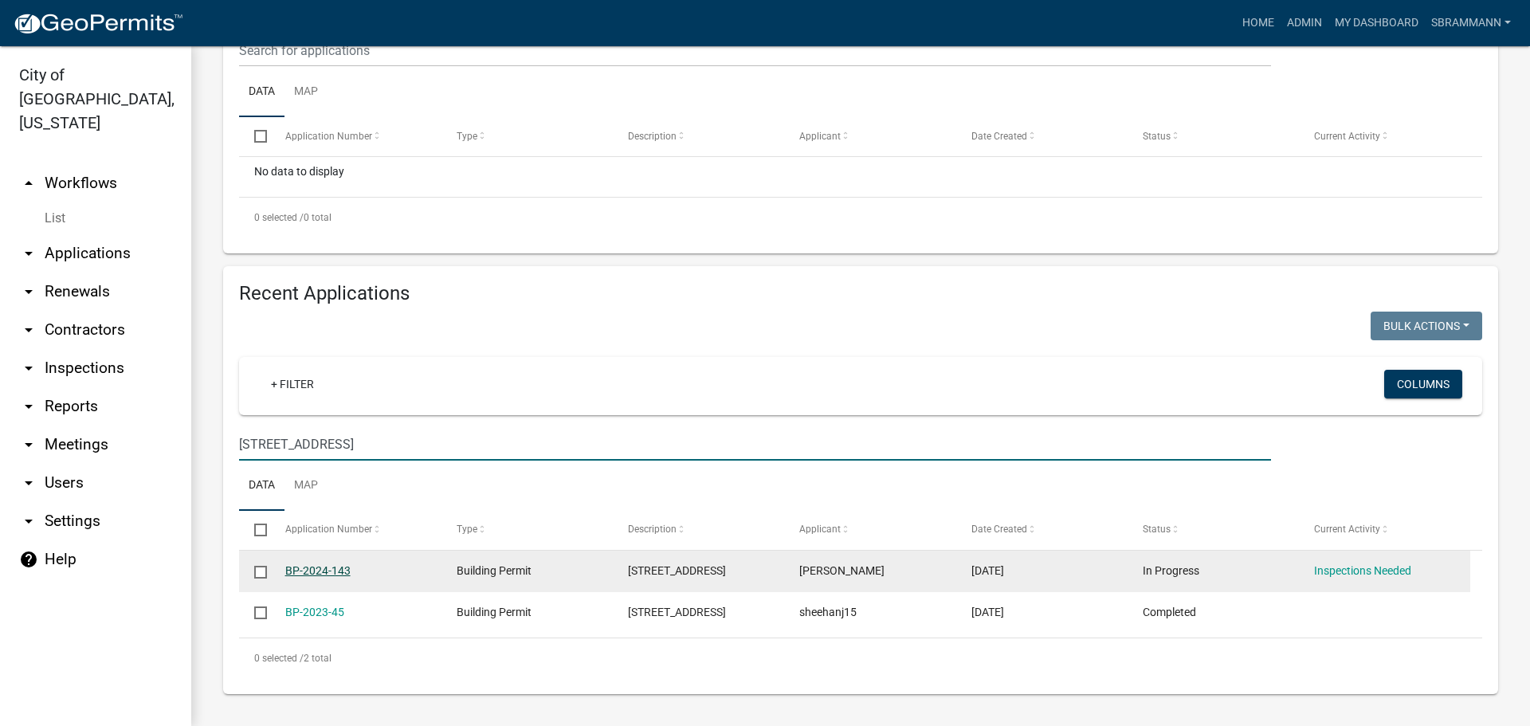
type input "[STREET_ADDRESS]"
click at [325, 571] on link "BP-2024-143" at bounding box center [317, 570] width 65 height 13
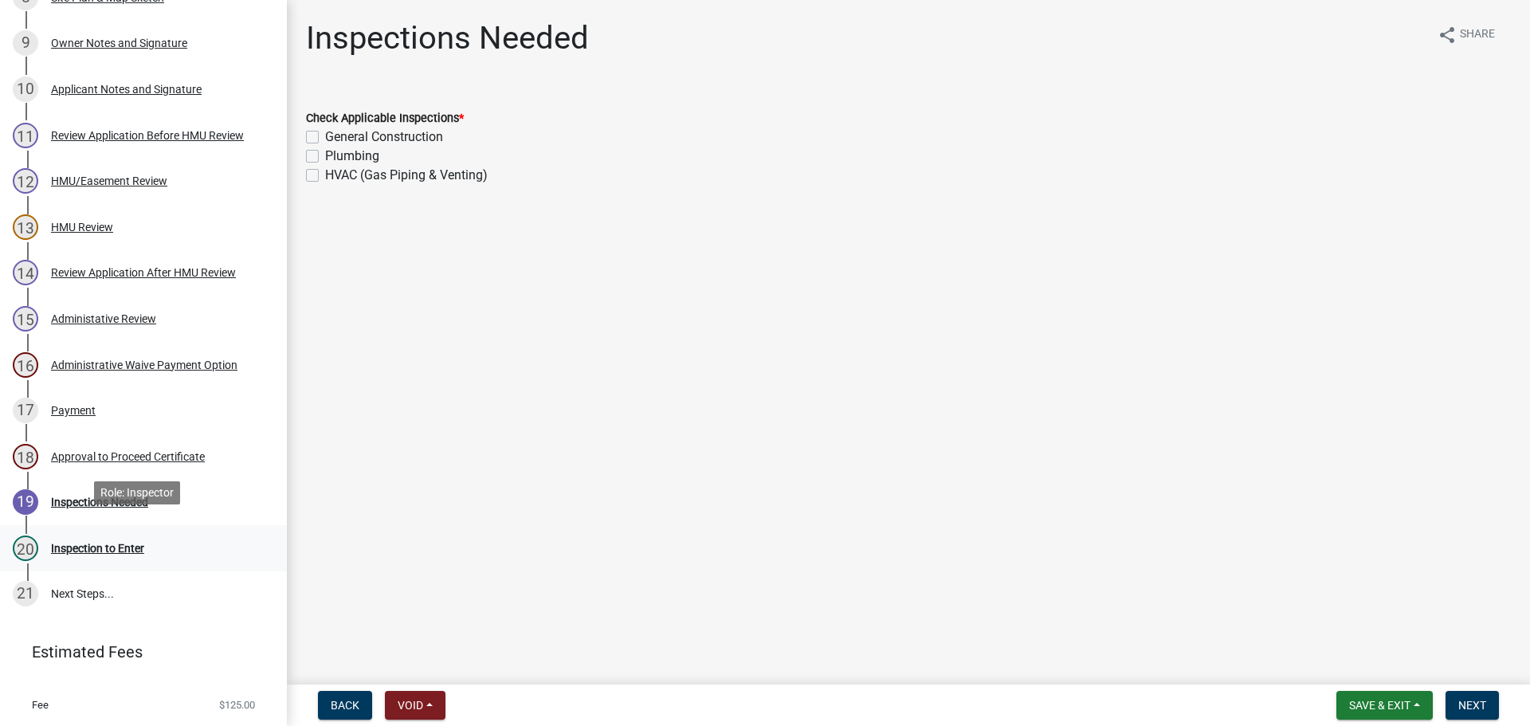
scroll to position [671, 0]
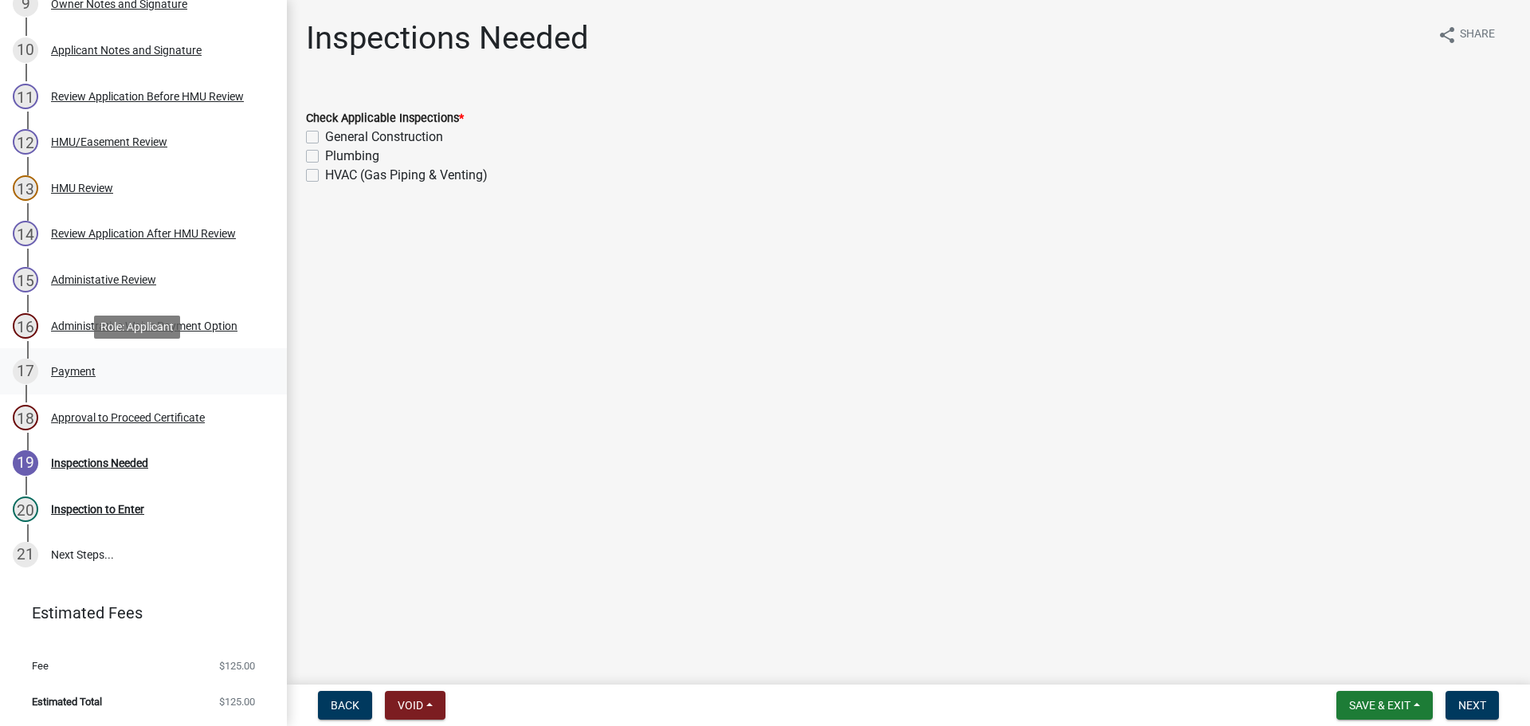
click at [65, 374] on div "Payment" at bounding box center [73, 371] width 45 height 11
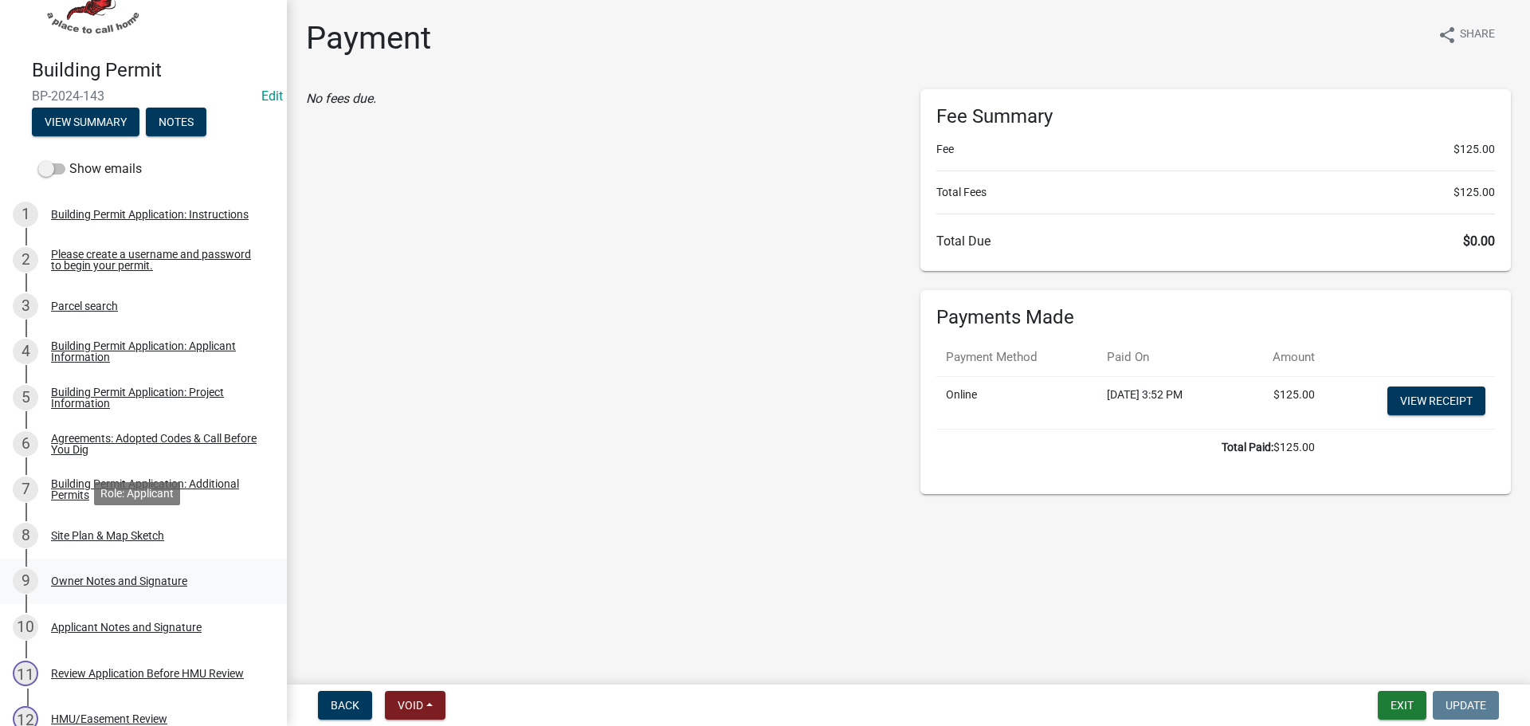
scroll to position [0, 0]
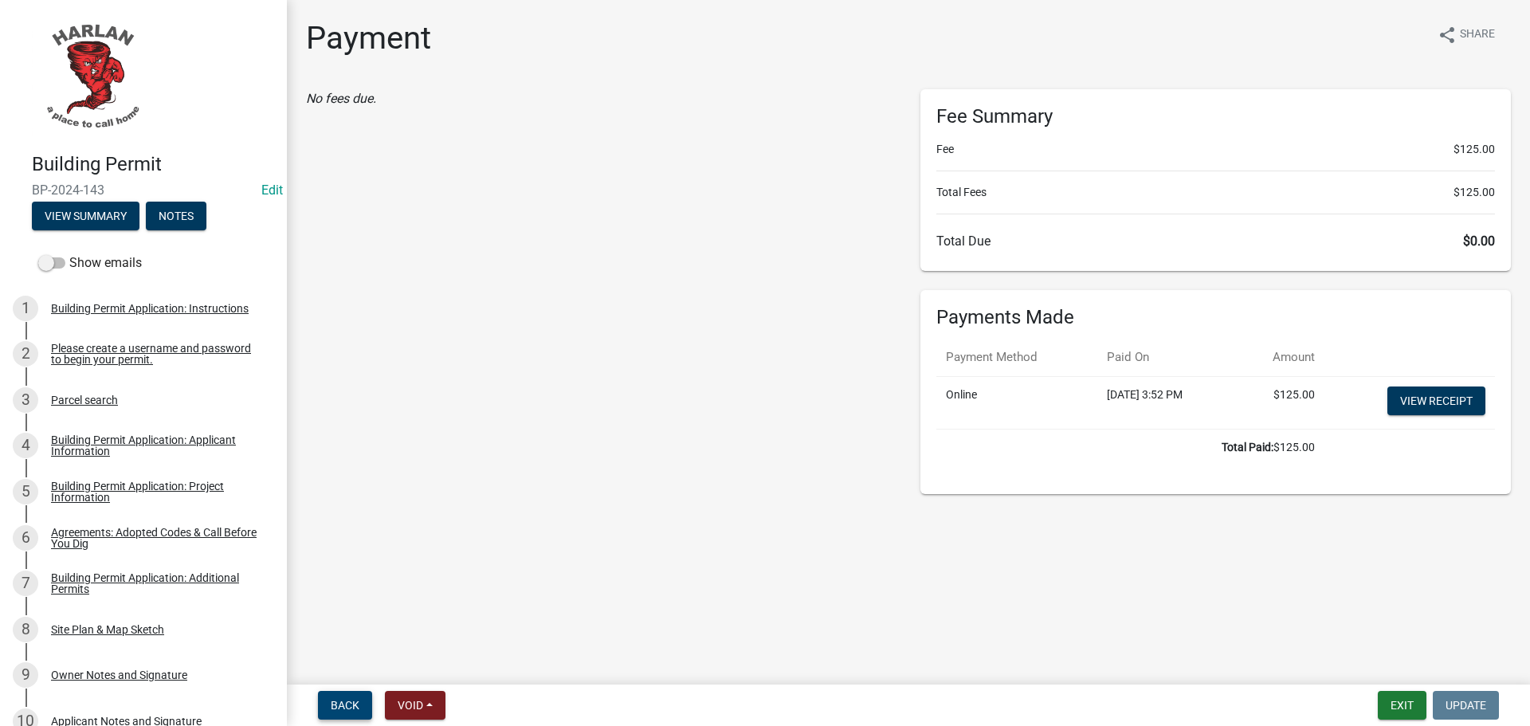
click at [339, 703] on span "Back" at bounding box center [345, 705] width 29 height 13
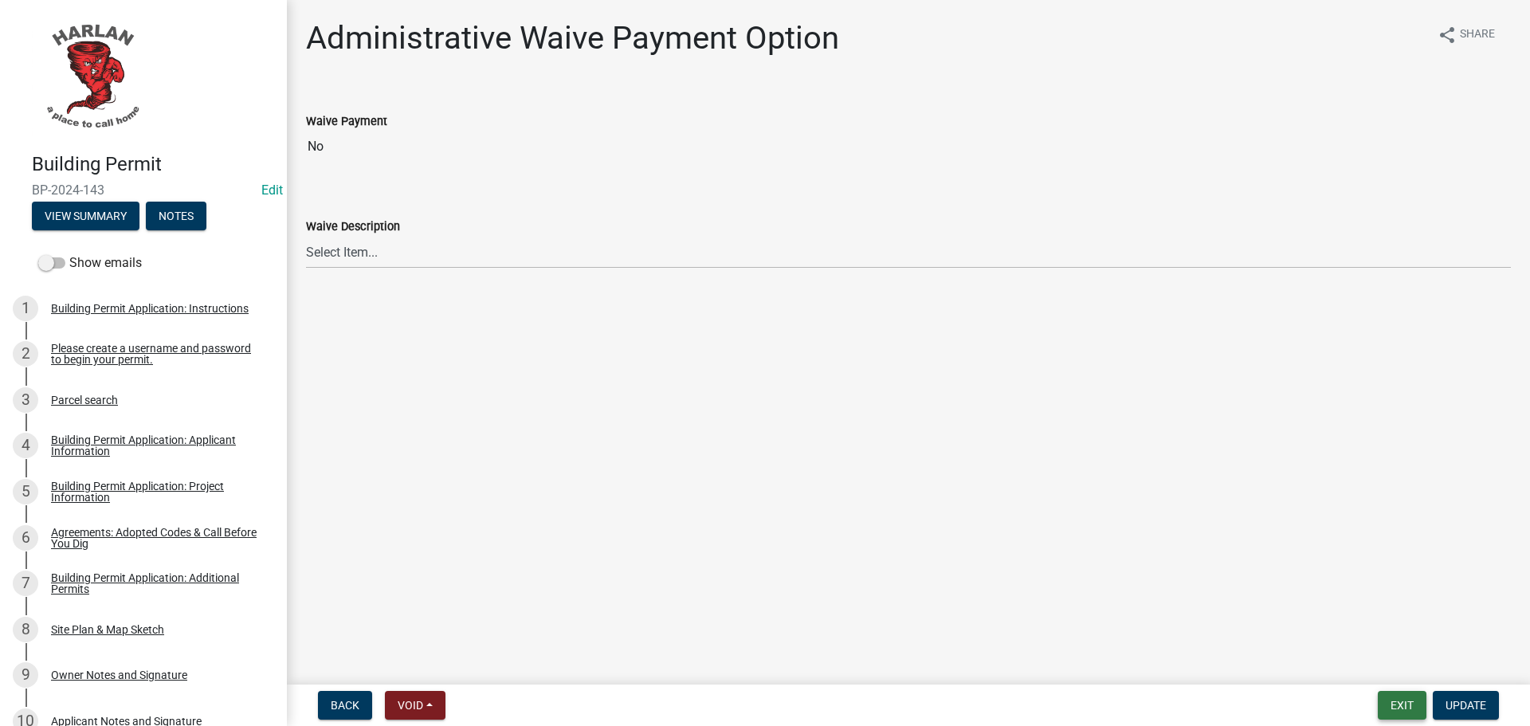
click at [1408, 707] on button "Exit" at bounding box center [1402, 705] width 49 height 29
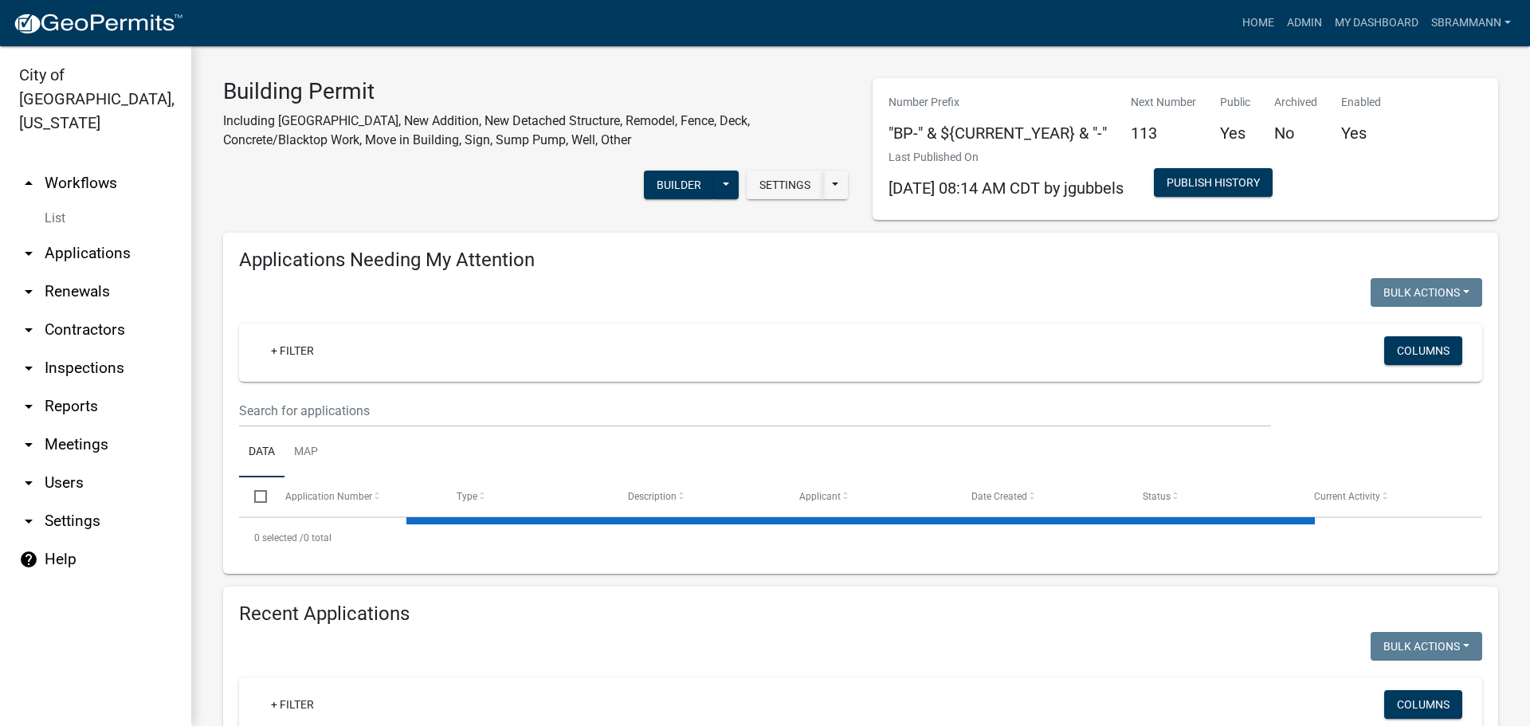
select select "3: 100"
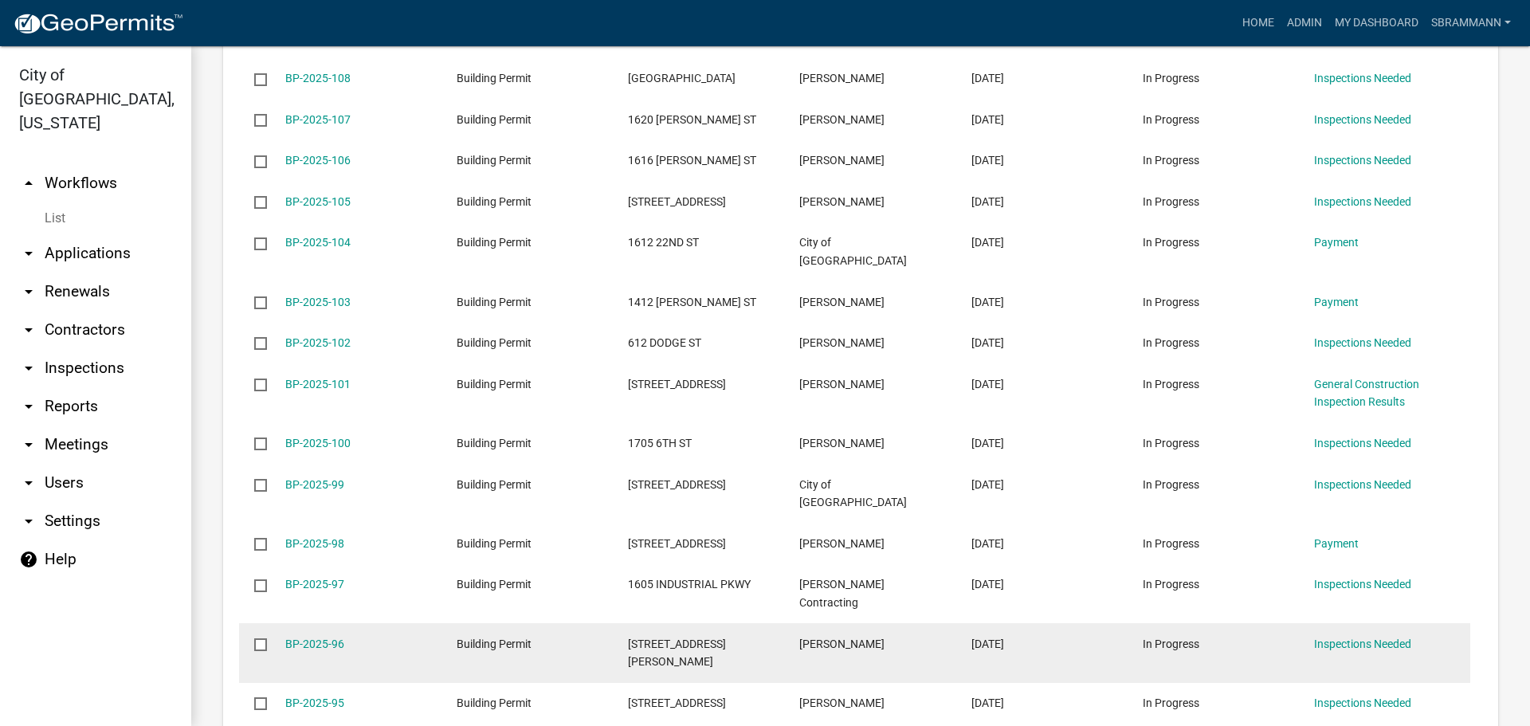
scroll to position [1195, 0]
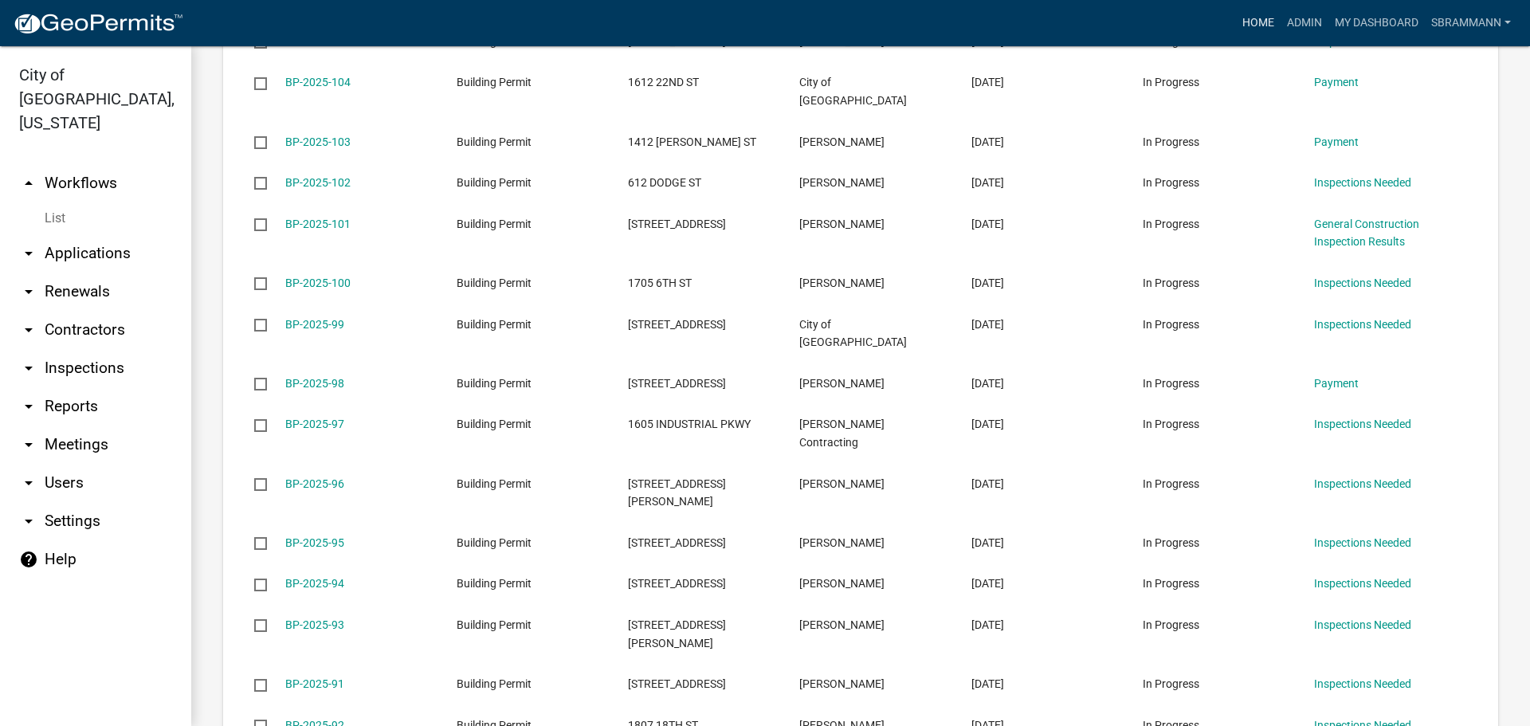
click at [1252, 27] on link "Home" at bounding box center [1258, 23] width 45 height 30
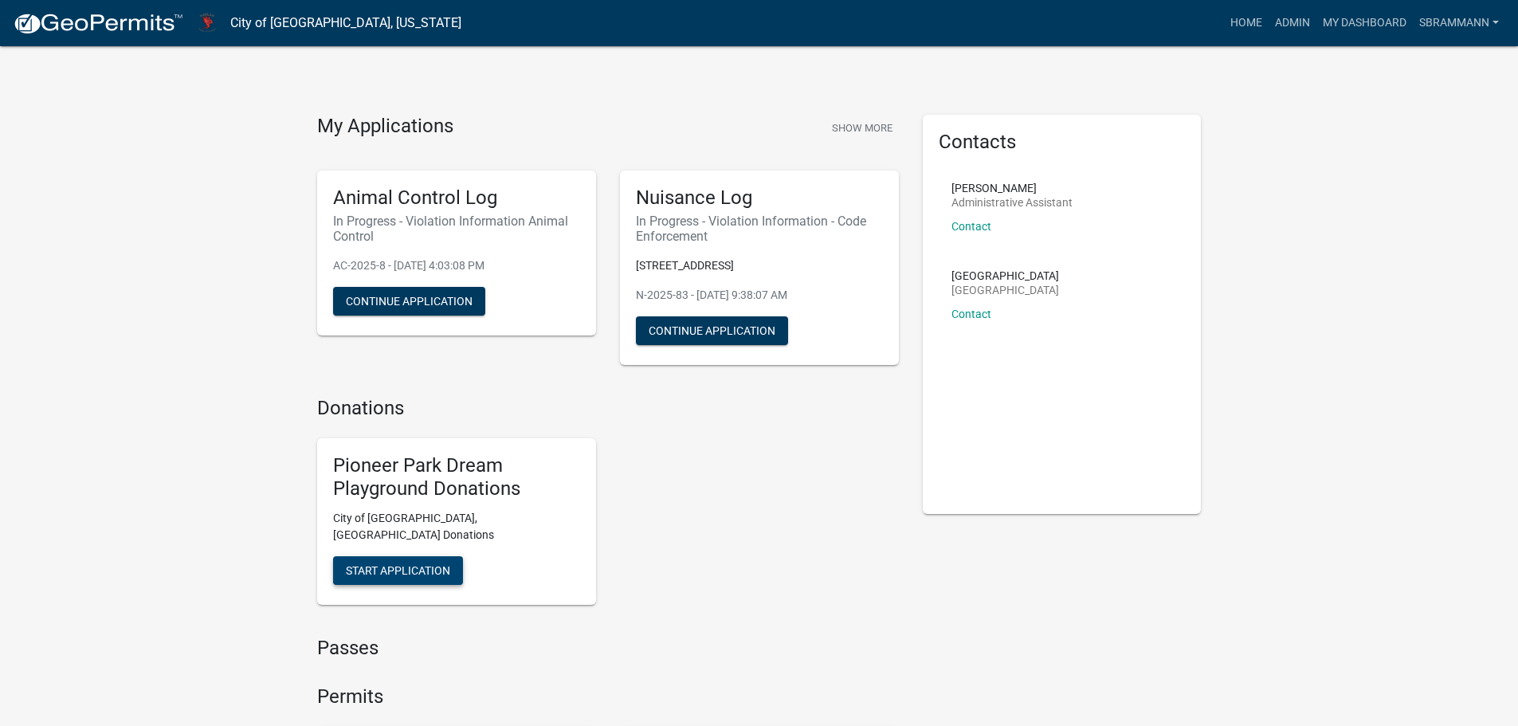
click at [421, 564] on span "Start Application" at bounding box center [398, 570] width 104 height 13
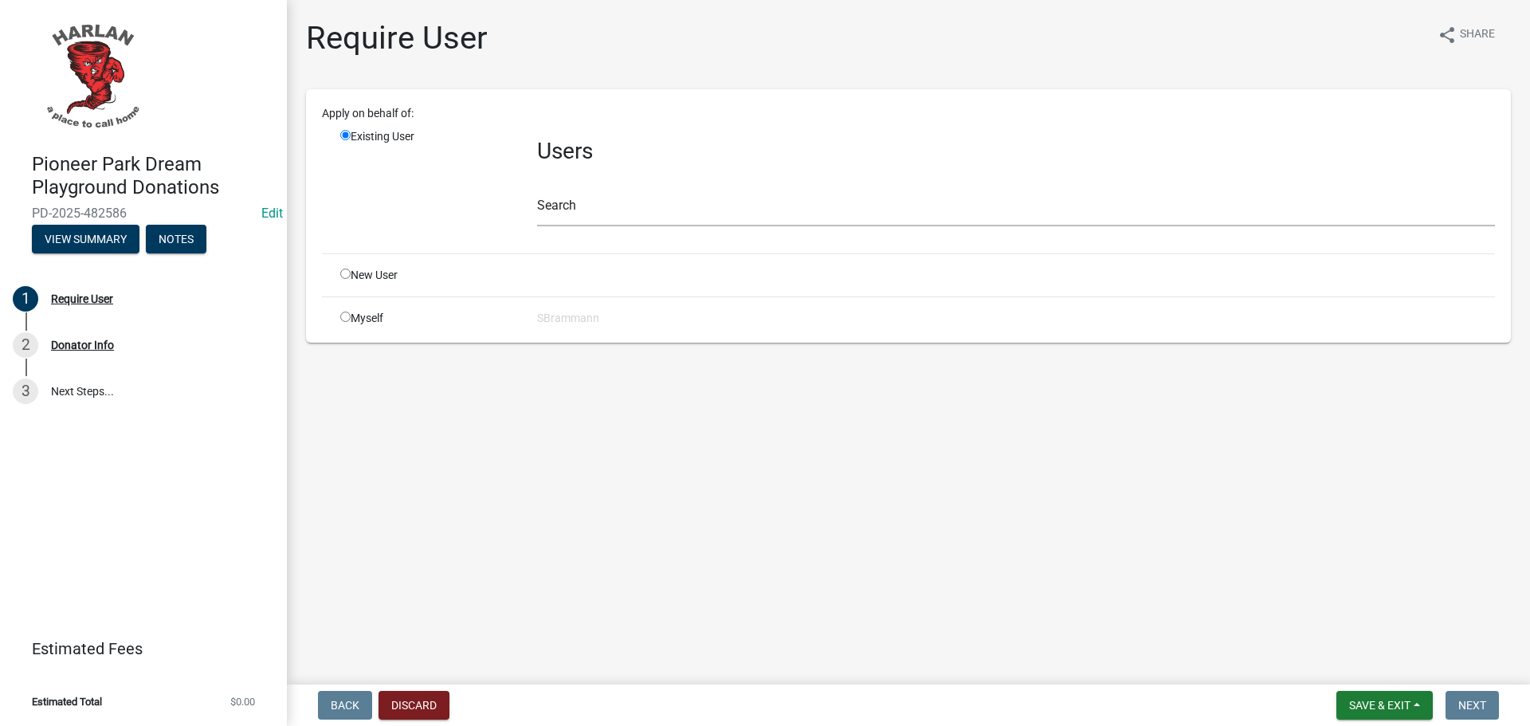
click at [346, 316] on input "radio" at bounding box center [345, 317] width 10 height 10
radio input "true"
radio input "false"
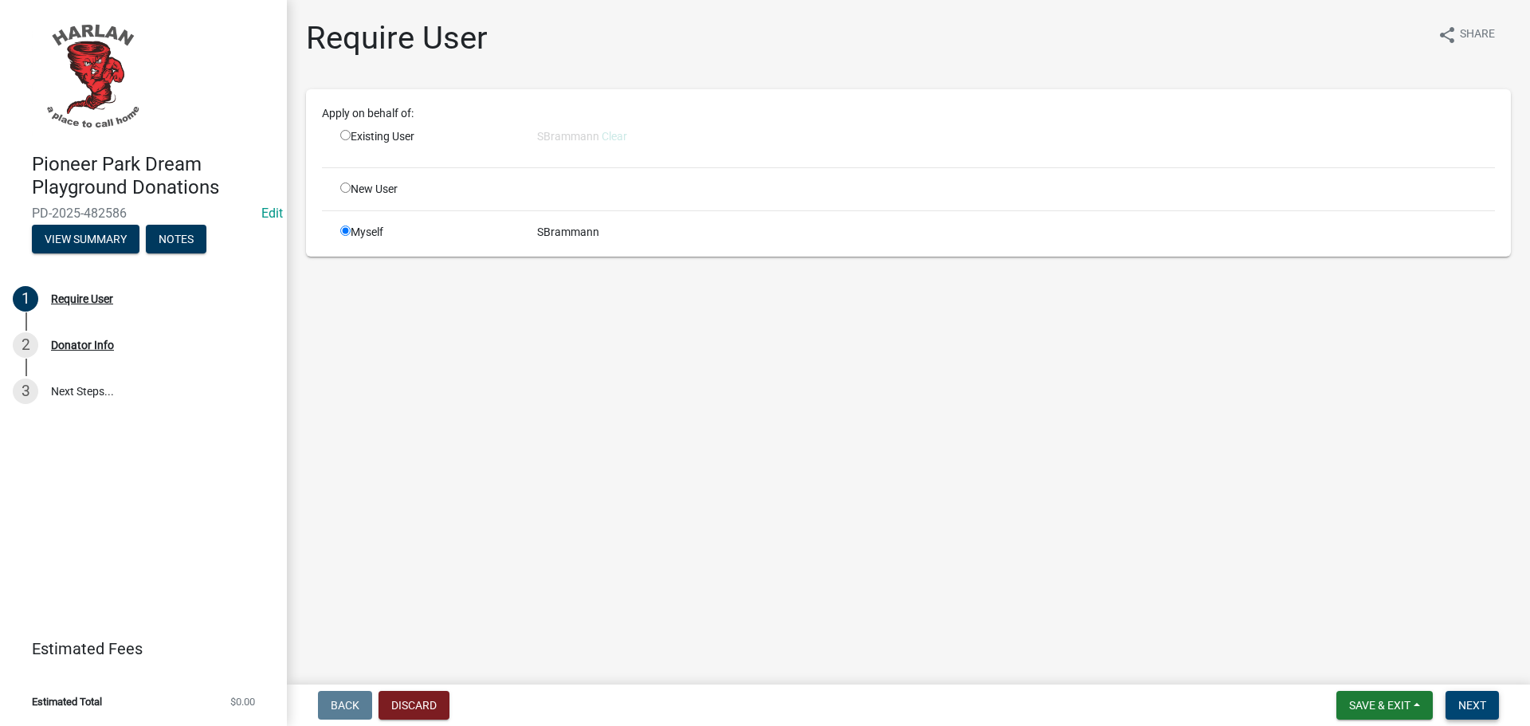
click at [1467, 705] on span "Next" at bounding box center [1472, 705] width 28 height 13
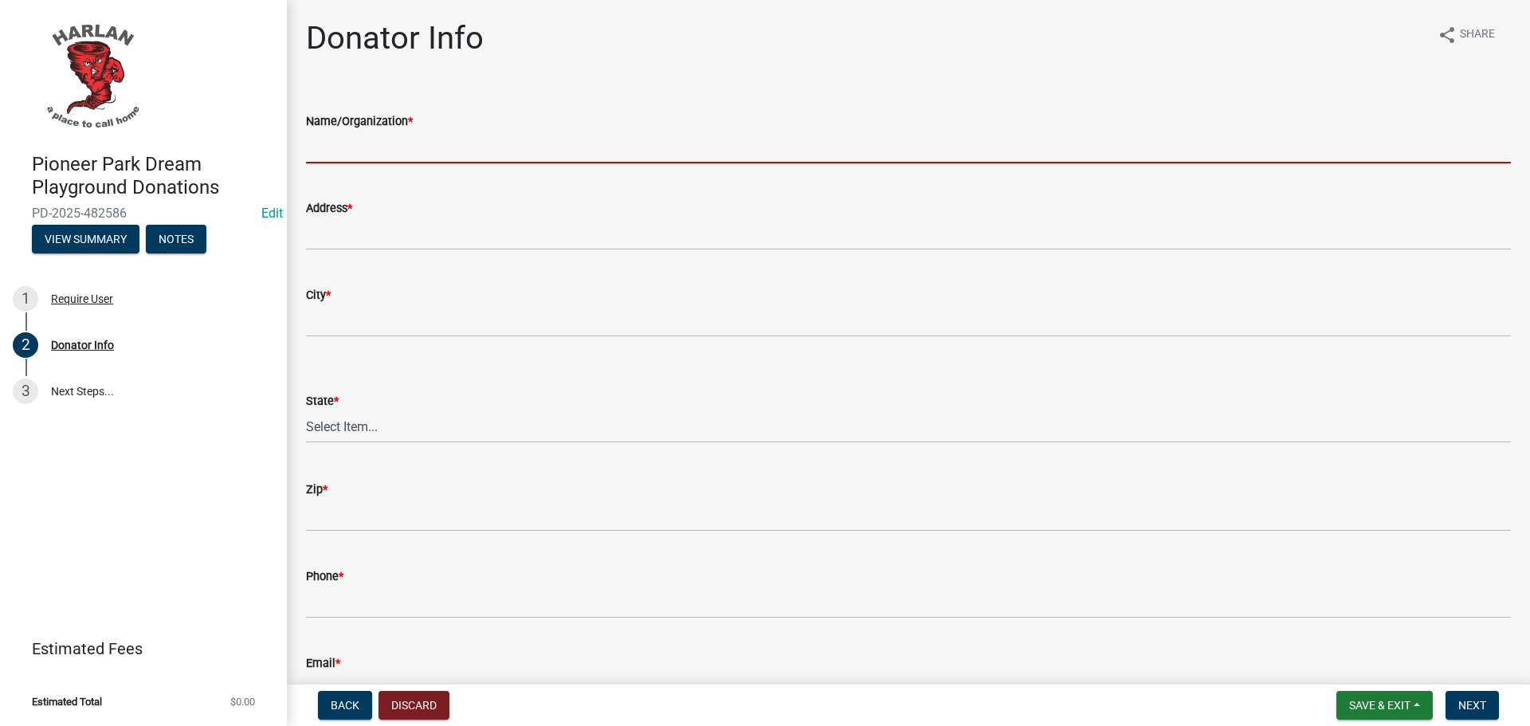
click at [331, 145] on input "Name/Organization *" at bounding box center [908, 147] width 1205 height 33
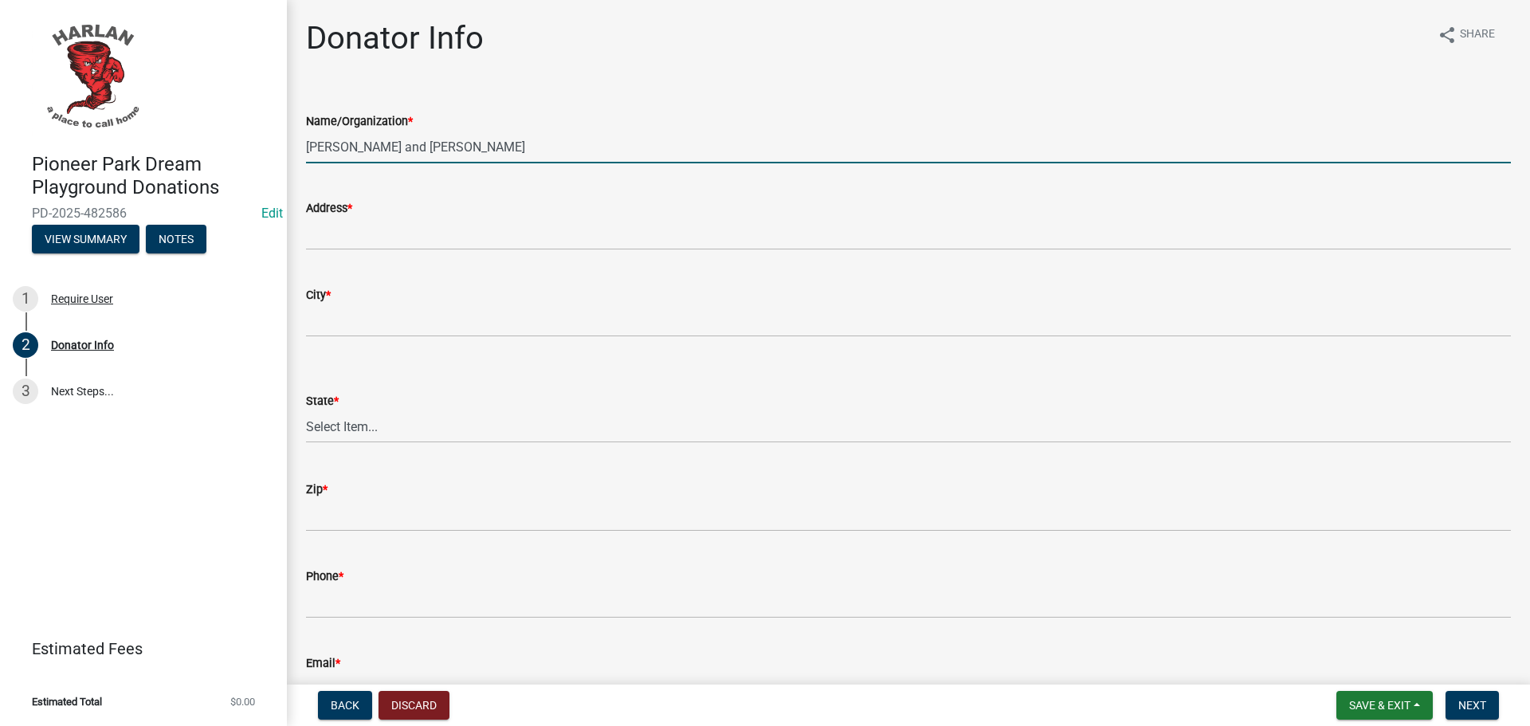
type input "[PERSON_NAME] and [PERSON_NAME]"
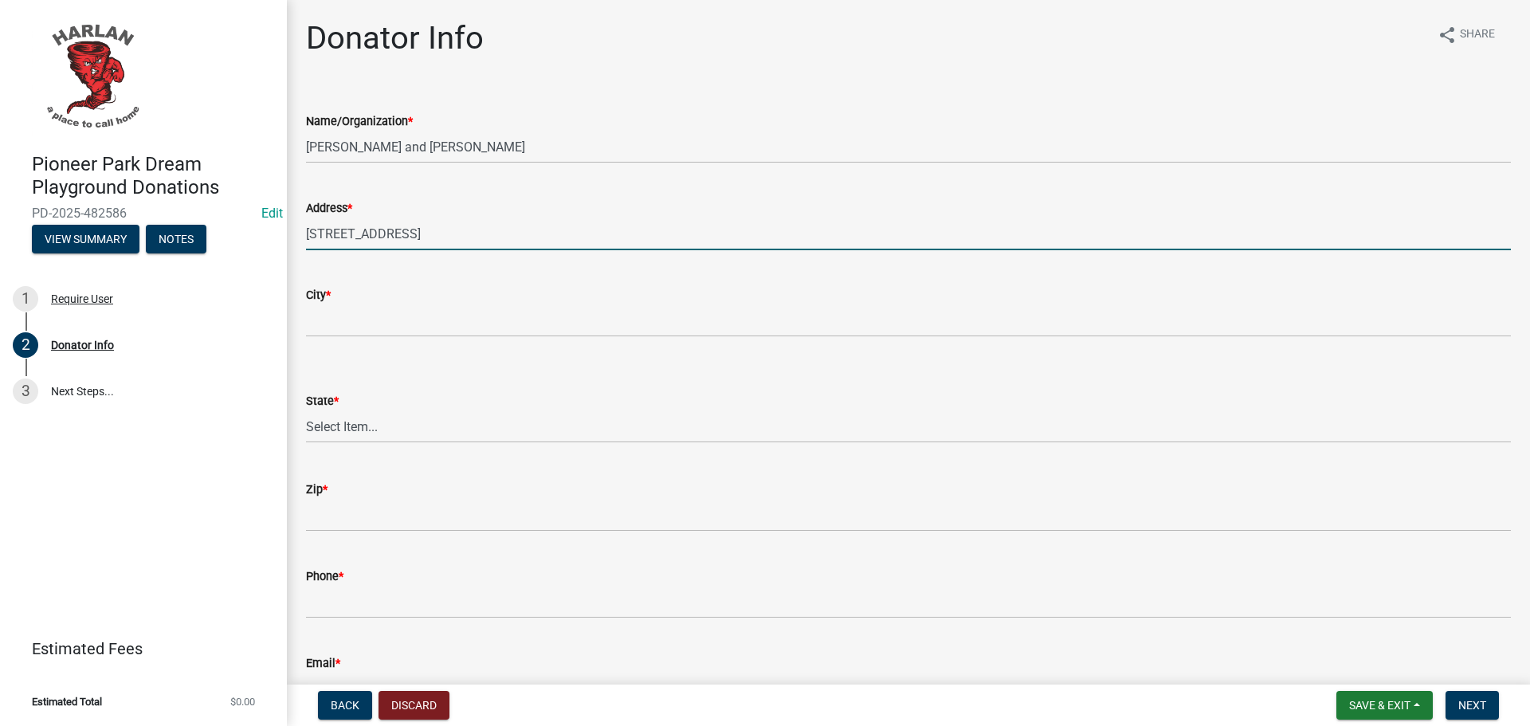
type input "[STREET_ADDRESS]"
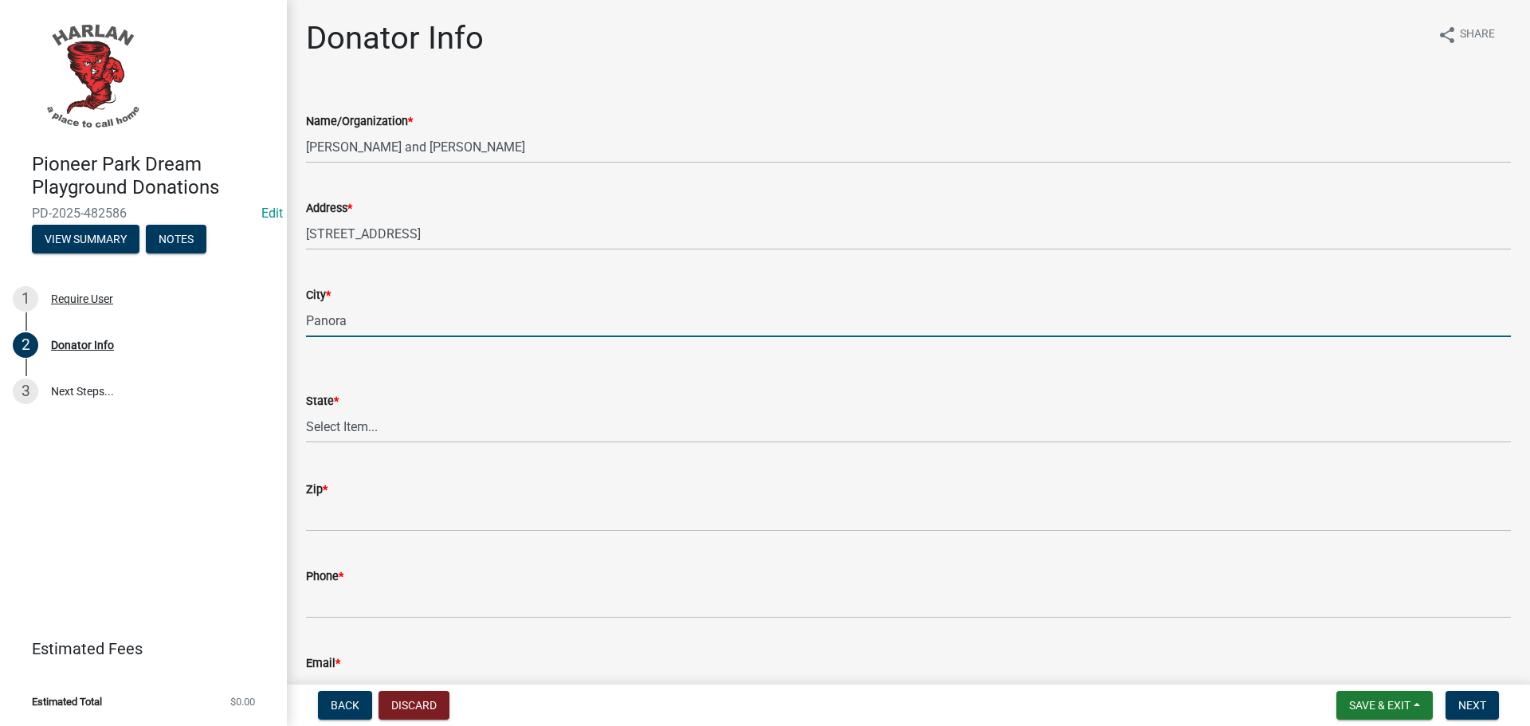
type input "Panora"
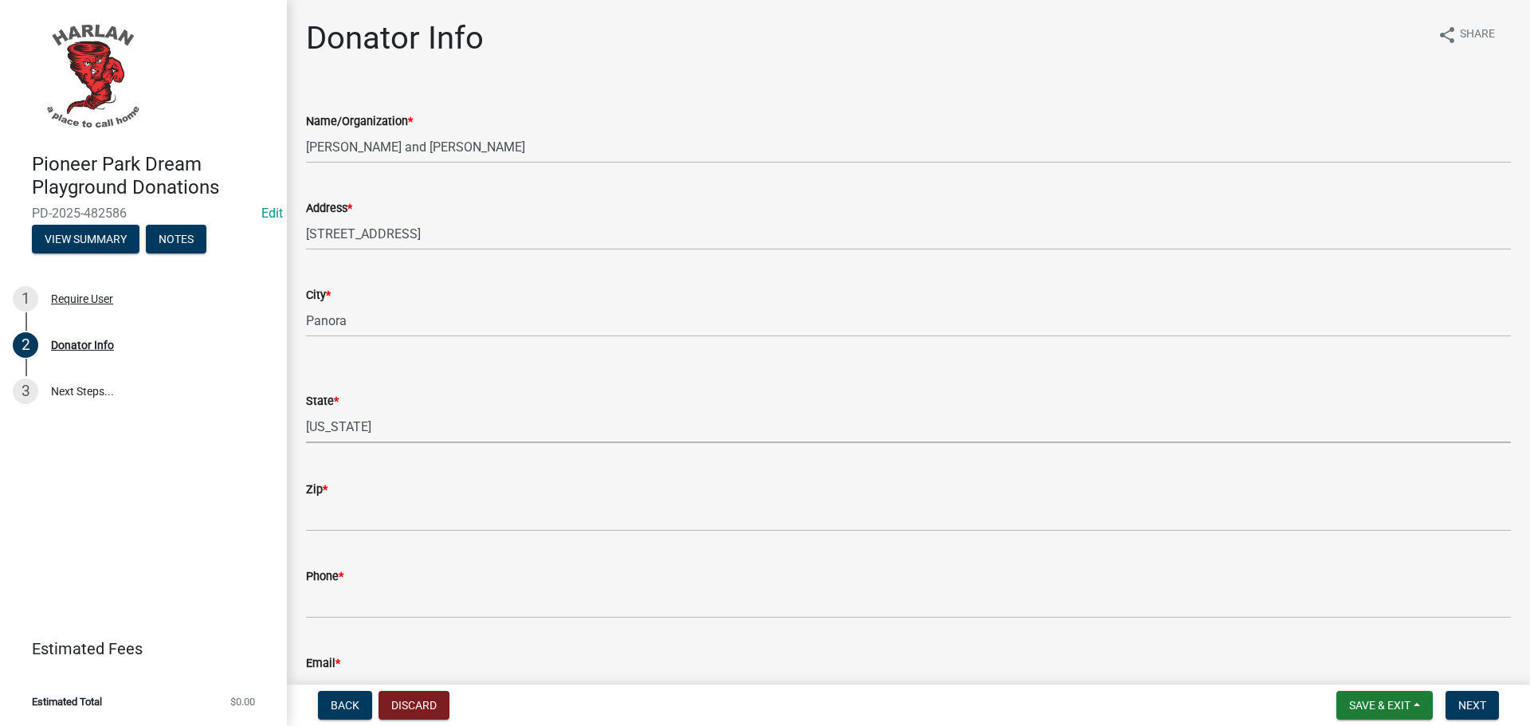
select select "IA"
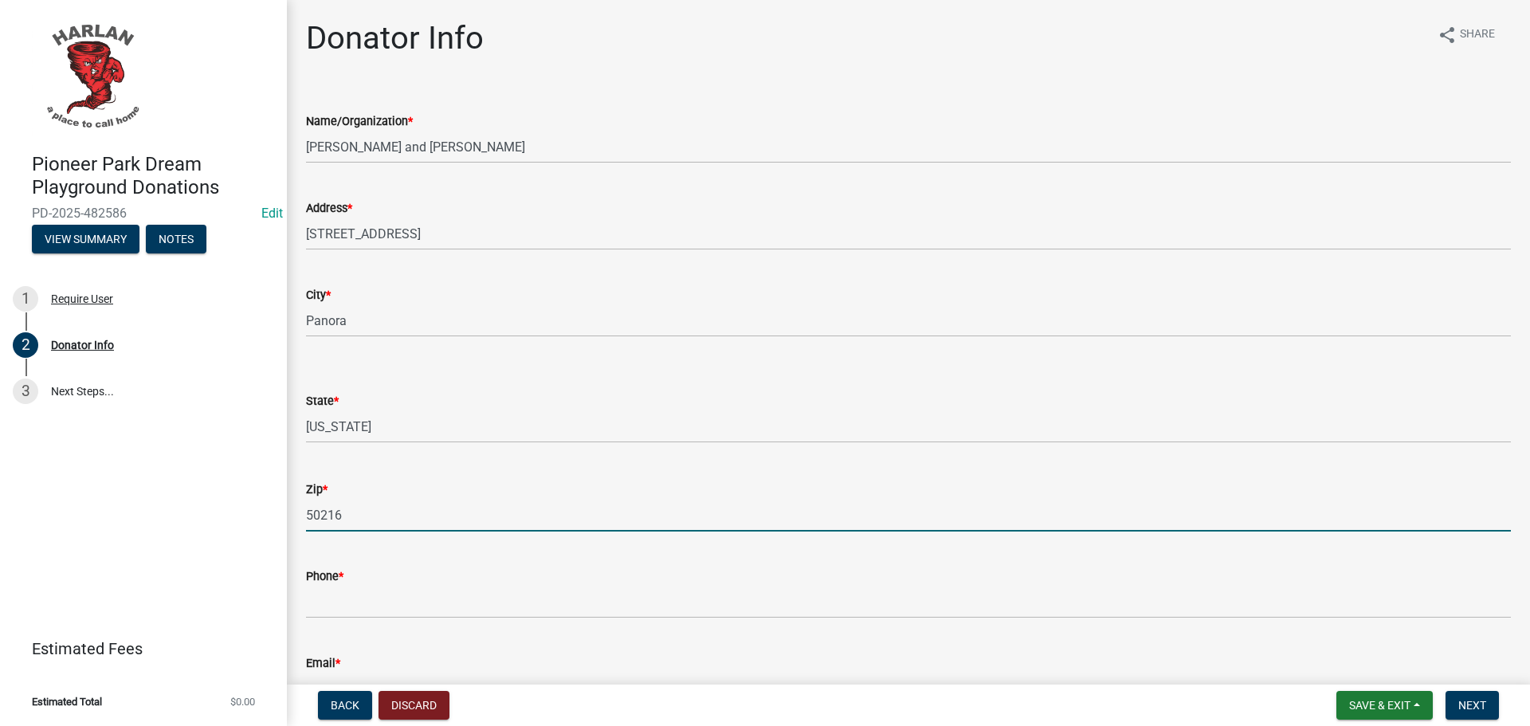
type input "50216"
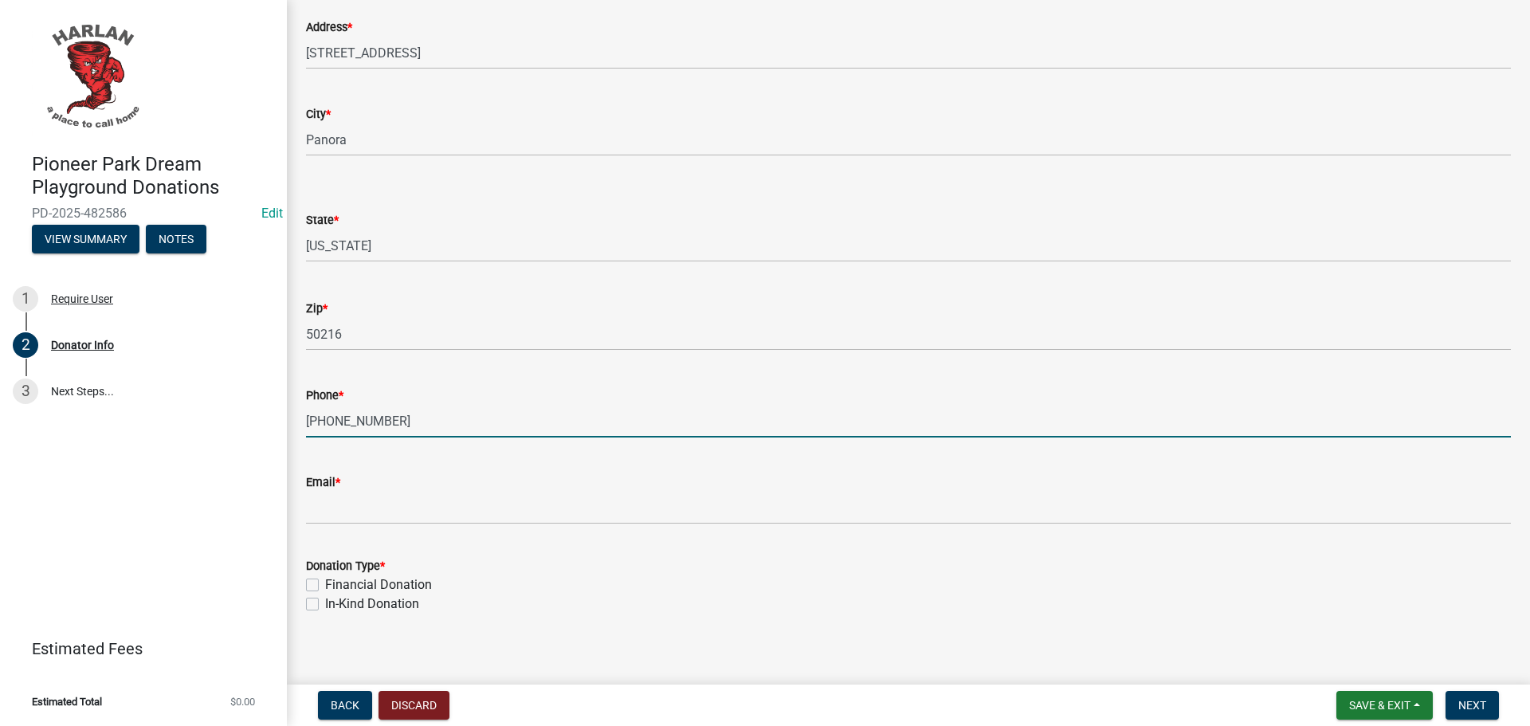
scroll to position [193, 0]
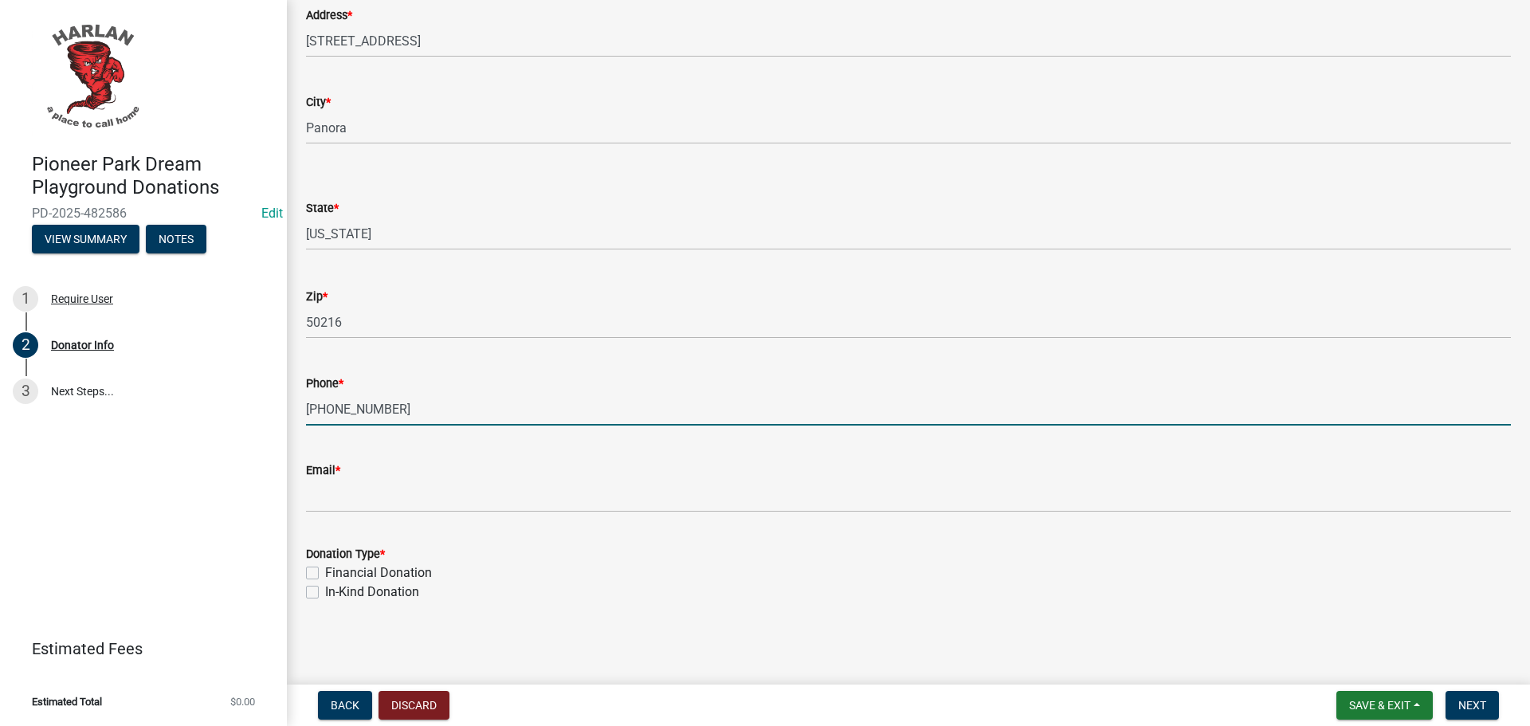
type input "[PHONE_NUMBER]"
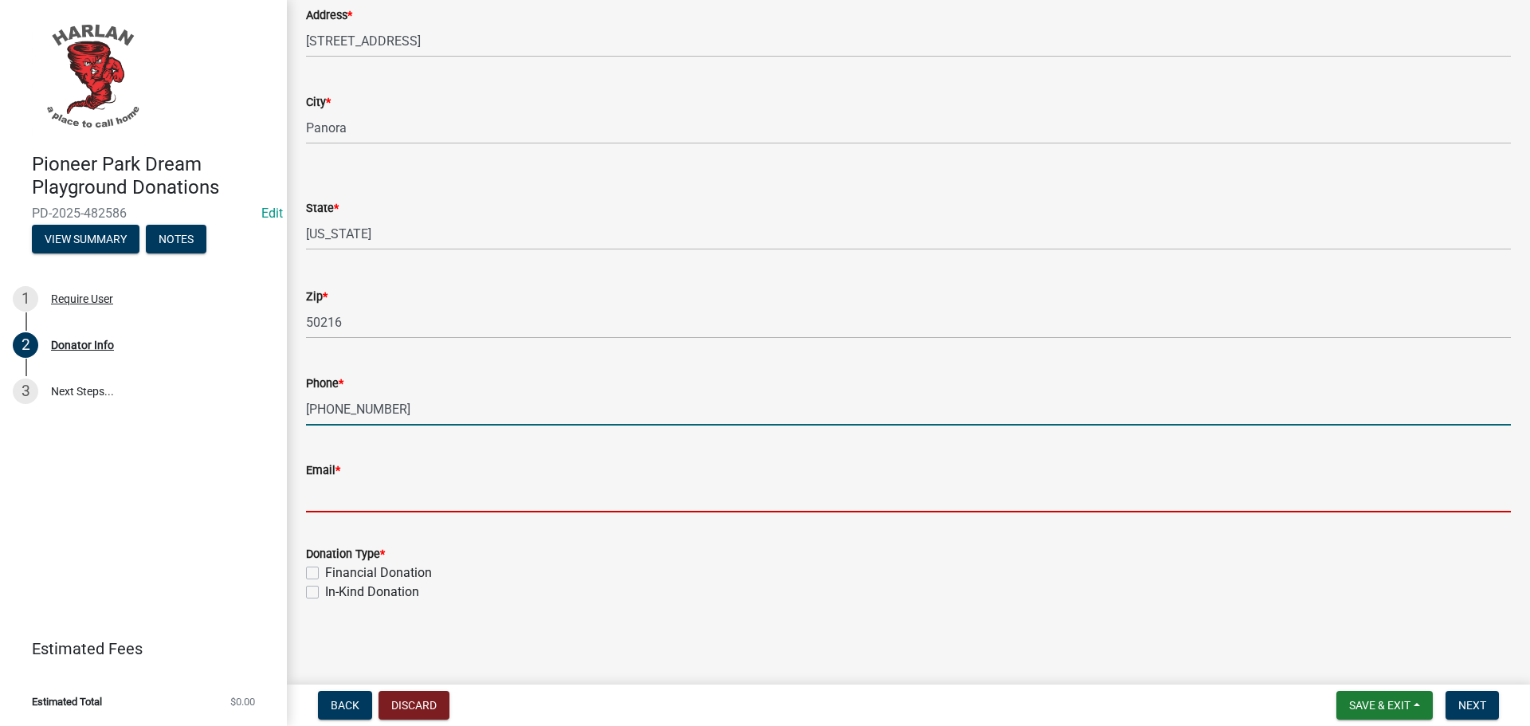
click at [353, 492] on input "Email *" at bounding box center [908, 496] width 1205 height 33
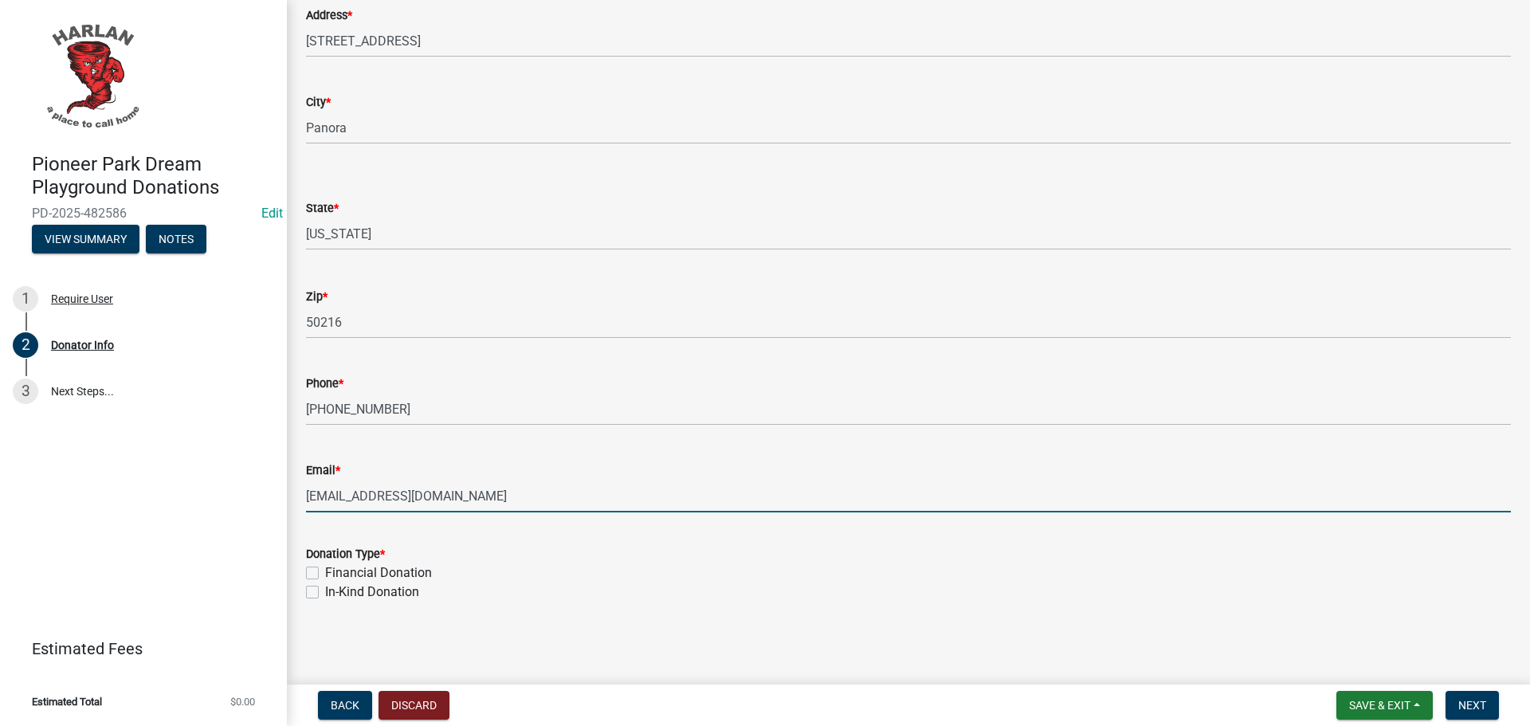
type input "[EMAIL_ADDRESS][DOMAIN_NAME]"
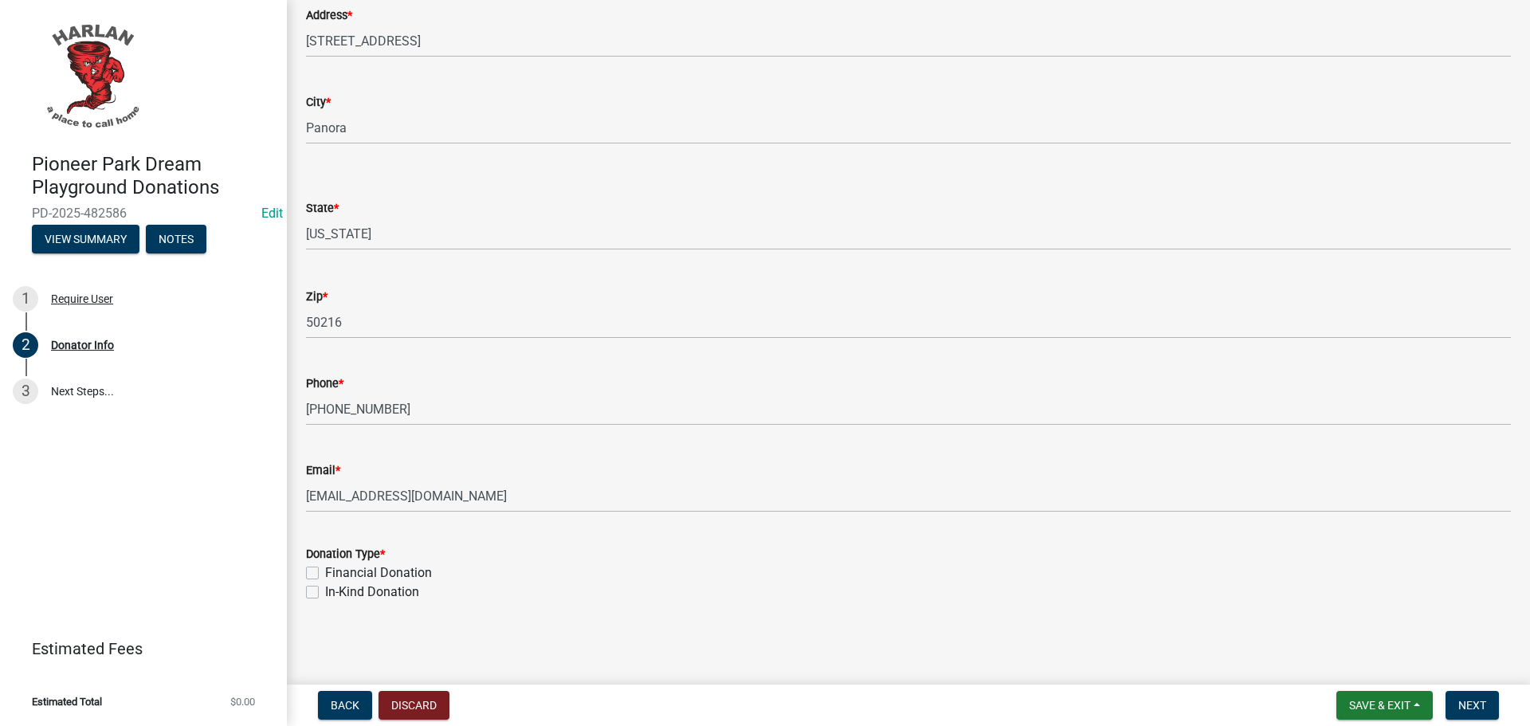
click at [325, 569] on label "Financial Donation" at bounding box center [378, 572] width 107 height 19
click at [325, 569] on input "Financial Donation" at bounding box center [330, 568] width 10 height 10
checkbox input "true"
checkbox input "false"
click at [1476, 704] on span "Next" at bounding box center [1472, 705] width 28 height 13
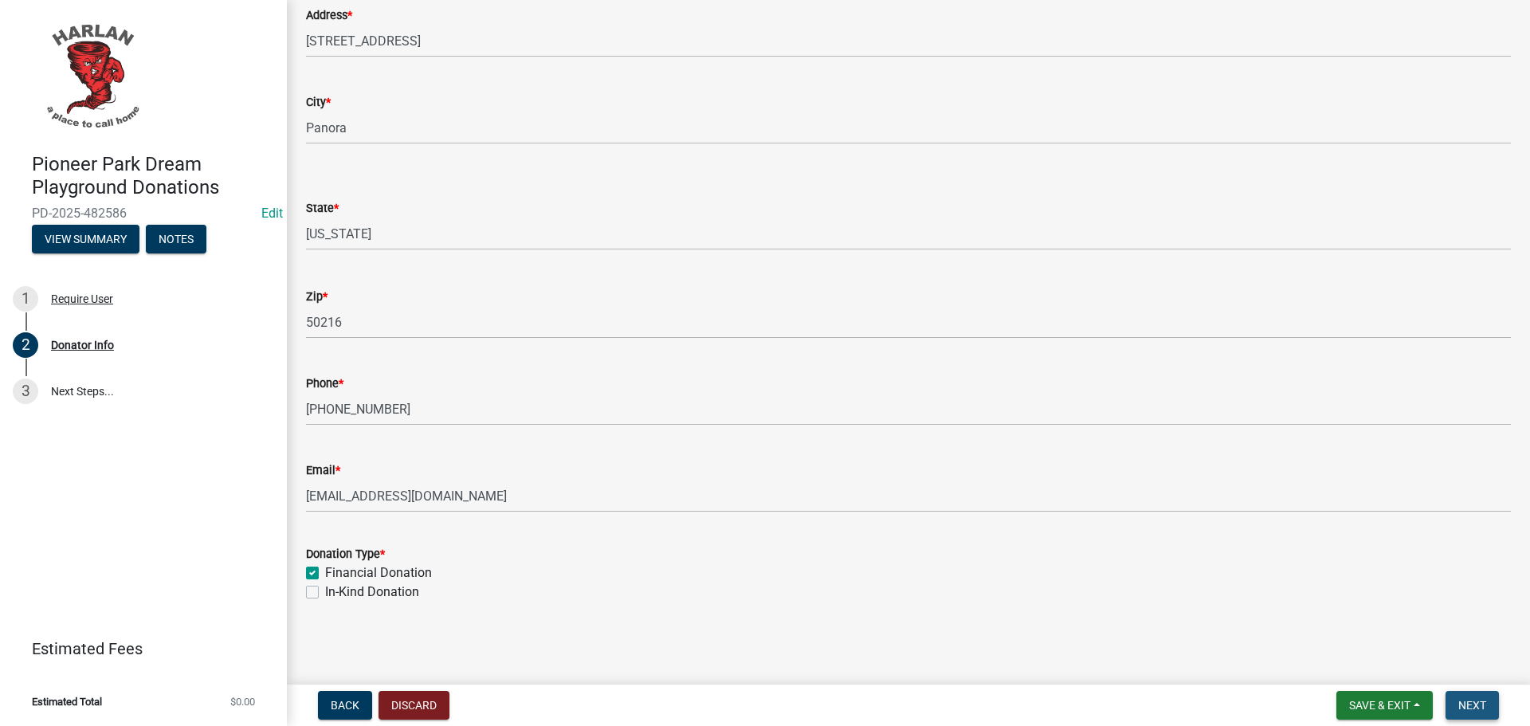
scroll to position [0, 0]
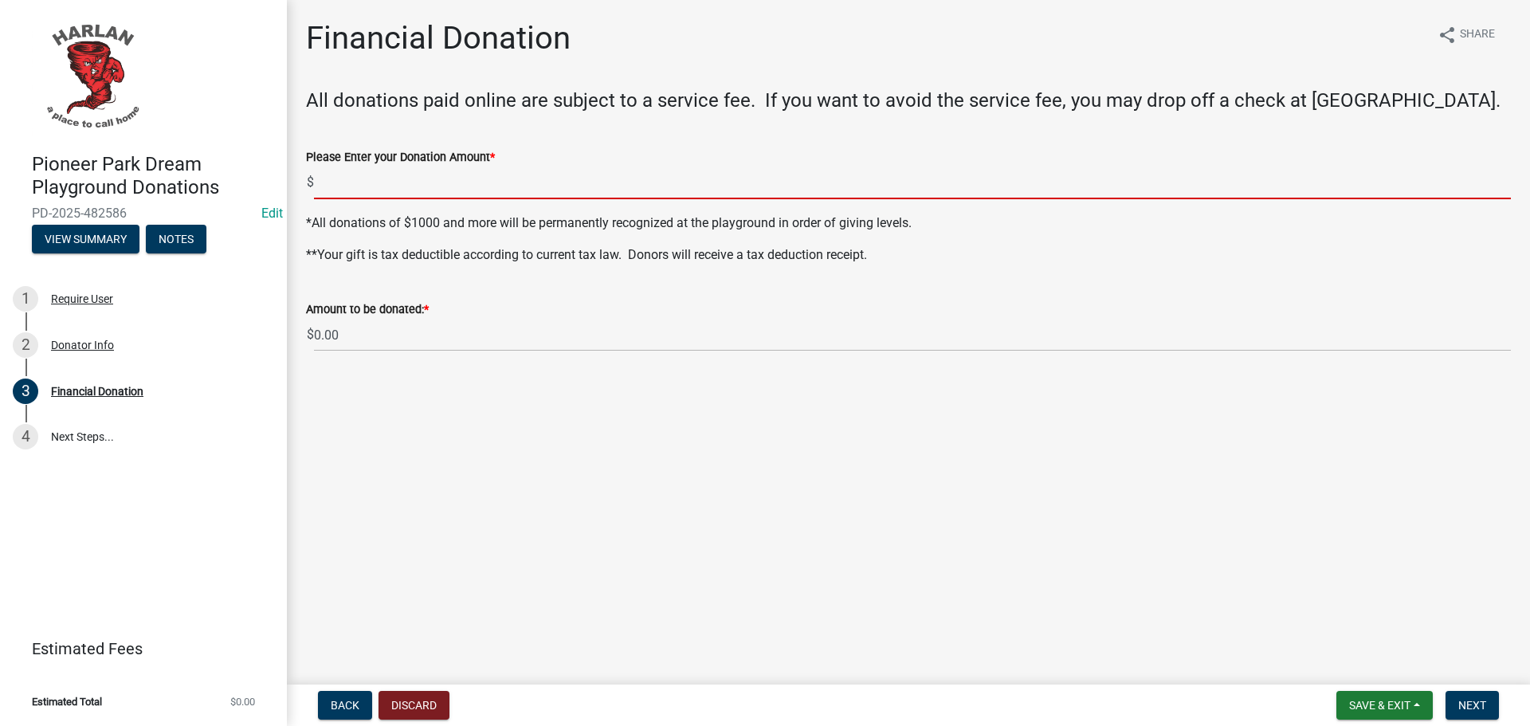
click at [357, 190] on input "text" at bounding box center [912, 183] width 1197 height 33
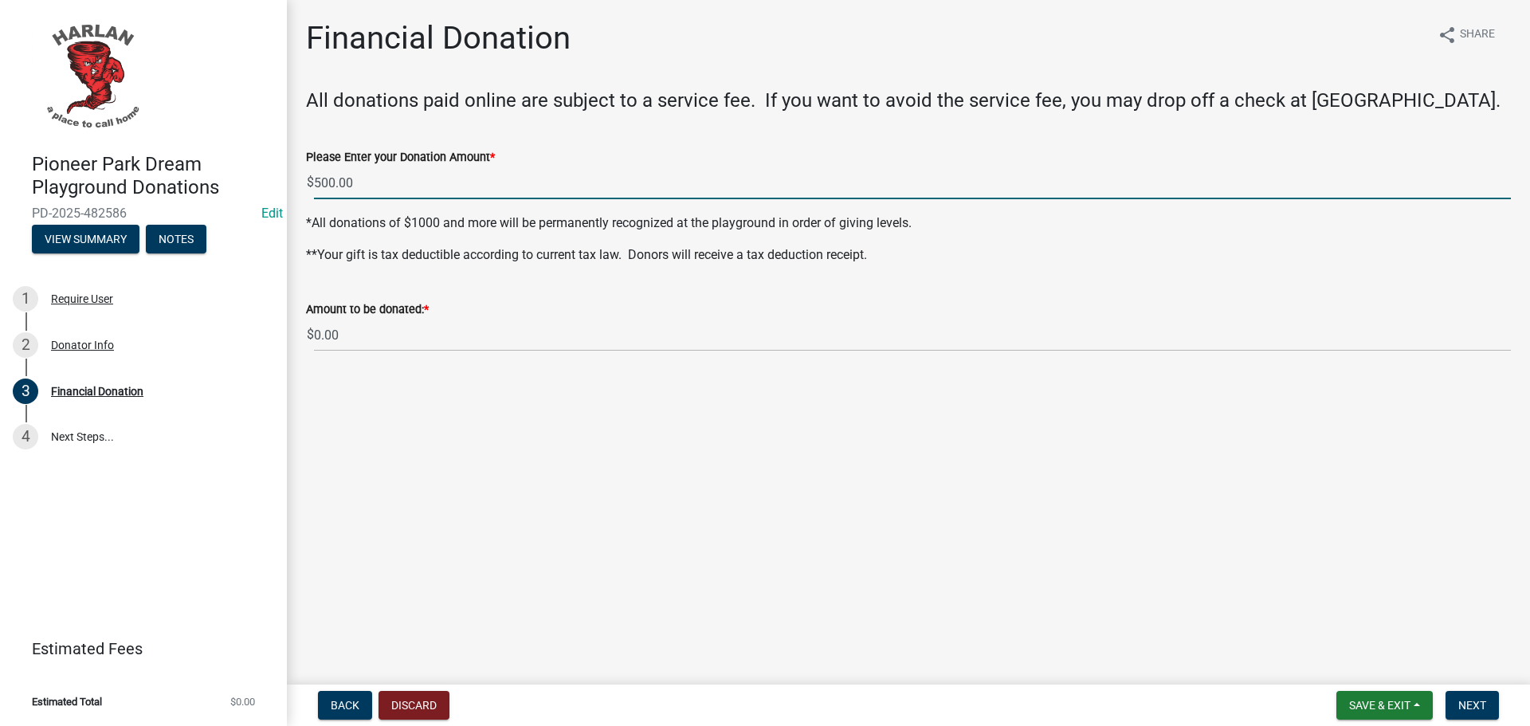
type input "500"
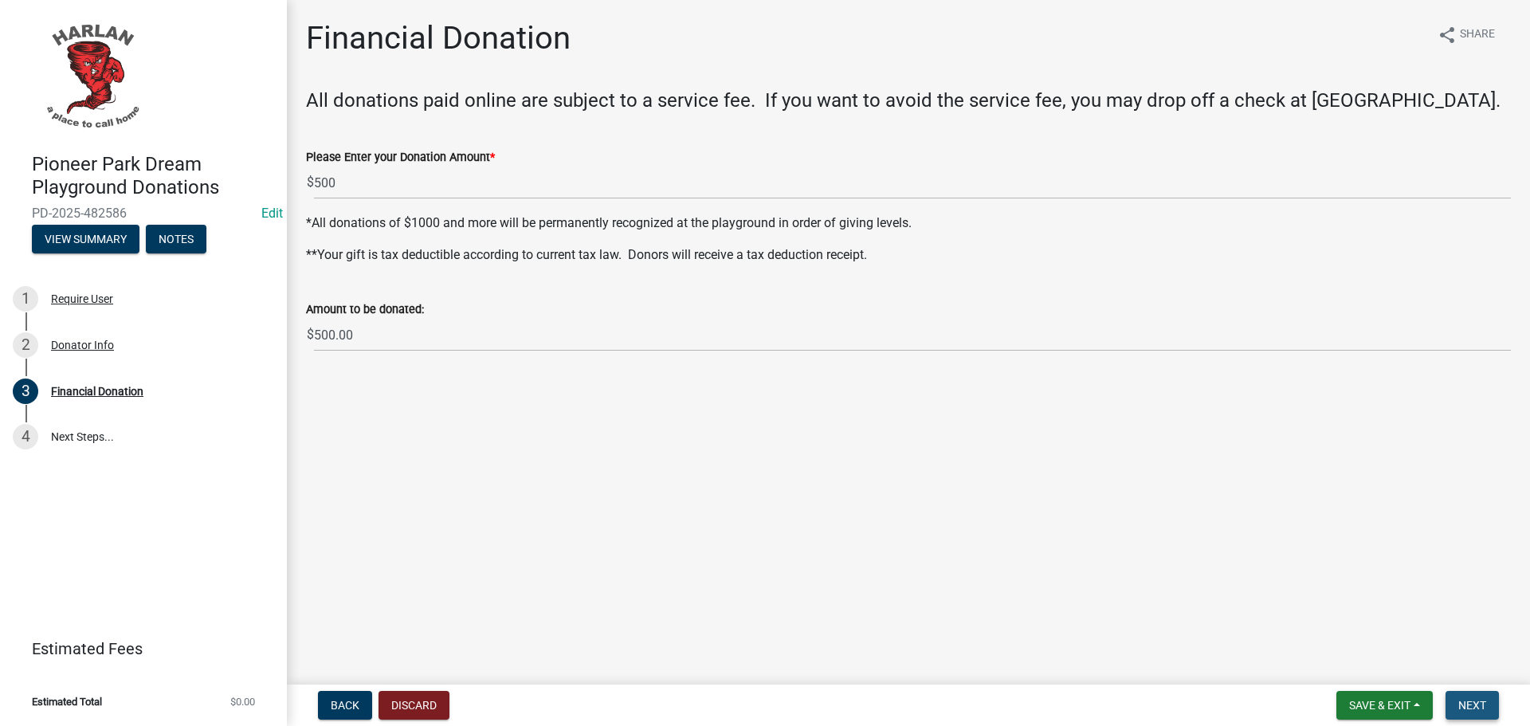
click at [1472, 711] on span "Next" at bounding box center [1472, 705] width 28 height 13
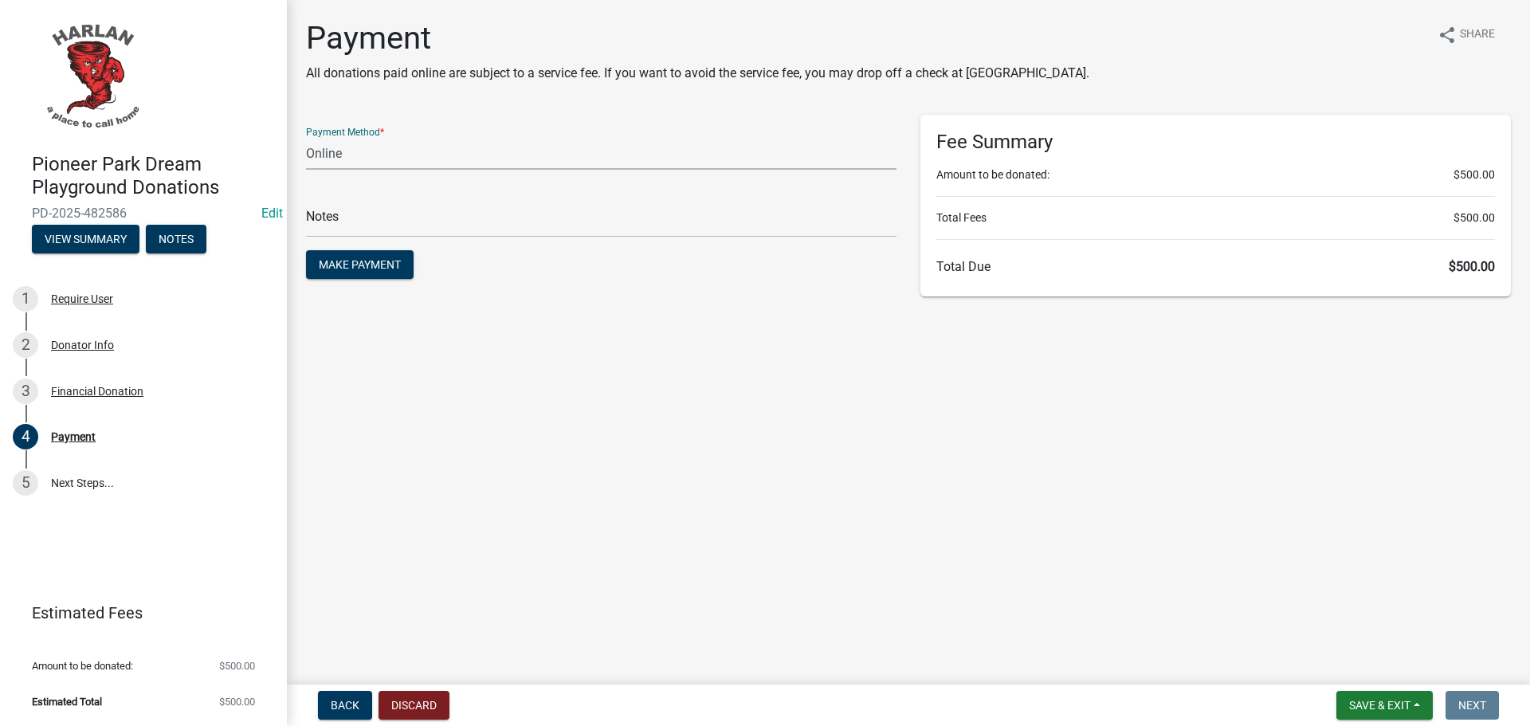
click at [343, 153] on select "Credit Card POS Check Cash Online" at bounding box center [601, 153] width 590 height 33
select select "1: 0"
click at [306, 137] on select "Credit Card POS Check Cash Online" at bounding box center [601, 153] width 590 height 33
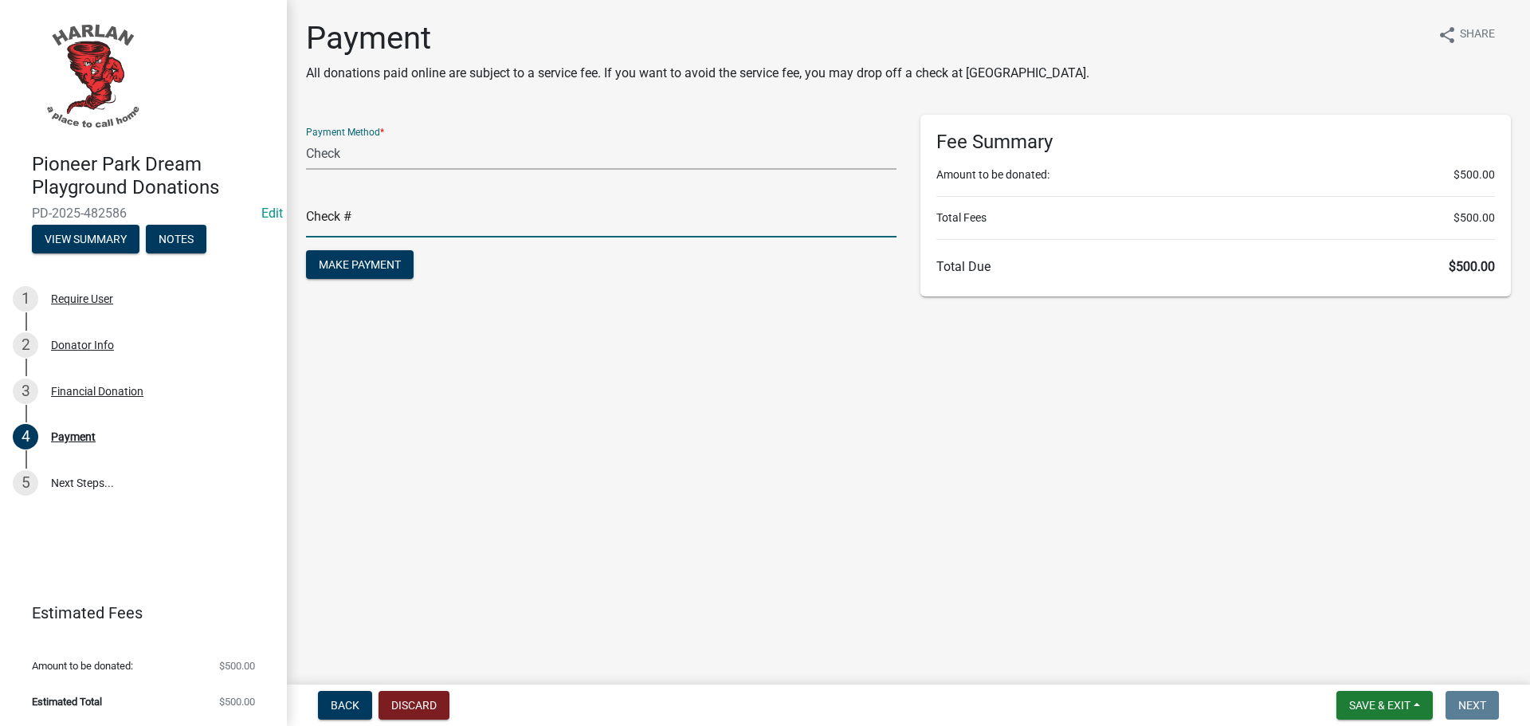
click at [335, 216] on input "text" at bounding box center [601, 221] width 590 height 33
type input "4028"
click at [347, 262] on span "Make Payment" at bounding box center [360, 264] width 82 height 13
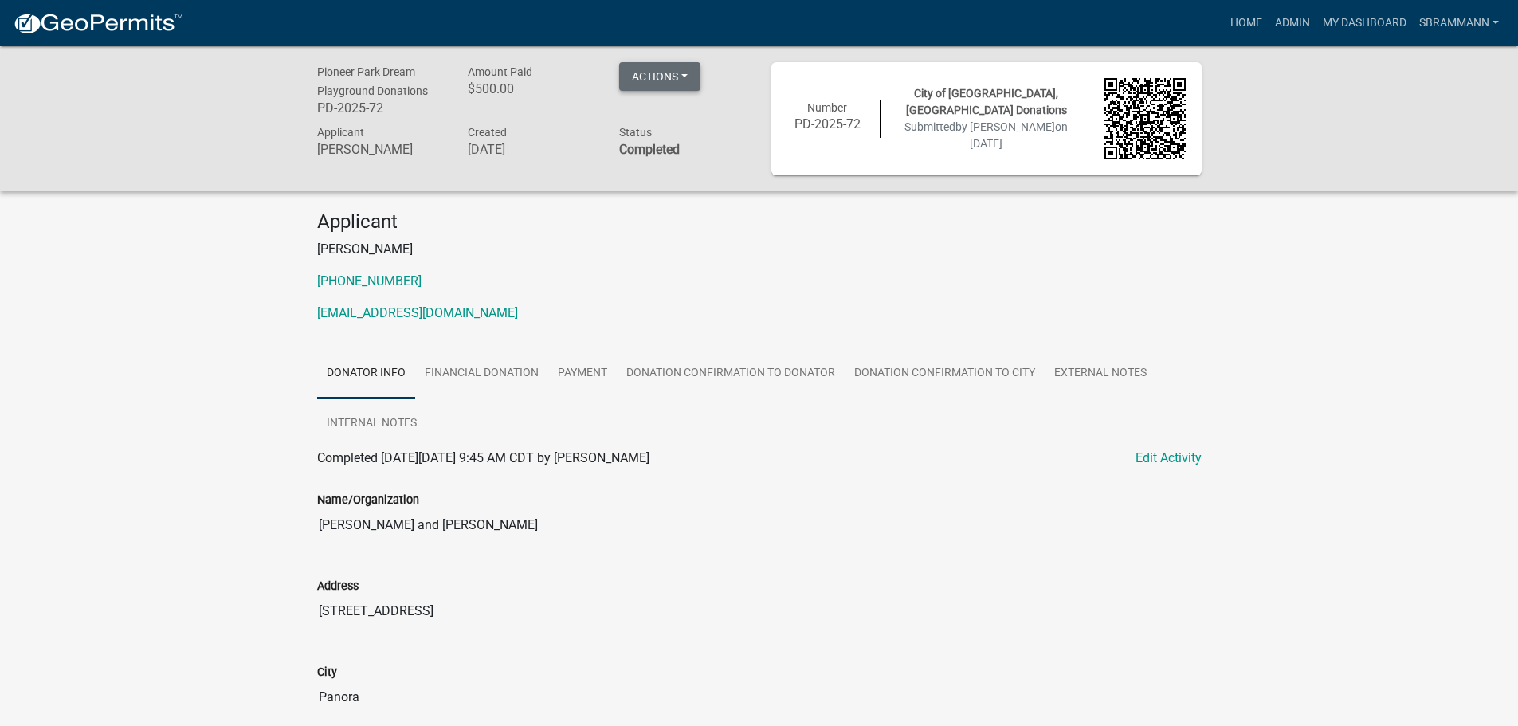
click at [651, 71] on button "Actions" at bounding box center [659, 76] width 81 height 29
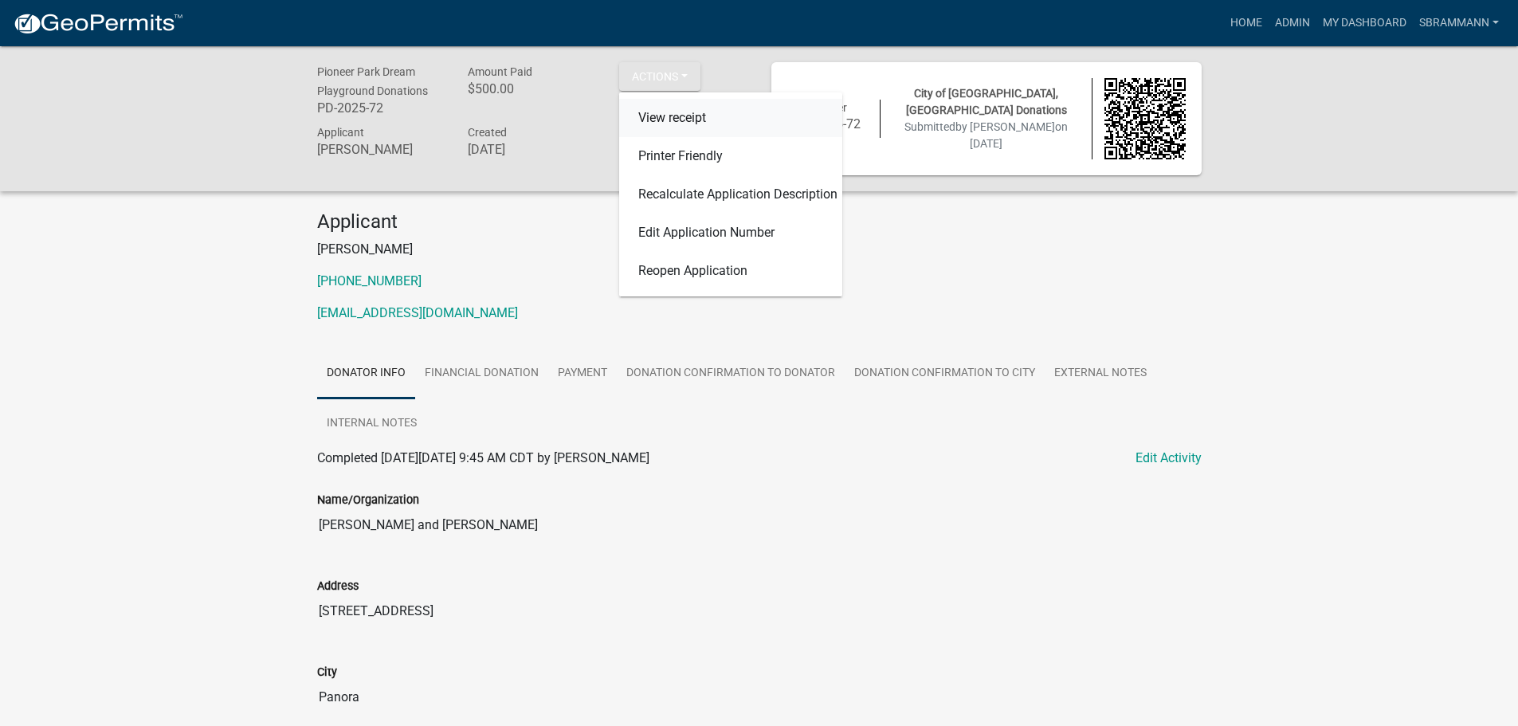
click at [659, 121] on link "View receipt" at bounding box center [730, 118] width 223 height 38
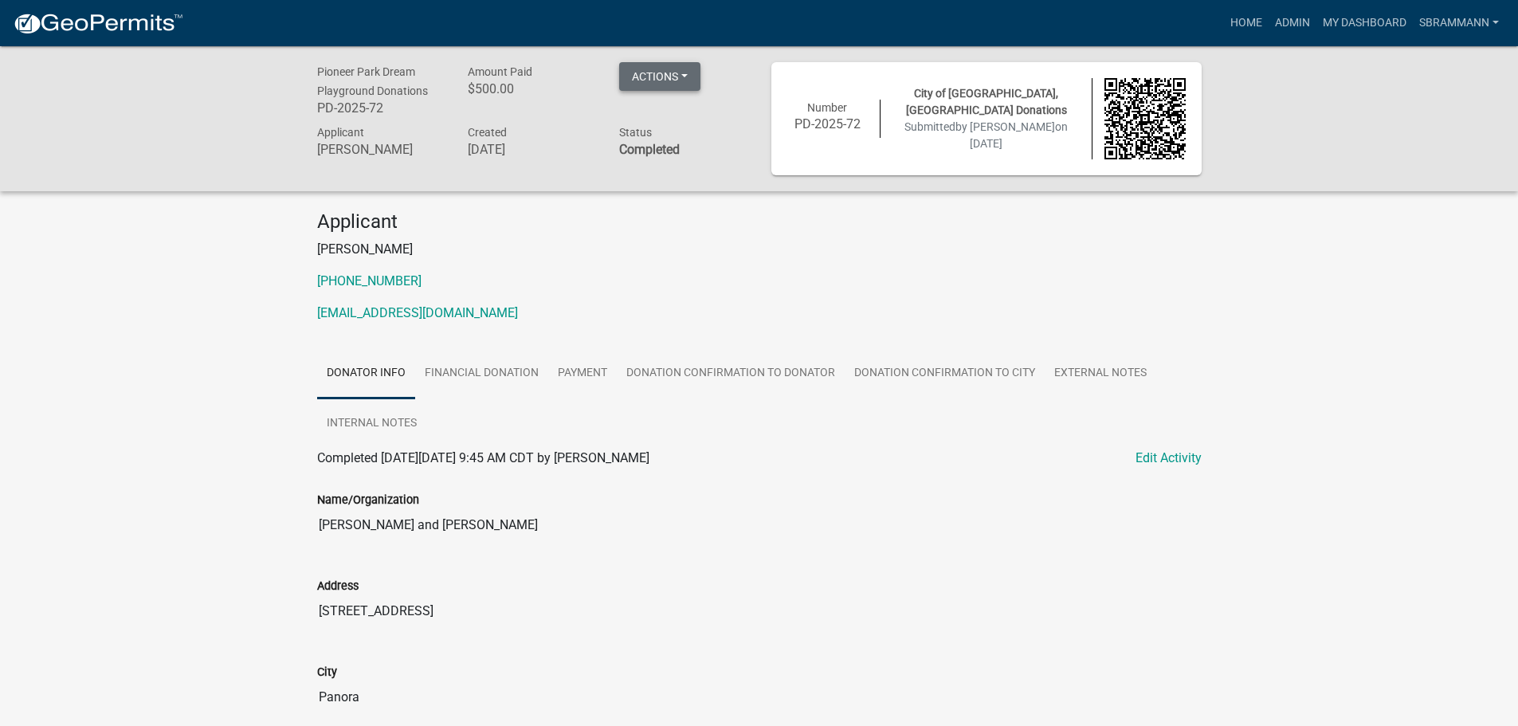
click at [673, 70] on button "Actions" at bounding box center [659, 76] width 81 height 29
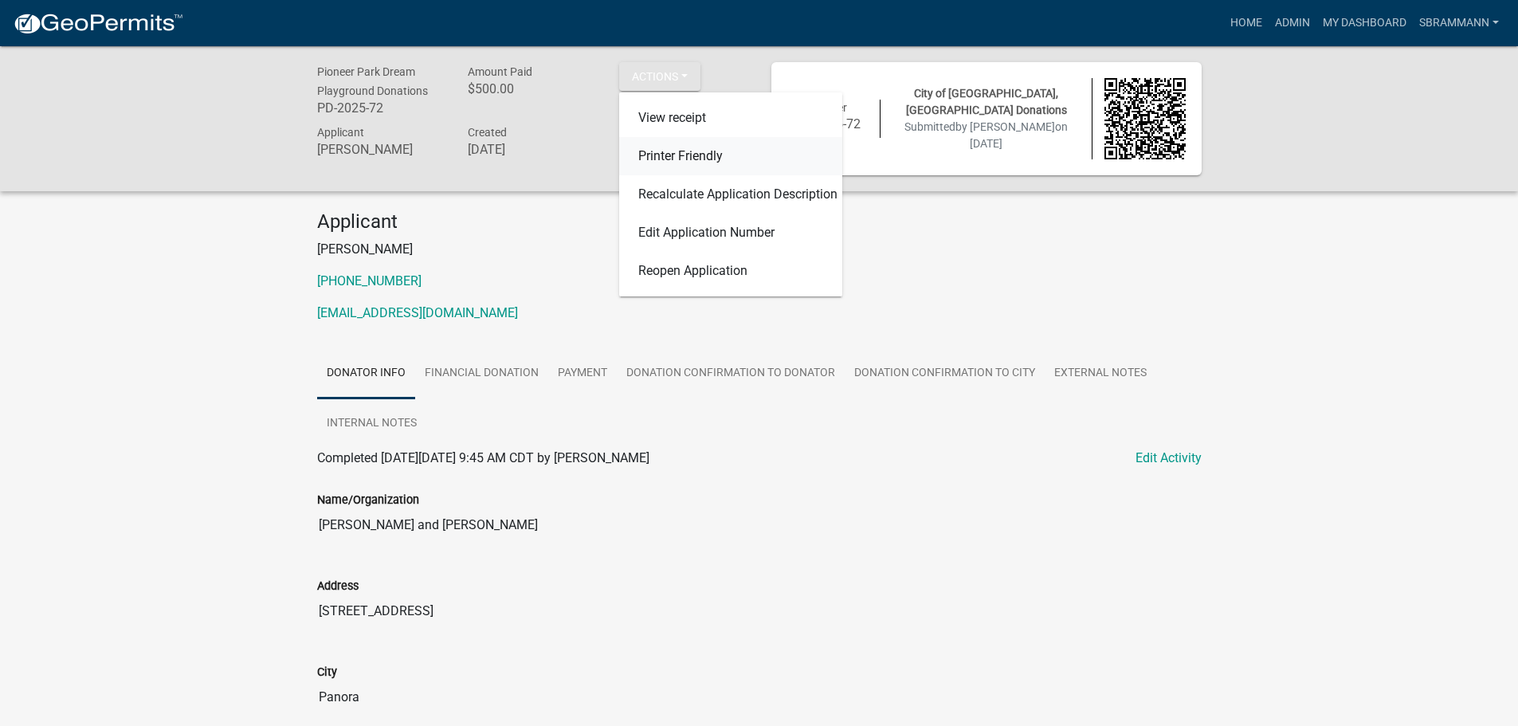
click at [676, 152] on link "Printer Friendly" at bounding box center [730, 156] width 223 height 38
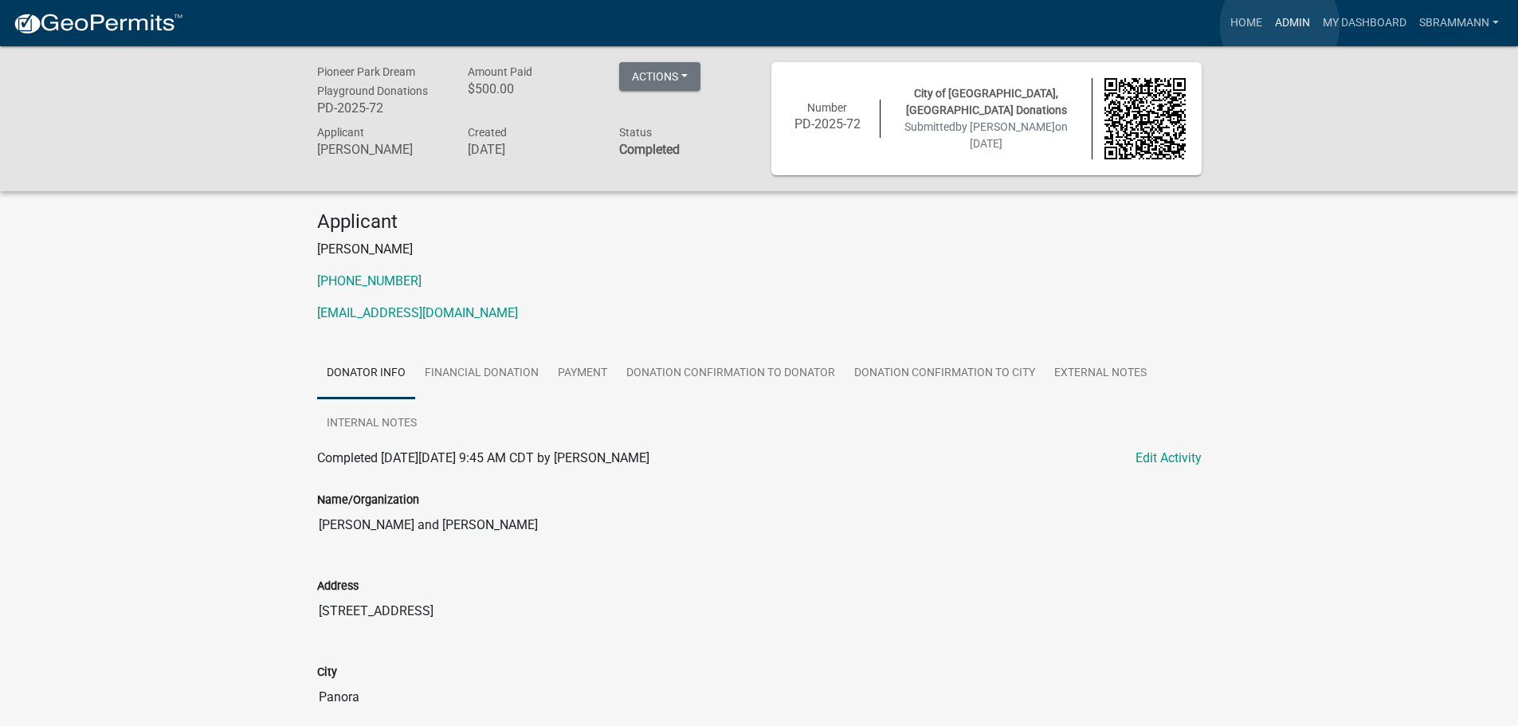
click at [1280, 25] on link "Admin" at bounding box center [1293, 23] width 48 height 30
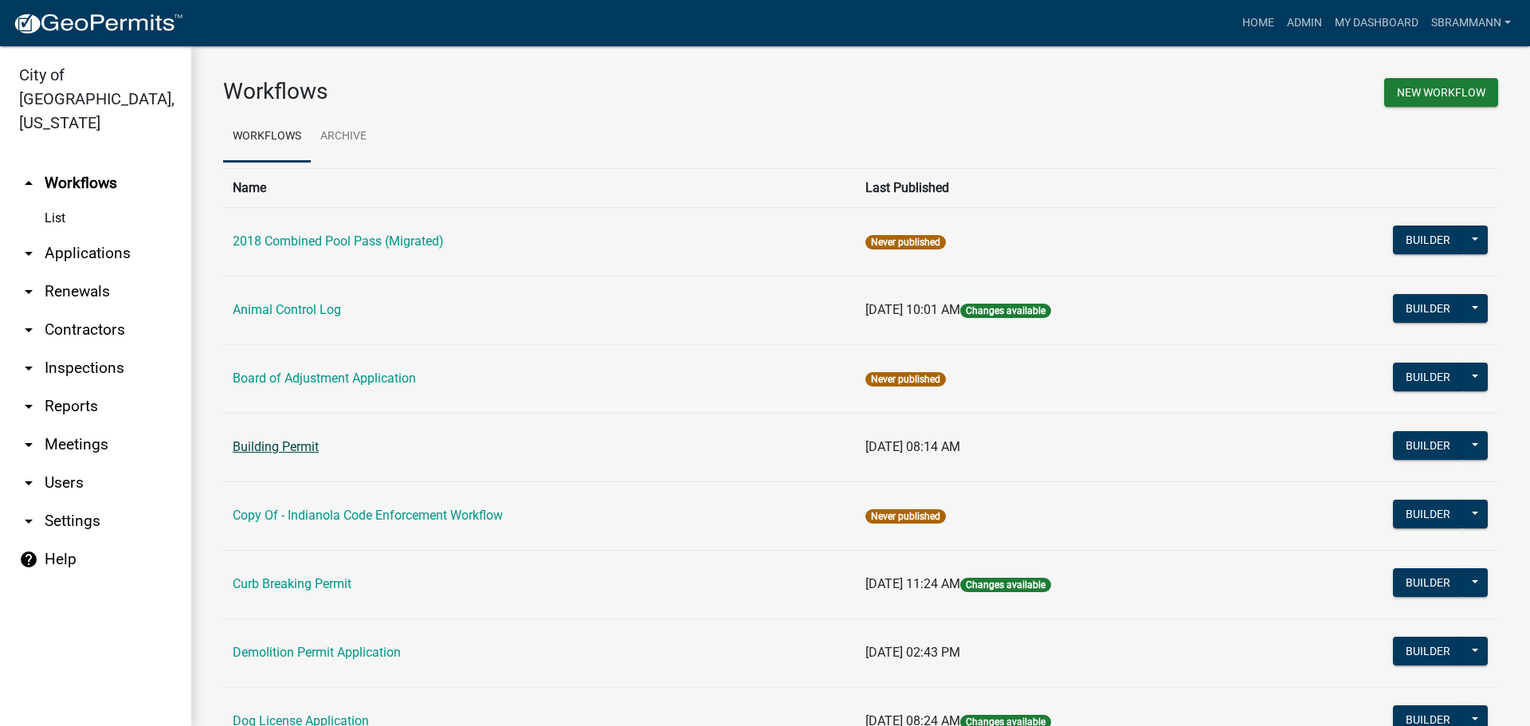
click at [267, 449] on link "Building Permit" at bounding box center [276, 446] width 86 height 15
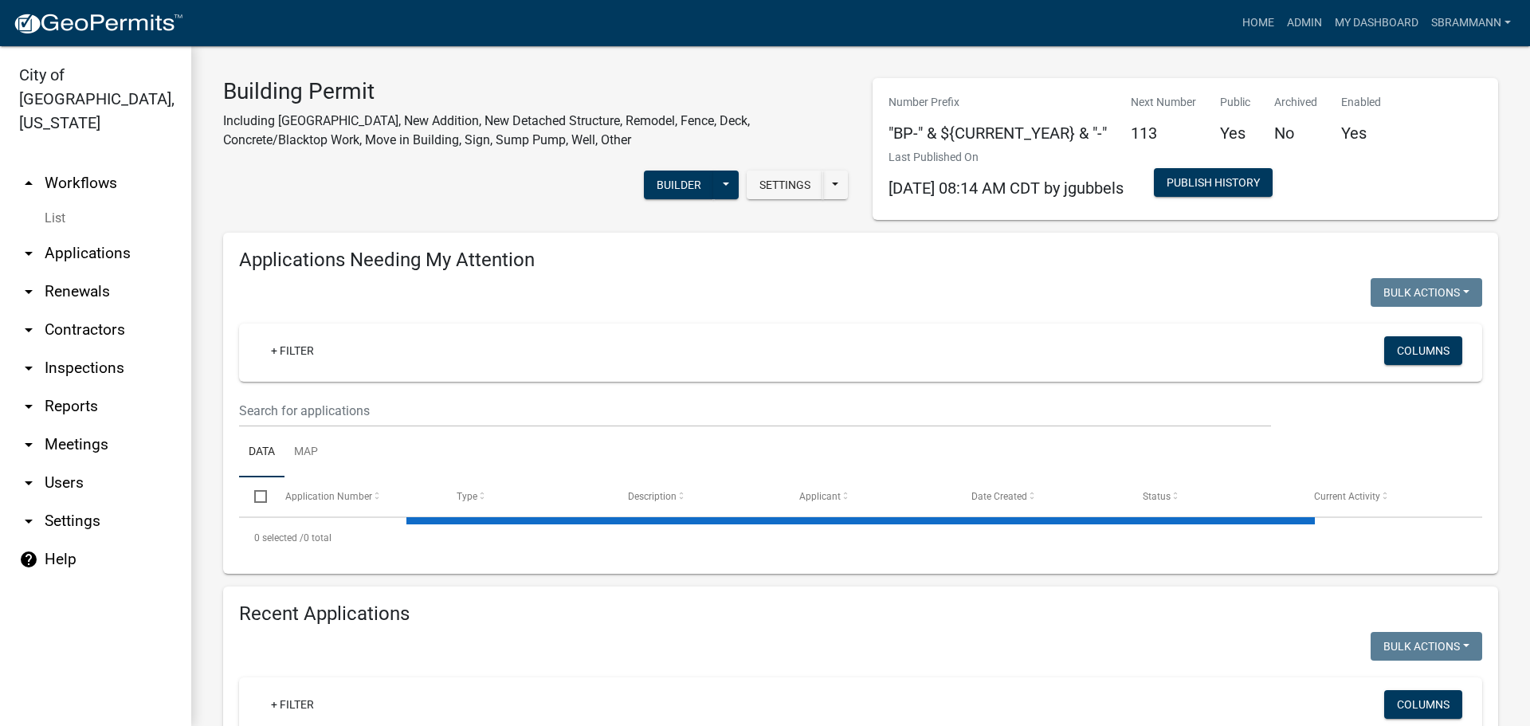
select select "3: 100"
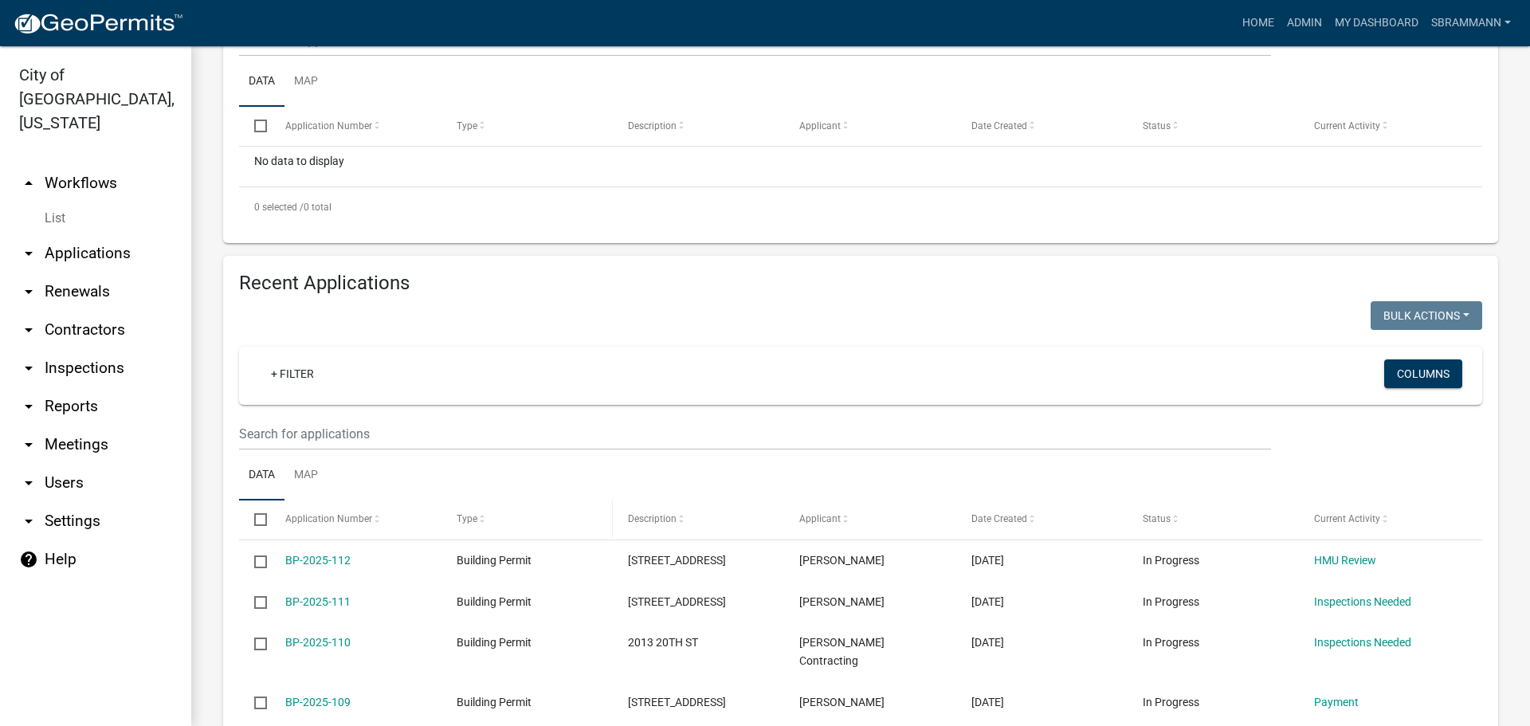
scroll to position [398, 0]
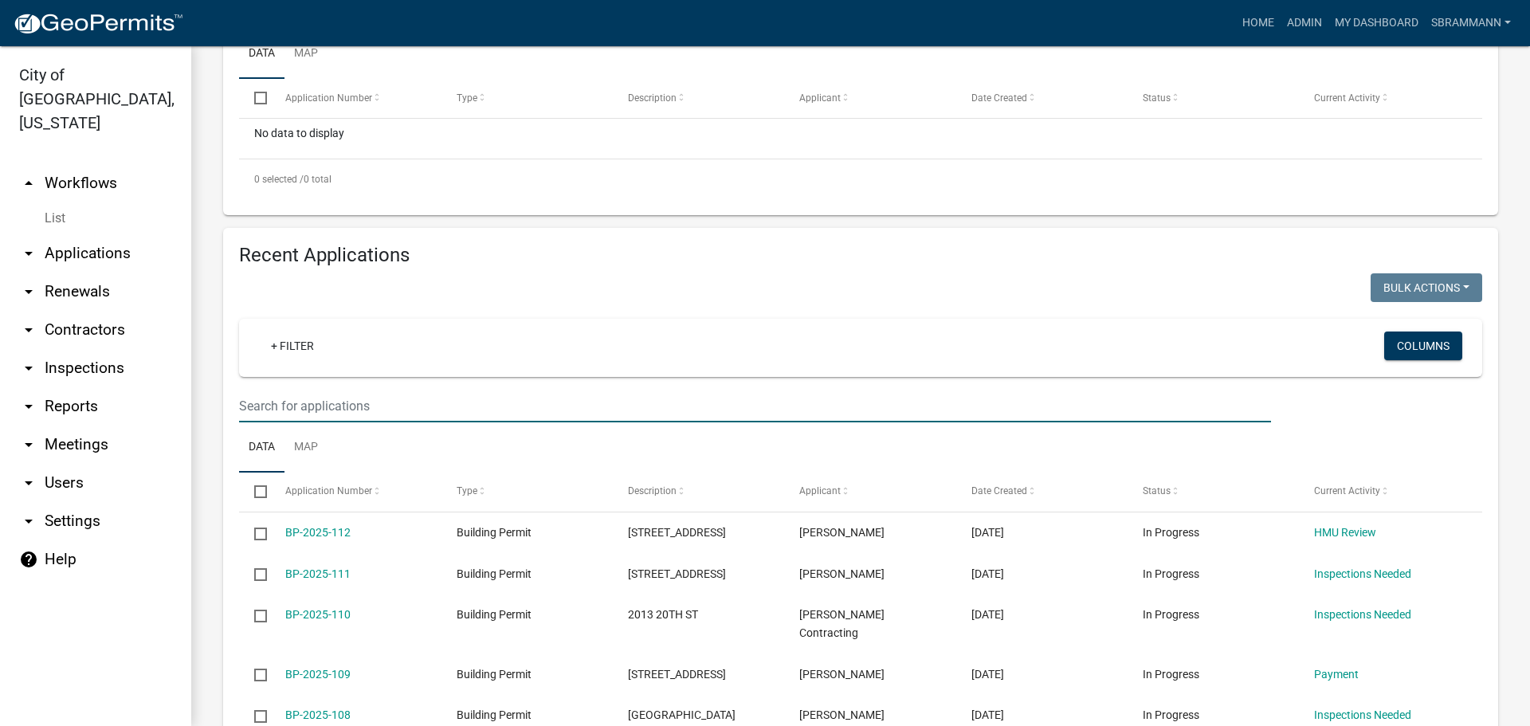
click at [311, 396] on input "text" at bounding box center [755, 406] width 1032 height 33
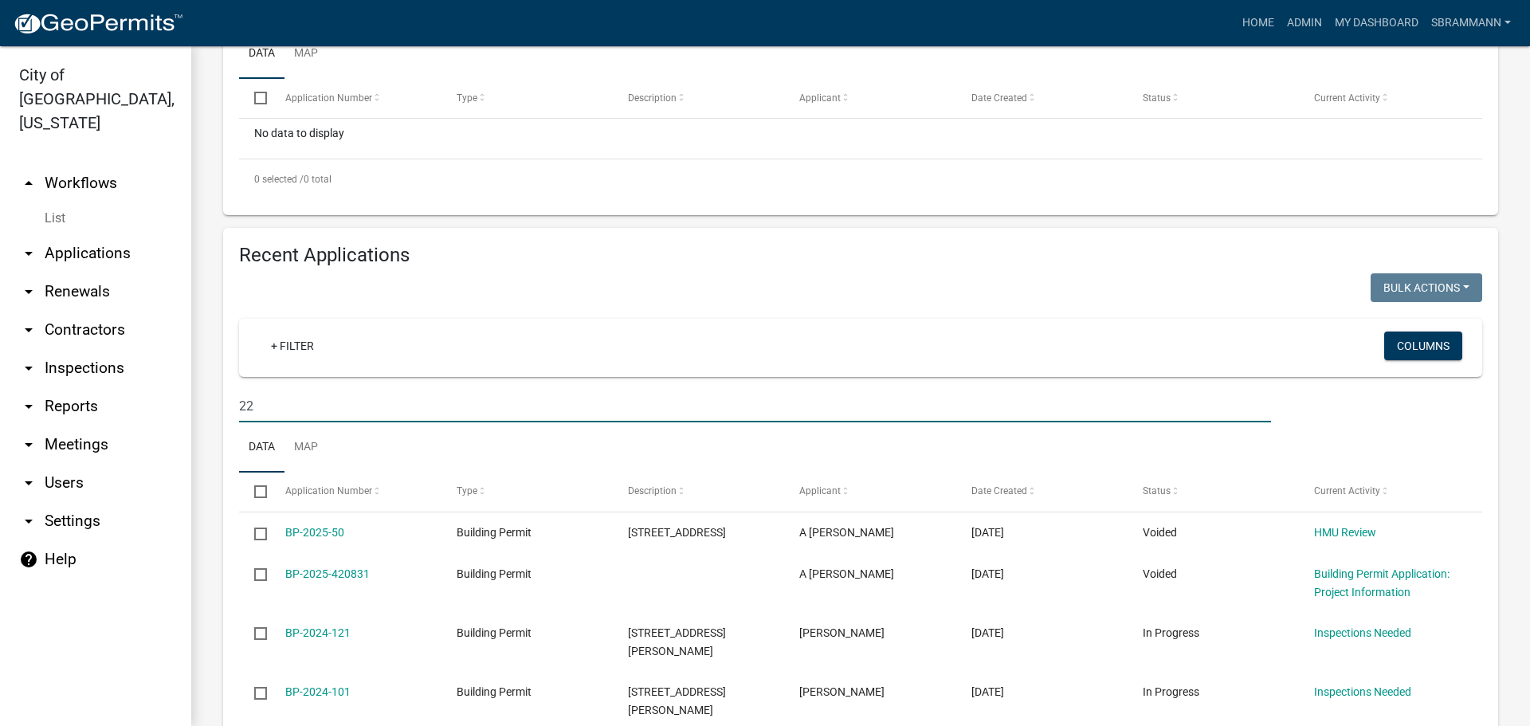
type input "2"
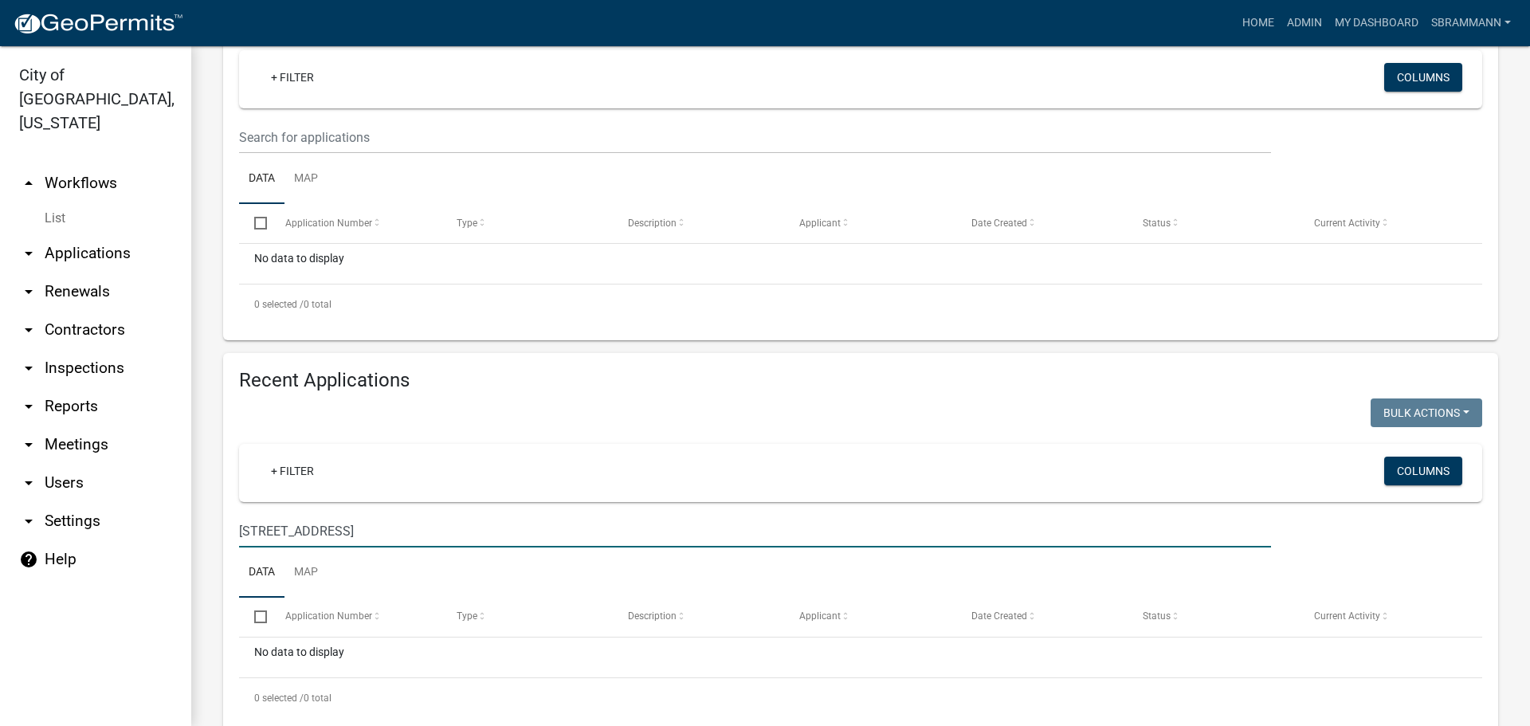
scroll to position [313, 0]
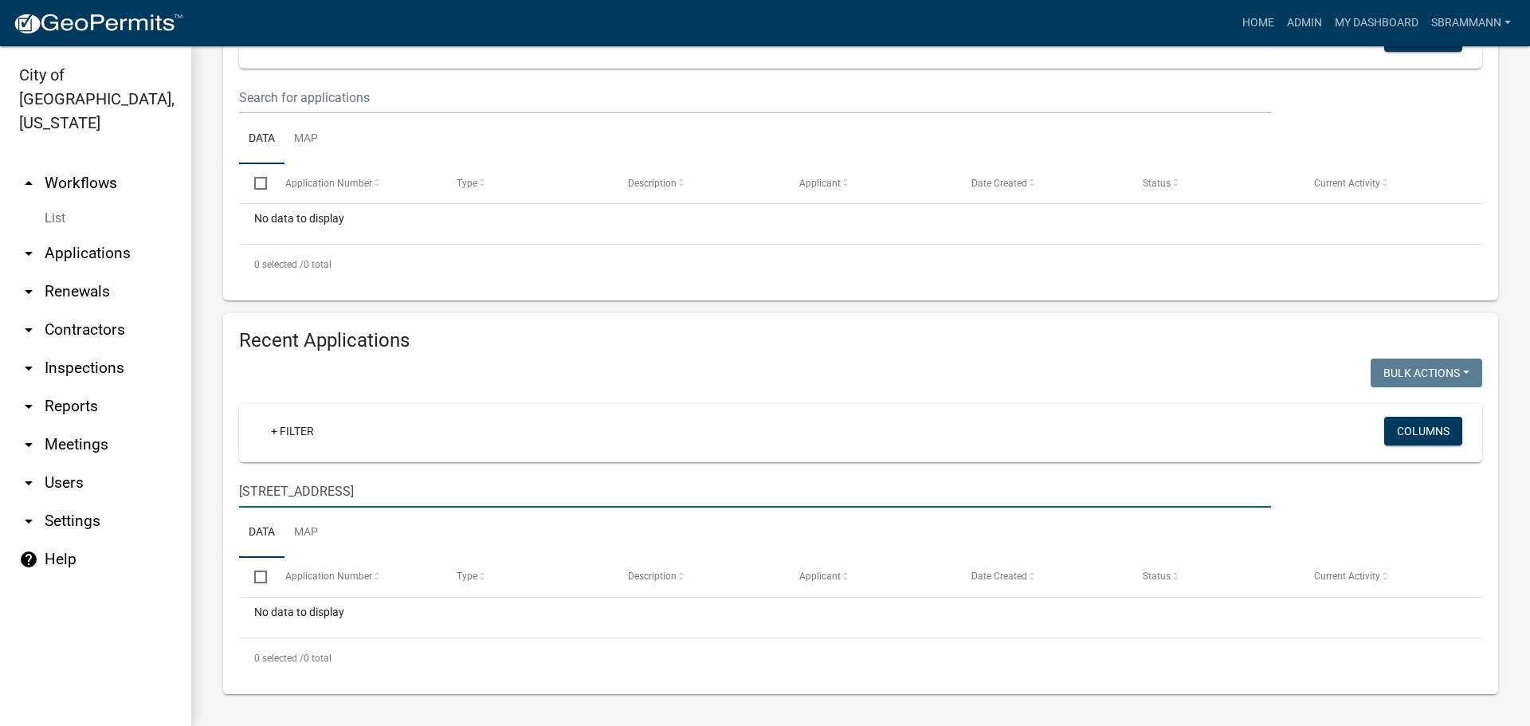
click at [251, 494] on input "[STREET_ADDRESS]" at bounding box center [755, 491] width 1032 height 33
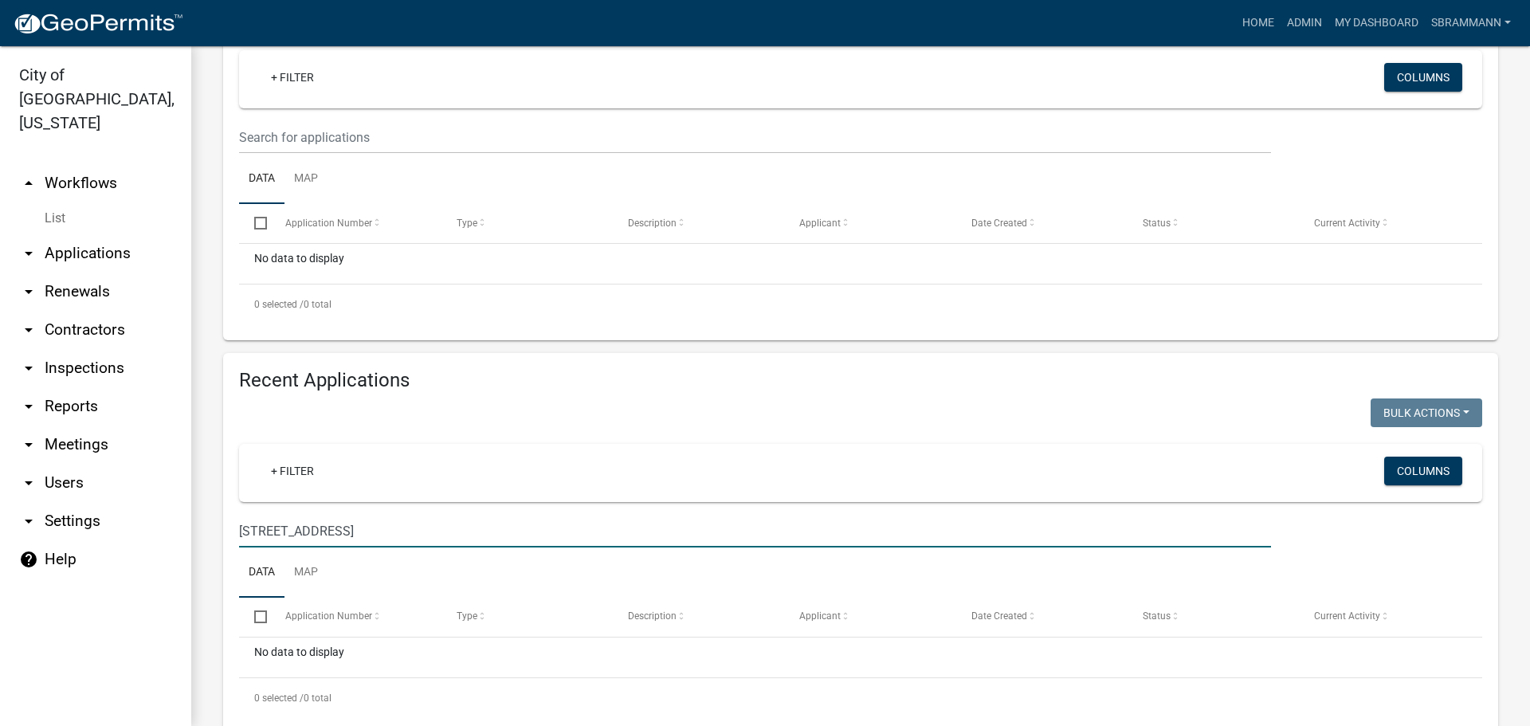
type input "[STREET_ADDRESS]"
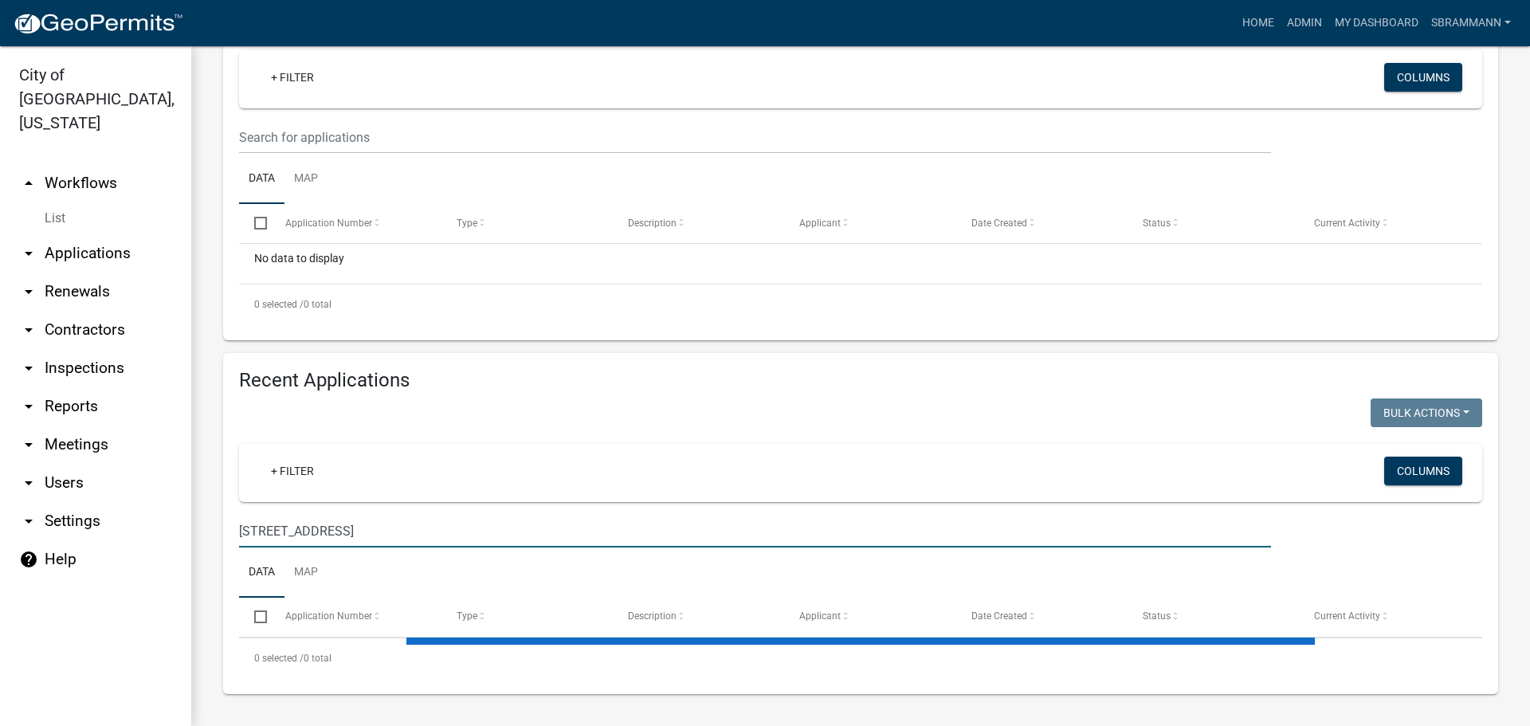
scroll to position [337, 0]
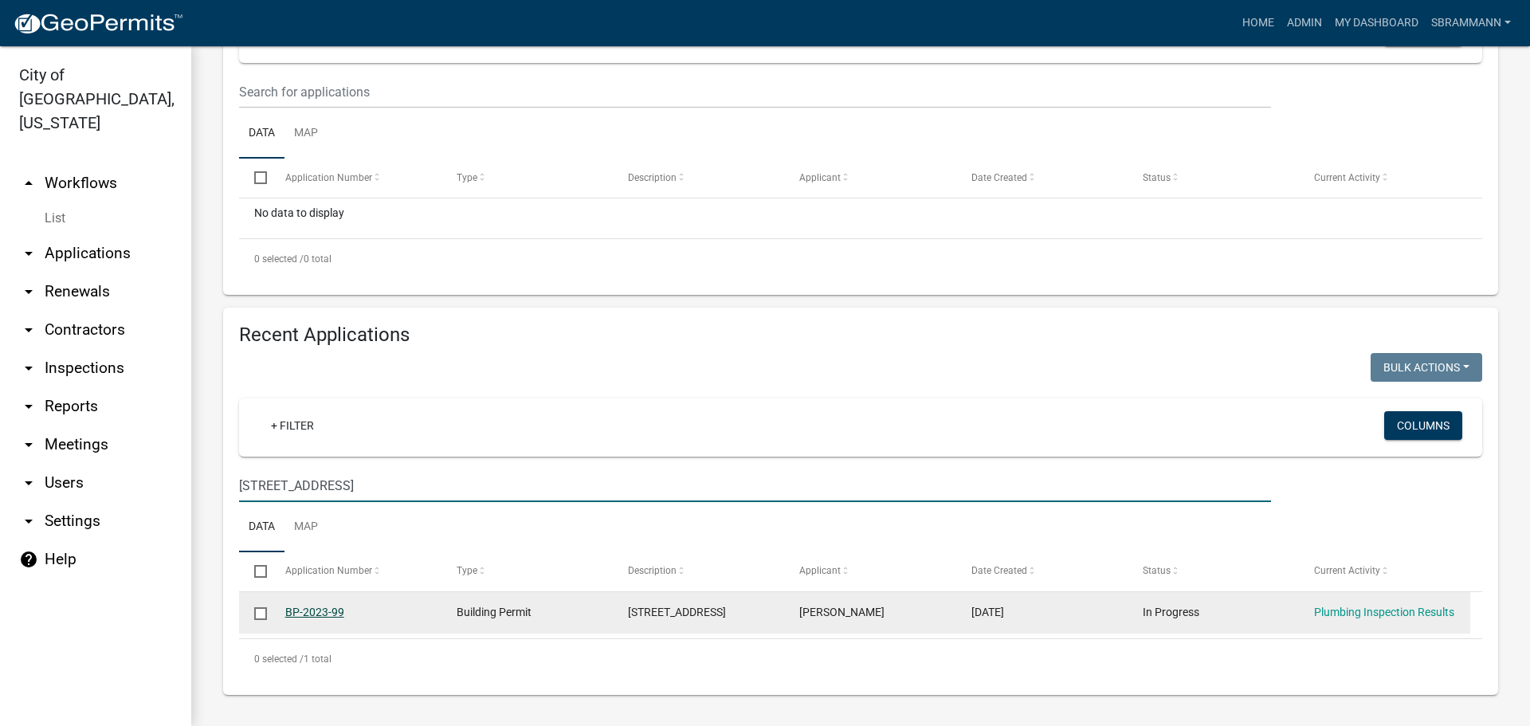
click at [317, 606] on link "BP-2023-99" at bounding box center [314, 612] width 59 height 13
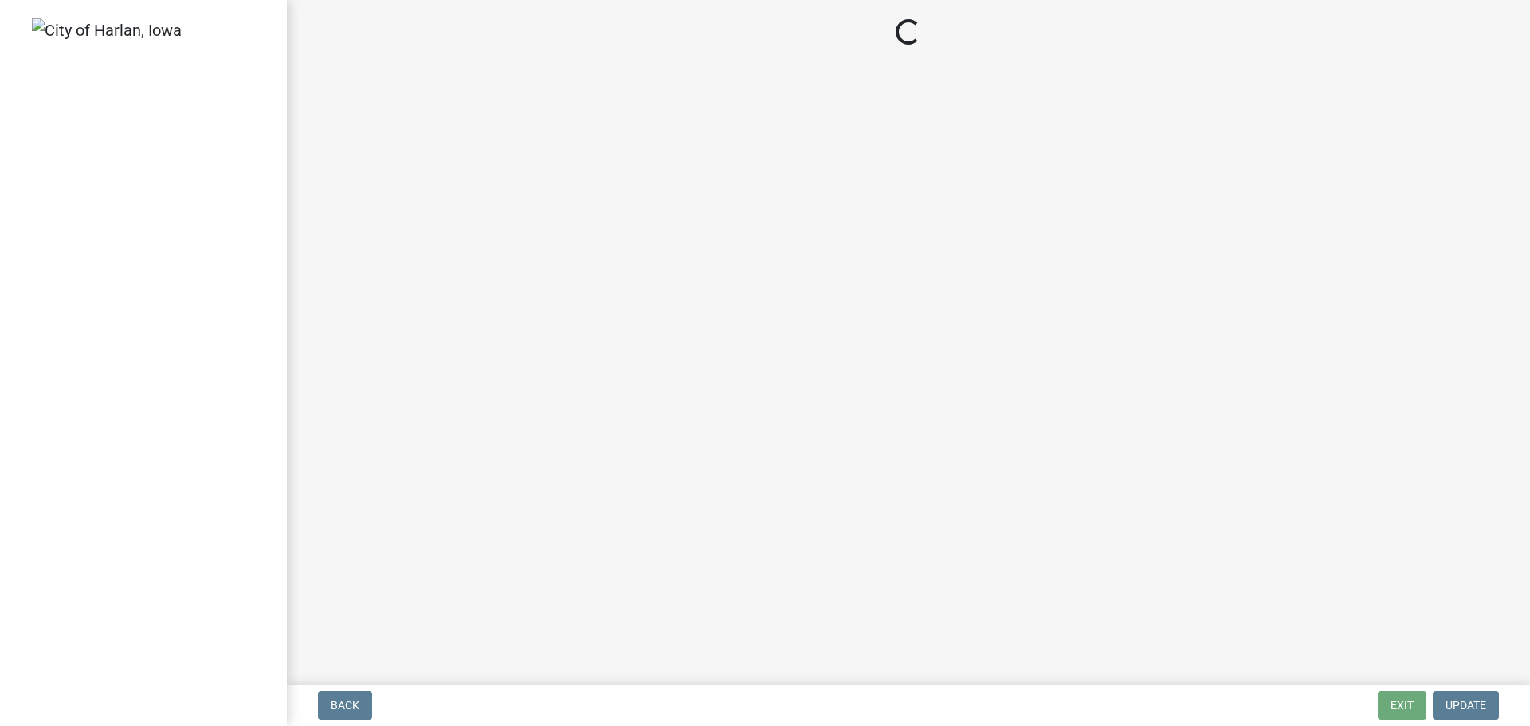
select select "351efae3-56ab-4ce2-9fde-654c356a5819"
select select "839732f7-218c-46d8-b918-7cbcca0cdebf"
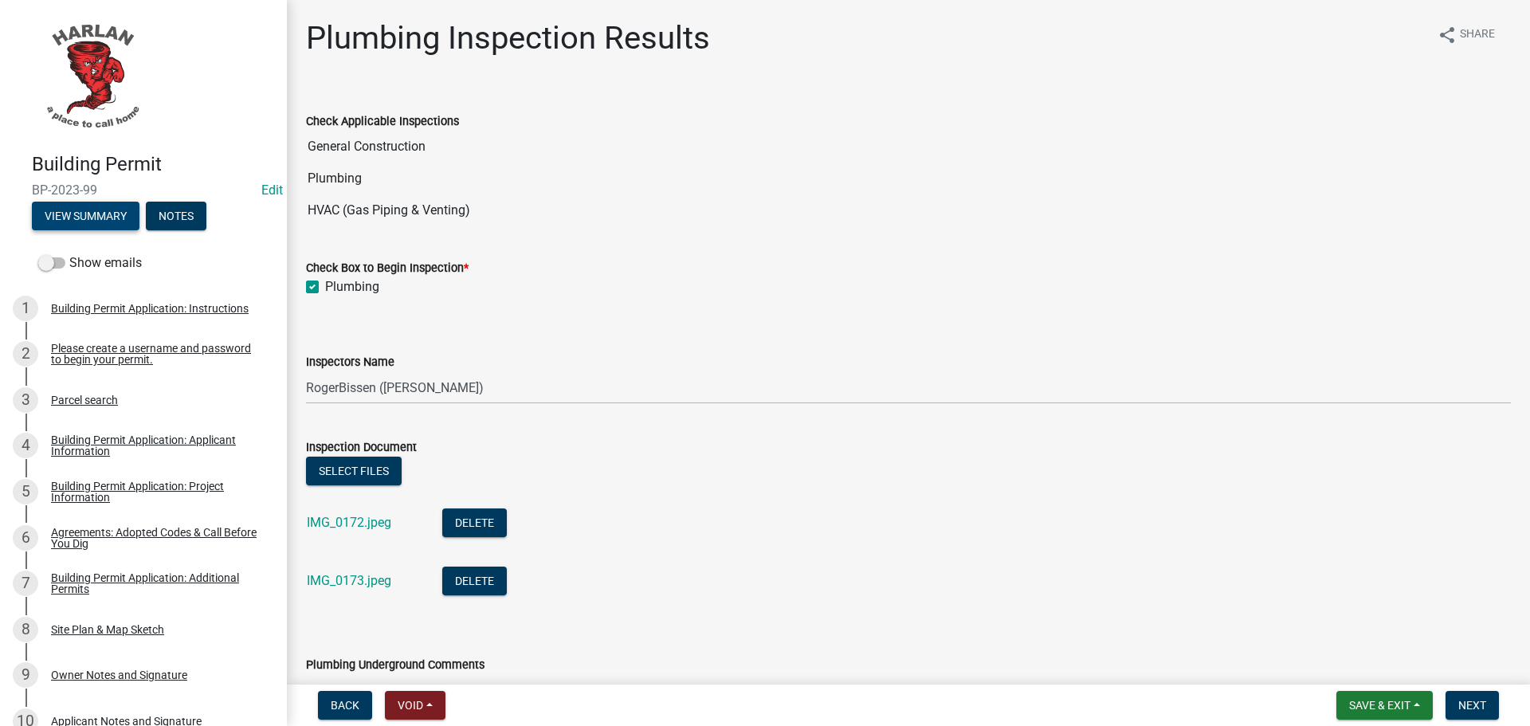
click at [80, 214] on button "View Summary" at bounding box center [86, 216] width 108 height 29
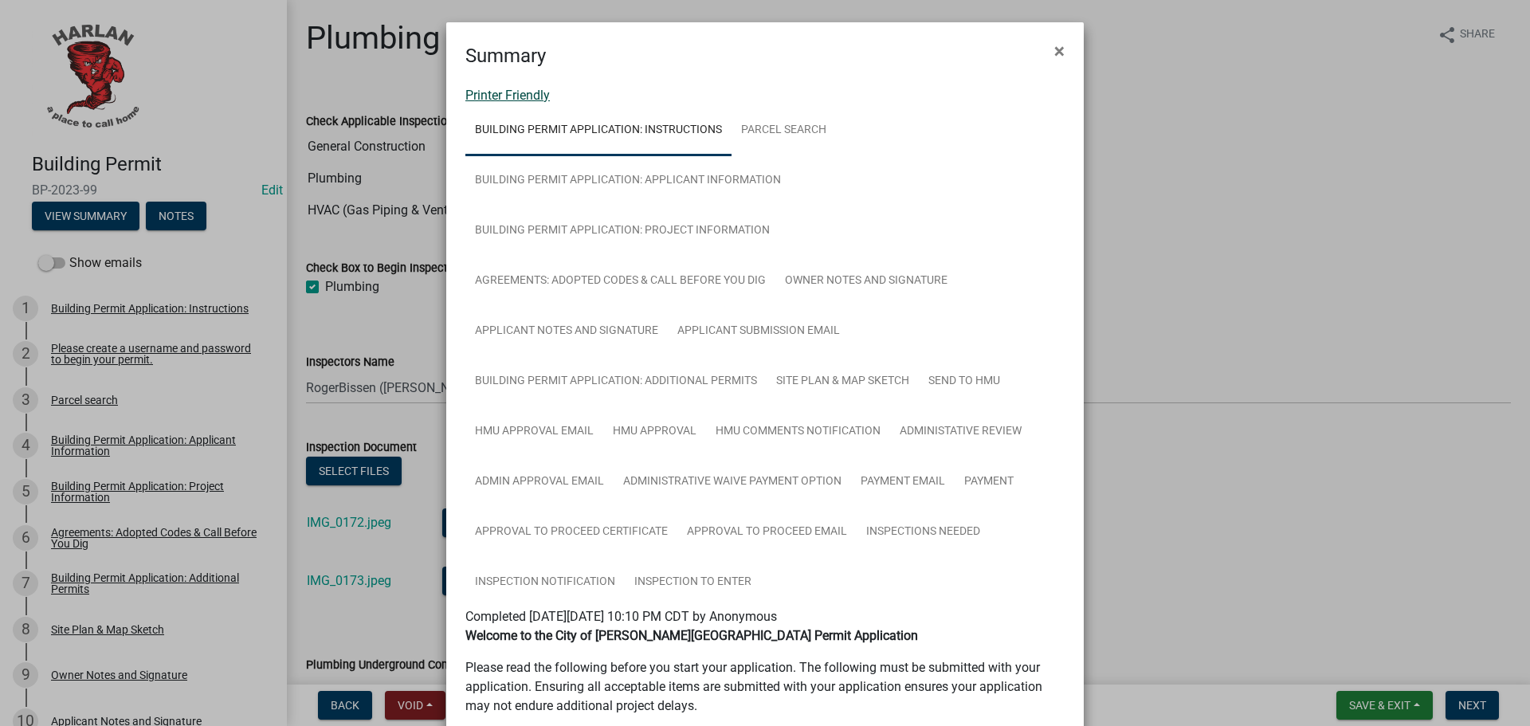
click at [512, 93] on link "Printer Friendly" at bounding box center [507, 95] width 84 height 15
click at [1055, 51] on span "×" at bounding box center [1059, 51] width 10 height 22
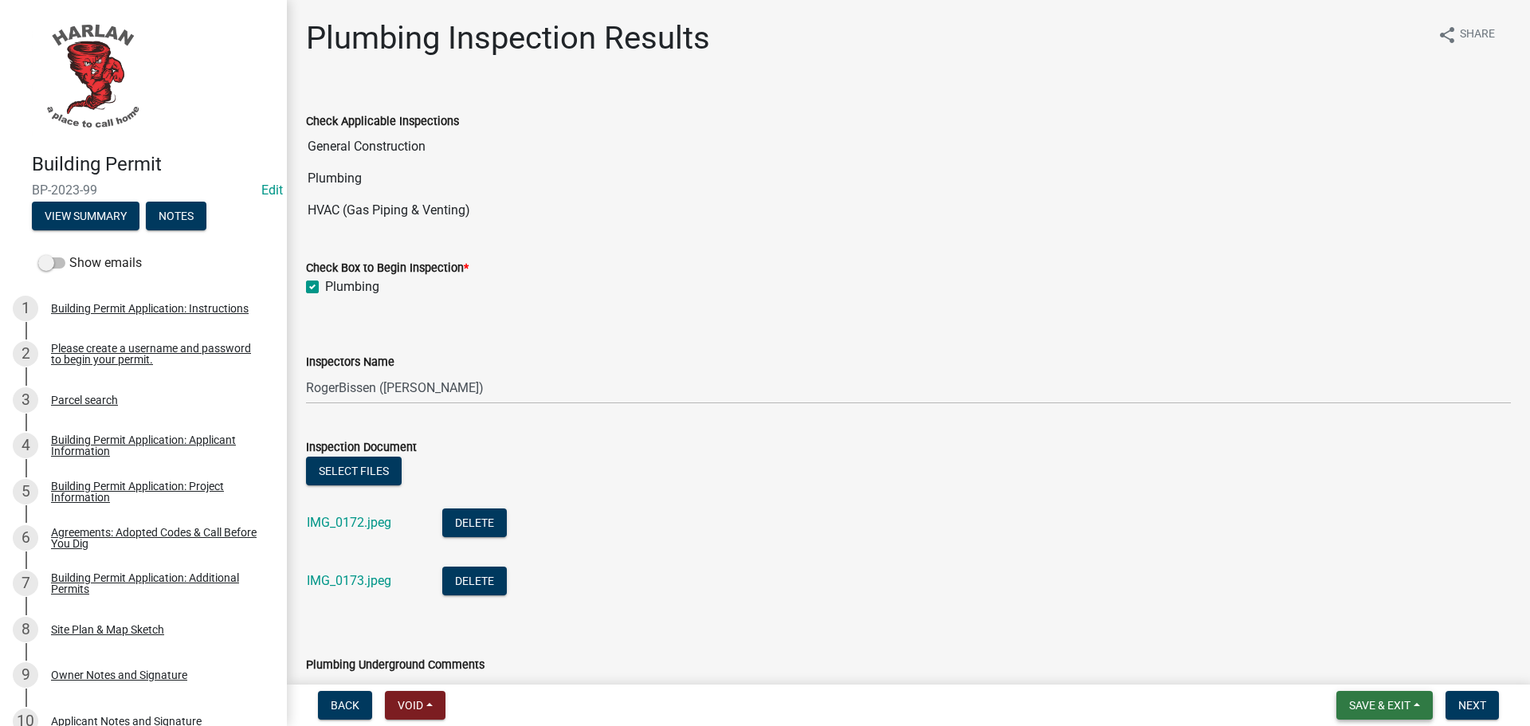
click at [1388, 709] on span "Save & Exit" at bounding box center [1379, 705] width 61 height 13
click at [1362, 662] on button "Save & Exit" at bounding box center [1368, 664] width 127 height 38
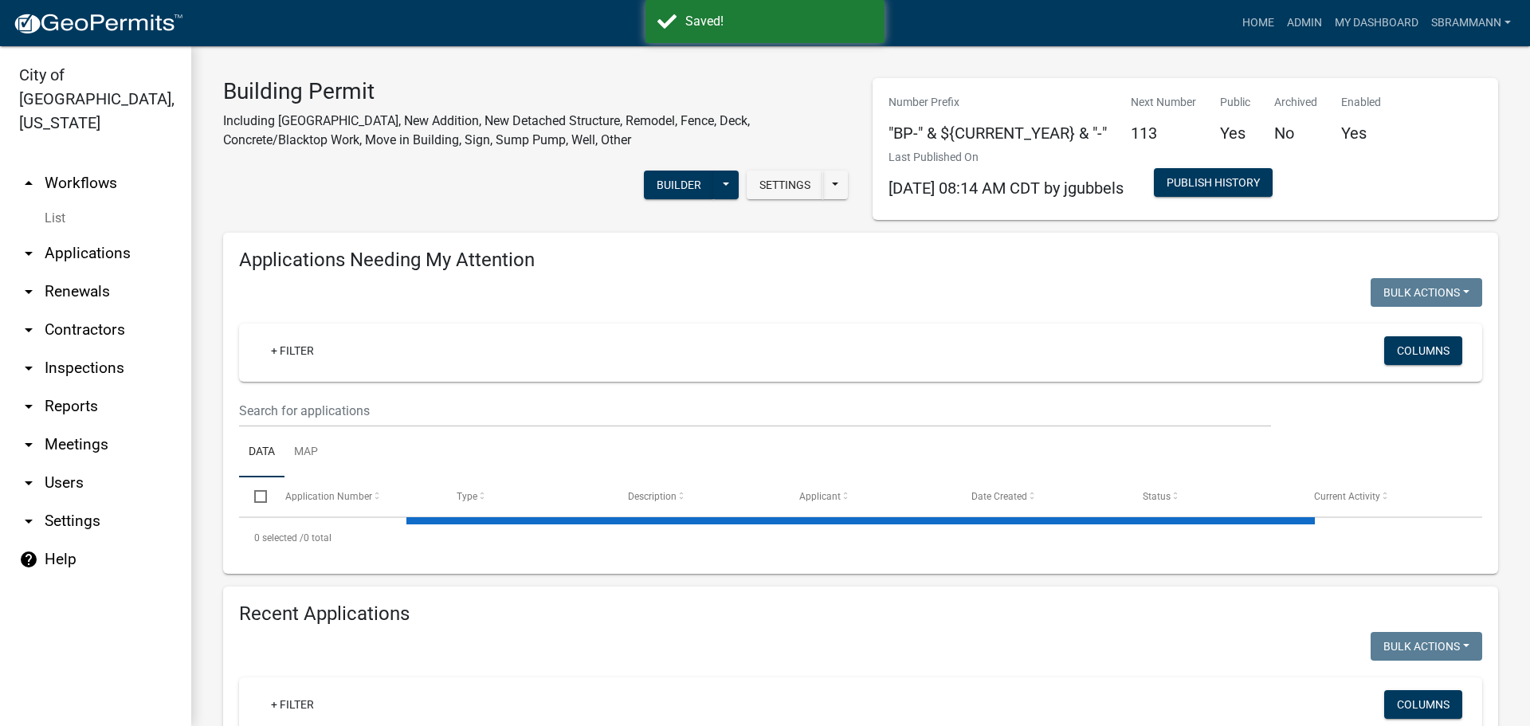
select select "3: 100"
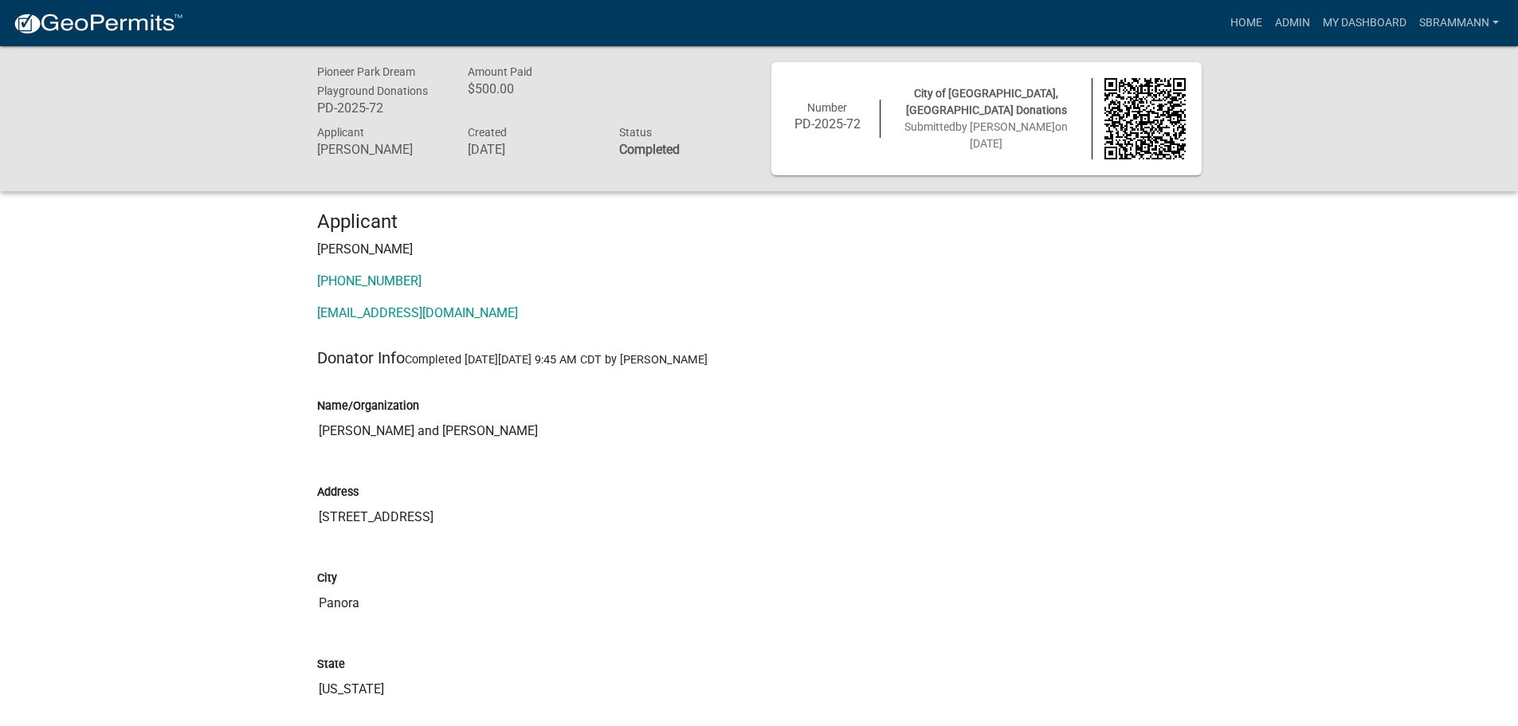
drag, startPoint x: 771, startPoint y: 424, endPoint x: 1184, endPoint y: 318, distance: 426.1
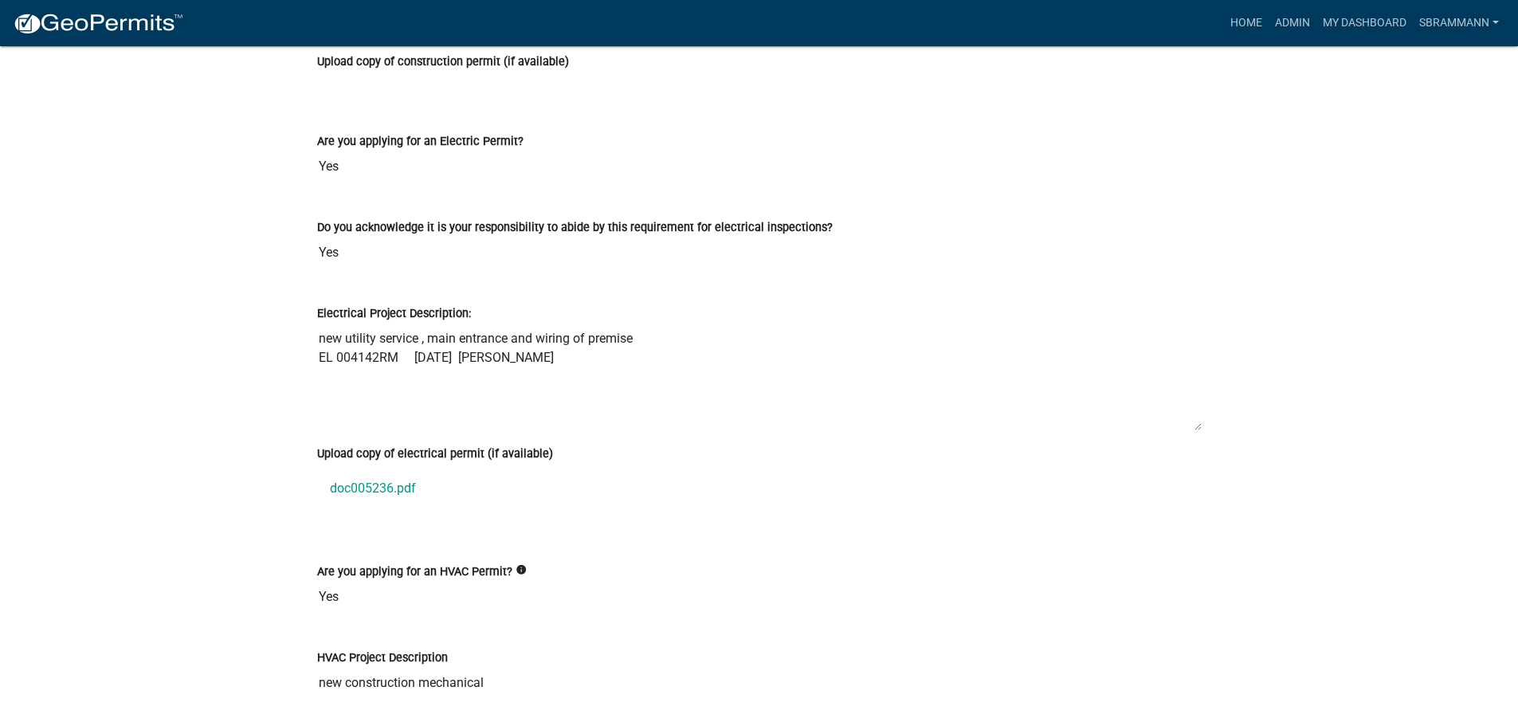
scroll to position [3984, 0]
